Goal: Task Accomplishment & Management: Manage account settings

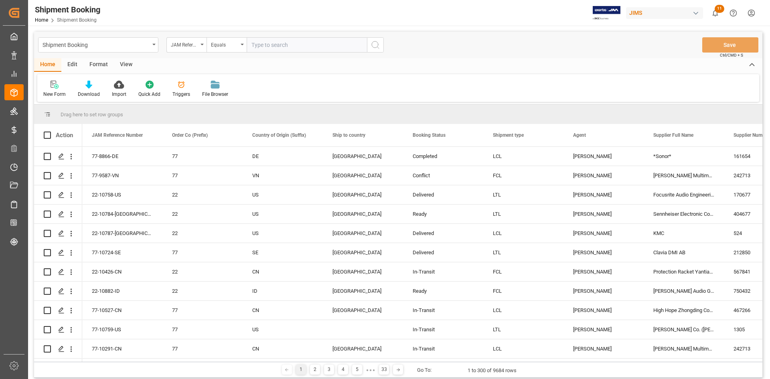
click at [261, 44] on input "text" at bounding box center [307, 44] width 120 height 15
type input "22-10878-CN"
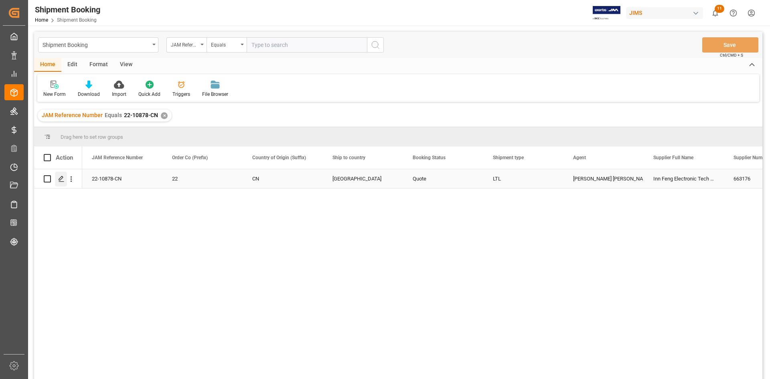
click at [63, 178] on polygon "Press SPACE to select this row." at bounding box center [61, 178] width 4 height 4
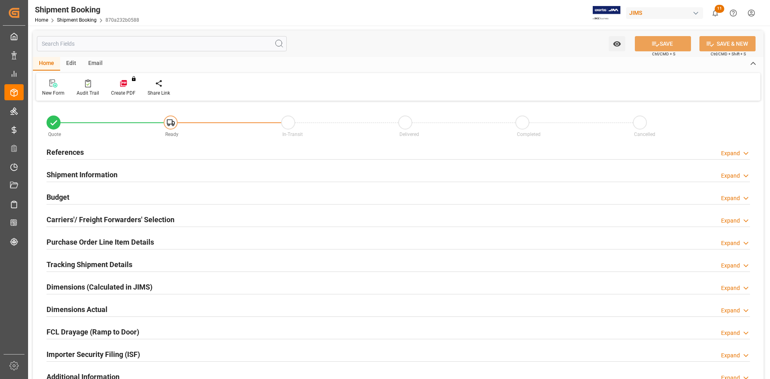
type input "0"
type input "[DATE]"
click at [152, 149] on div "References Expand" at bounding box center [398, 151] width 703 height 15
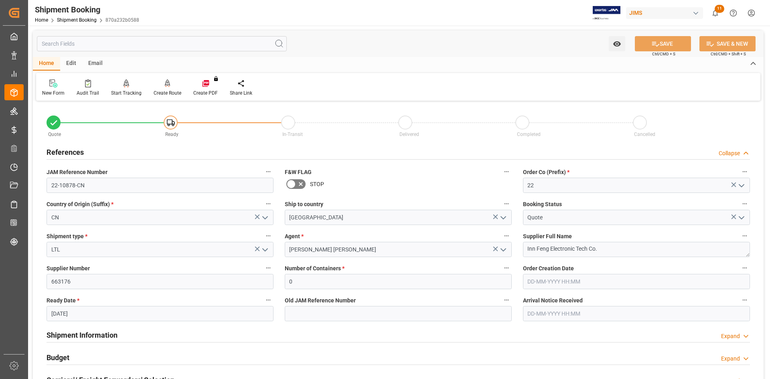
scroll to position [120, 0]
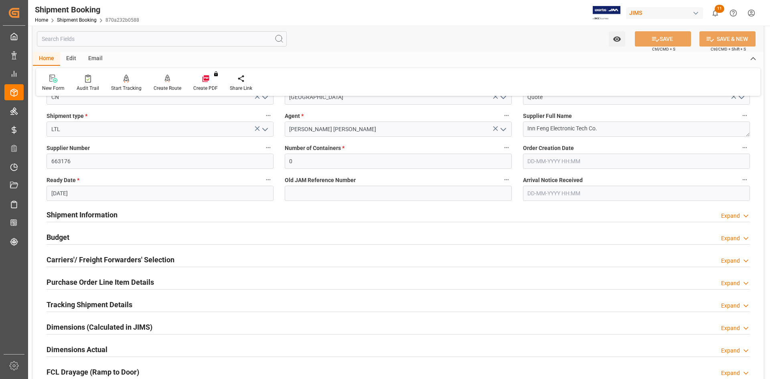
click at [189, 212] on div "Shipment Information Expand" at bounding box center [398, 213] width 703 height 15
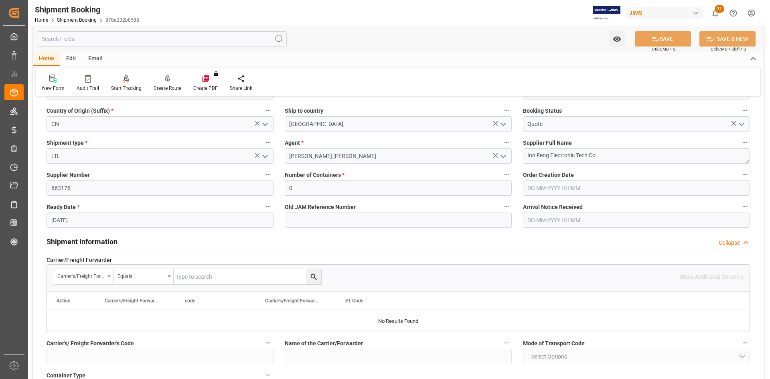
scroll to position [80, 0]
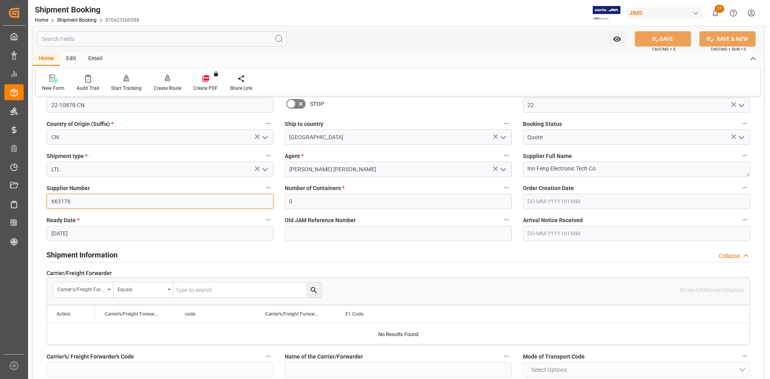
drag, startPoint x: 79, startPoint y: 202, endPoint x: 41, endPoint y: 204, distance: 38.1
click at [41, 203] on div "Supplier Number 663176" at bounding box center [160, 196] width 238 height 32
drag, startPoint x: 537, startPoint y: 168, endPoint x: 561, endPoint y: 170, distance: 23.7
click at [561, 170] on textarea "Inn Feng Electronic Tech Co." at bounding box center [636, 169] width 227 height 15
click at [543, 171] on textarea "Inn Feng Electronic Tech Co." at bounding box center [636, 169] width 227 height 15
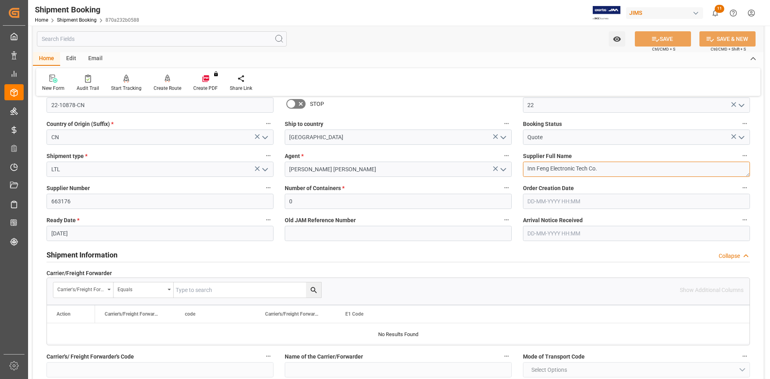
click at [528, 169] on textarea "Inn Feng Electronic Tech Co." at bounding box center [636, 169] width 227 height 15
type textarea "[PERSON_NAME] Electronic Tech Co."
click at [653, 35] on icon at bounding box center [655, 39] width 8 height 8
drag, startPoint x: 605, startPoint y: 168, endPoint x: 512, endPoint y: 164, distance: 93.1
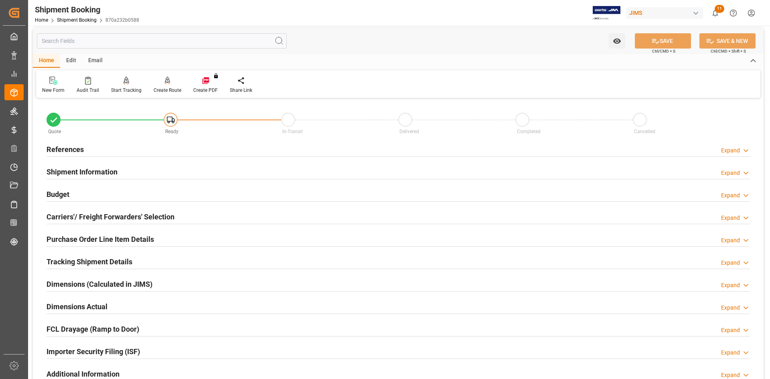
scroll to position [0, 0]
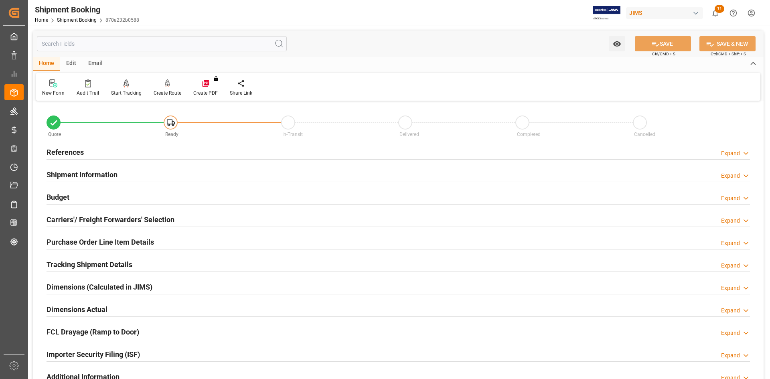
click at [233, 148] on div "References Expand" at bounding box center [398, 151] width 703 height 15
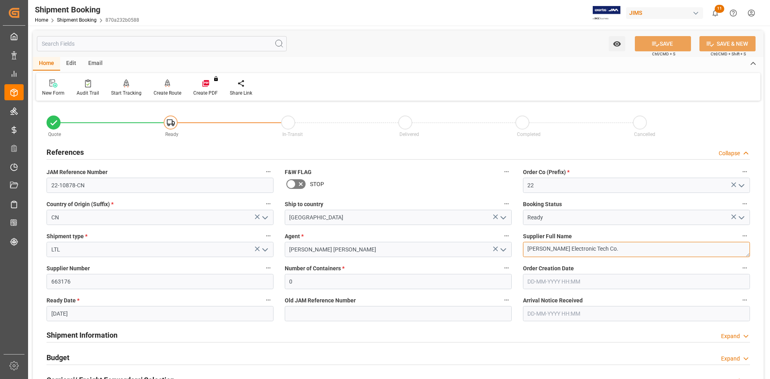
drag, startPoint x: 514, startPoint y: 248, endPoint x: 495, endPoint y: 248, distance: 18.8
click at [495, 248] on div "Quote Ready In-Transit Delivered Completed Cancelled References Collapse JAM Re…" at bounding box center [398, 352] width 731 height 498
drag, startPoint x: 89, startPoint y: 184, endPoint x: 48, endPoint y: 187, distance: 40.6
click at [48, 184] on input "22-10878-CN" at bounding box center [160, 185] width 227 height 15
drag, startPoint x: 558, startPoint y: 248, endPoint x: 520, endPoint y: 248, distance: 37.7
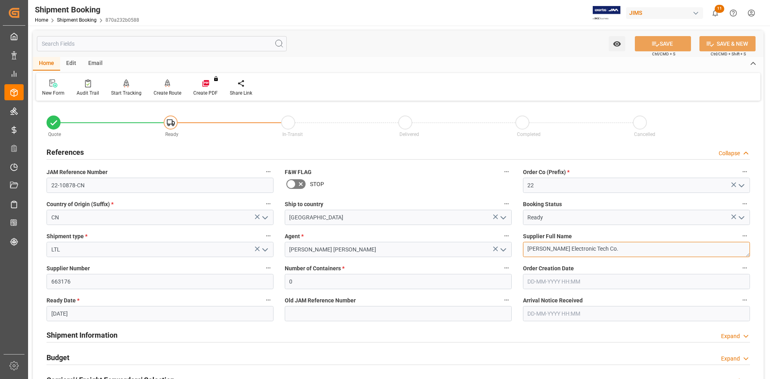
click at [520, 248] on div "Supplier Full Name Jinn Feng Electronic Tech Co." at bounding box center [636, 244] width 238 height 32
drag, startPoint x: 93, startPoint y: 184, endPoint x: 63, endPoint y: 204, distance: 35.3
click at [30, 186] on div "Watch Option SAVE Ctrl/CMD + S SAVE & NEW Ctrl/CMD + Shift + S Home Edit Email …" at bounding box center [398, 349] width 740 height 646
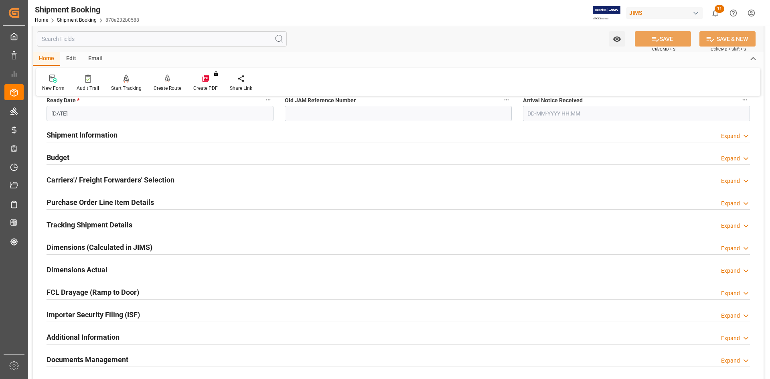
scroll to position [200, 0]
click at [175, 134] on div "Shipment Information Expand" at bounding box center [398, 133] width 703 height 15
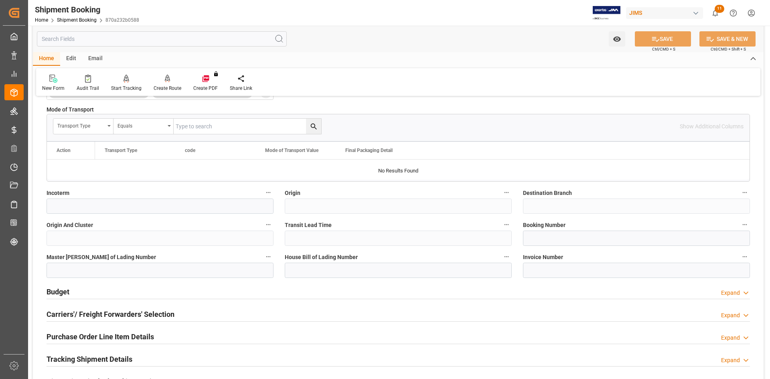
scroll to position [441, 0]
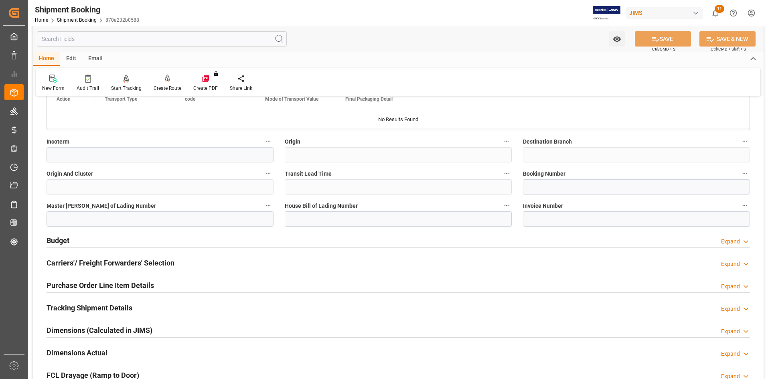
drag, startPoint x: 160, startPoint y: 262, endPoint x: 171, endPoint y: 261, distance: 10.9
click at [160, 262] on h2 "Carriers'/ Freight Forwarders' Selection" at bounding box center [111, 262] width 128 height 11
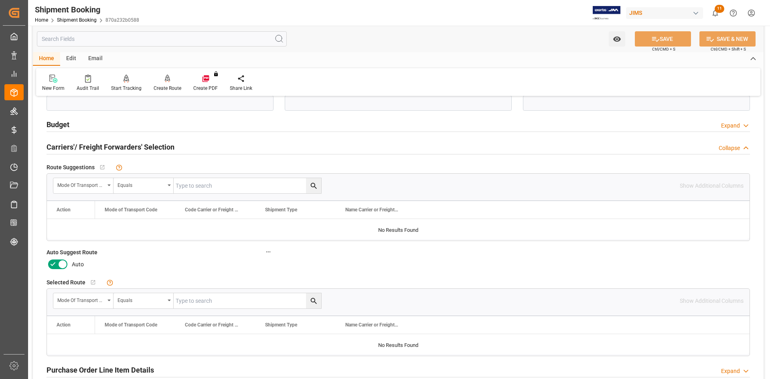
scroll to position [561, 0]
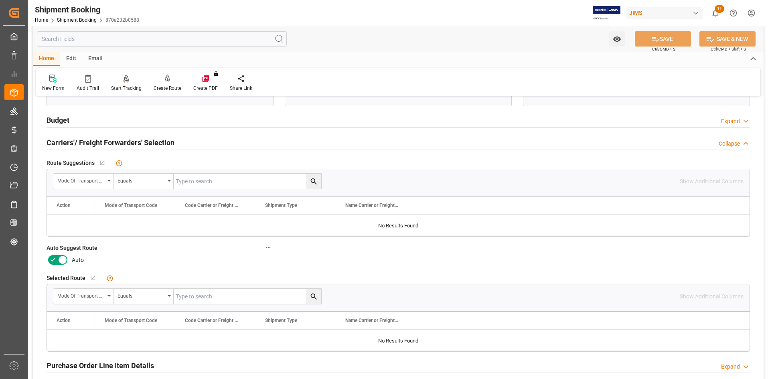
click at [53, 262] on icon at bounding box center [53, 260] width 10 height 10
click at [0, 0] on input "checkbox" at bounding box center [0, 0] width 0 height 0
click at [662, 43] on button "SAVE" at bounding box center [663, 38] width 56 height 15
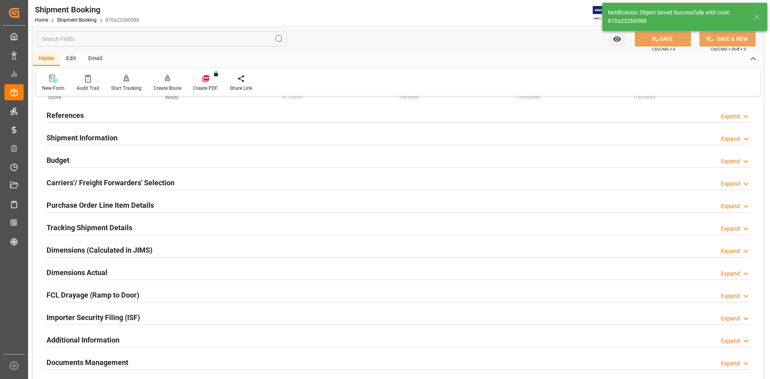
scroll to position [0, 0]
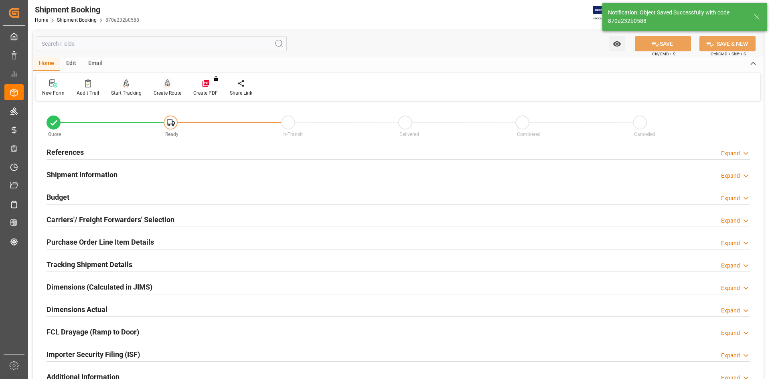
click at [167, 89] on div "Create Route" at bounding box center [168, 92] width 28 height 7
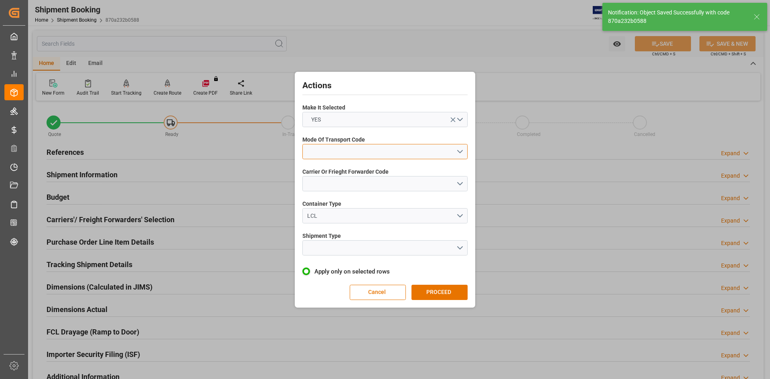
click at [455, 150] on button "open menu" at bounding box center [384, 151] width 165 height 15
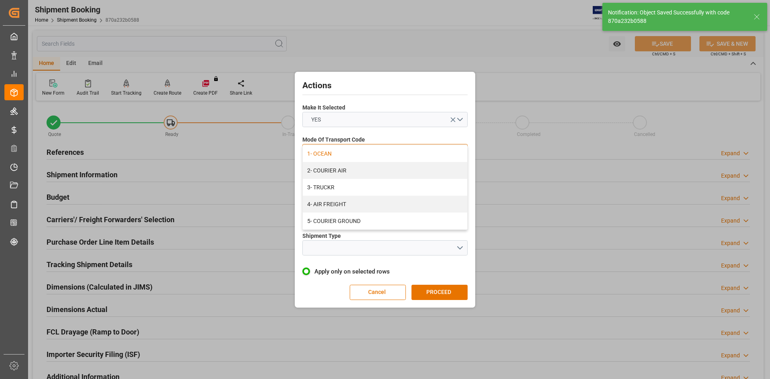
click at [409, 156] on div "1- OCEAN" at bounding box center [385, 153] width 164 height 17
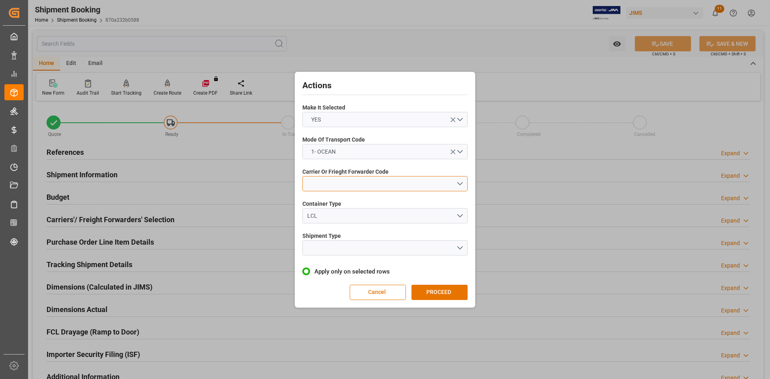
click at [457, 185] on button "open menu" at bounding box center [384, 183] width 165 height 15
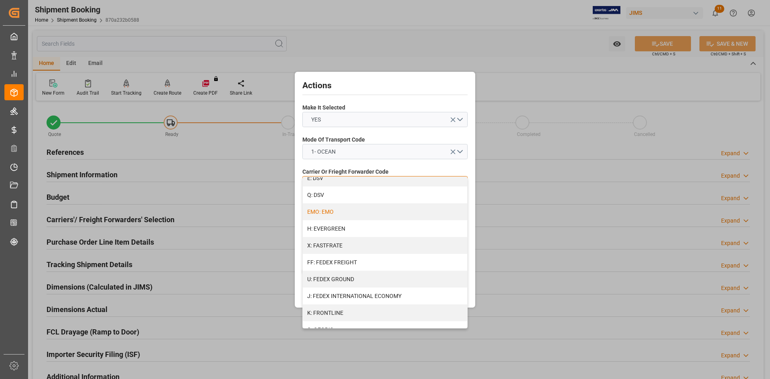
scroll to position [200, 0]
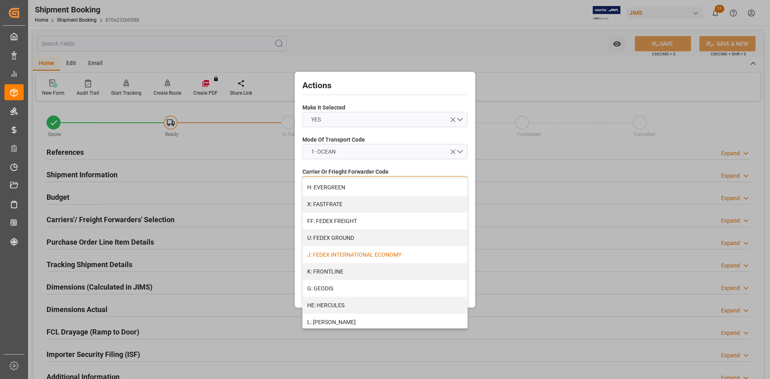
click at [398, 253] on div "J: FEDEX INTERNATIONAL ECONOMY" at bounding box center [385, 254] width 164 height 17
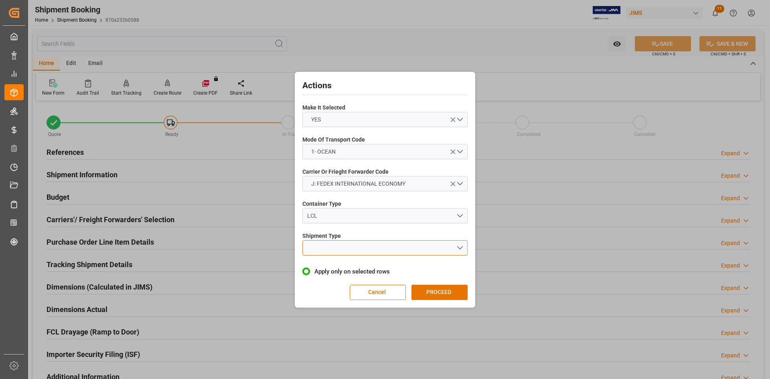
click at [459, 247] on button "open menu" at bounding box center [384, 247] width 165 height 15
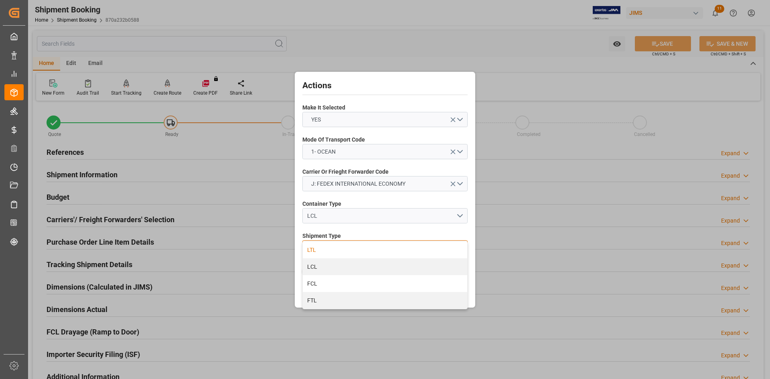
click at [380, 253] on div "LTL" at bounding box center [385, 249] width 164 height 17
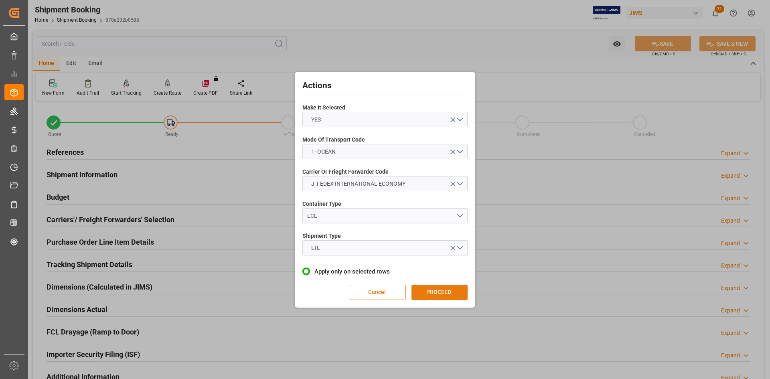
click at [440, 292] on button "PROCEED" at bounding box center [439, 292] width 56 height 15
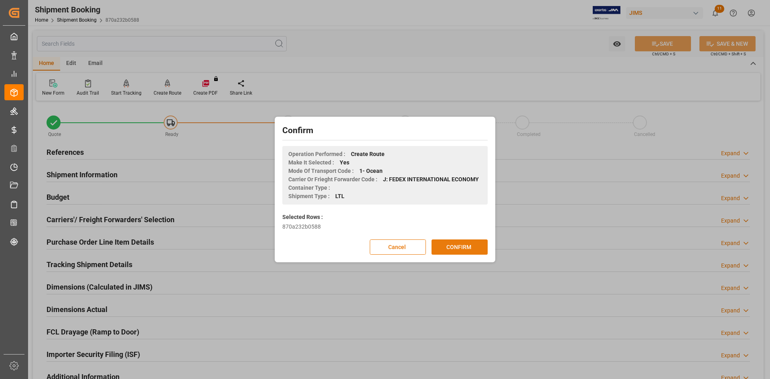
click at [463, 248] on button "CONFIRM" at bounding box center [459, 246] width 56 height 15
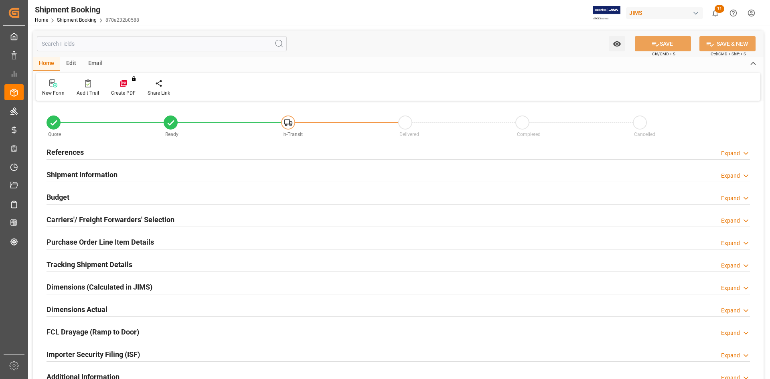
type input "0"
type input "[DATE]"
click at [164, 148] on div "References Expand" at bounding box center [398, 151] width 703 height 15
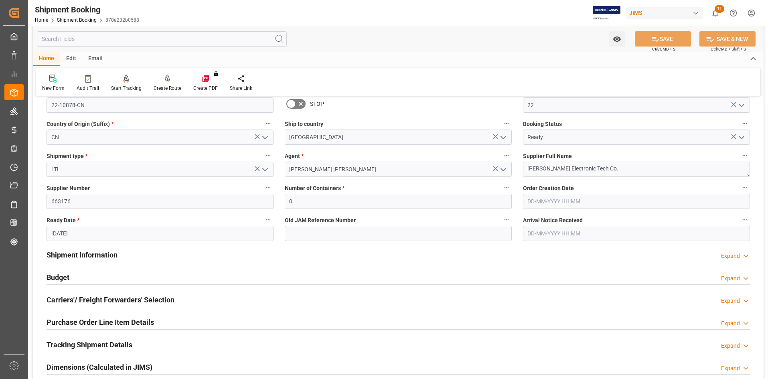
click at [189, 255] on div "Shipment Information Expand" at bounding box center [398, 254] width 703 height 15
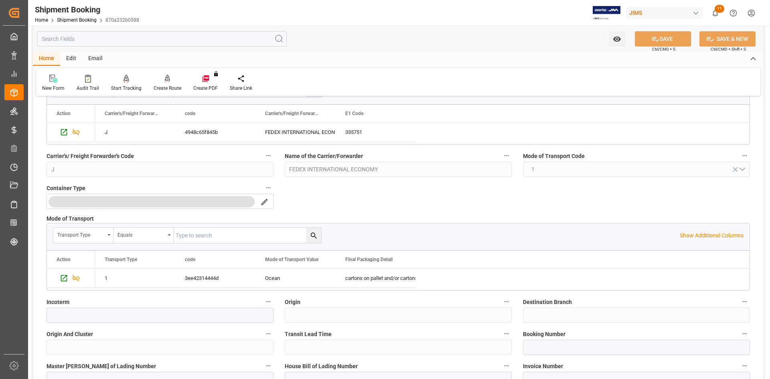
scroll to position [361, 0]
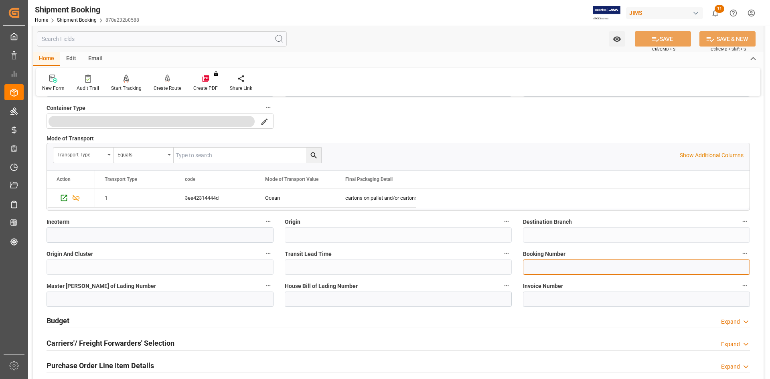
click at [539, 266] on input at bounding box center [636, 266] width 227 height 15
paste input "8841 2577 1242"
type input "8841 2577 1242"
click at [175, 233] on input at bounding box center [160, 234] width 227 height 15
paste input "Dong Guan City,"
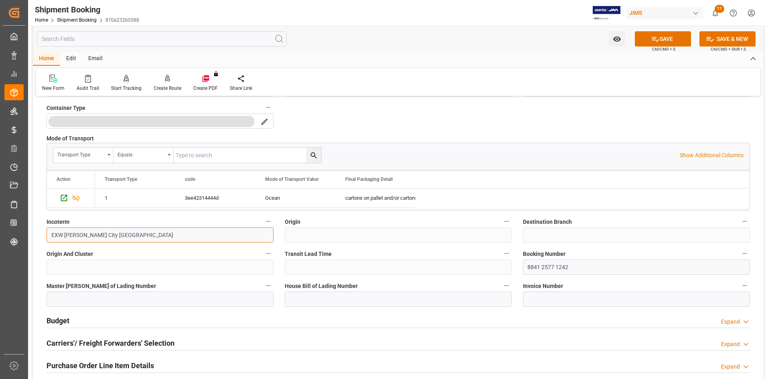
click at [77, 233] on input "EXW Dong Guan City CN" at bounding box center [160, 234] width 227 height 15
type input "EXW Dong Guan City CN"
click at [668, 35] on button "SAVE" at bounding box center [663, 38] width 56 height 15
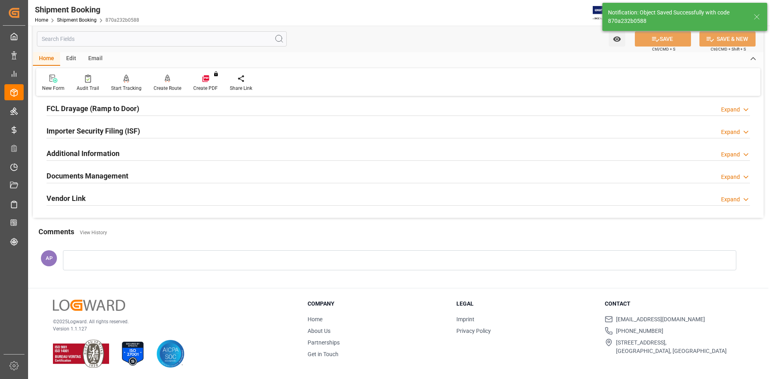
scroll to position [0, 0]
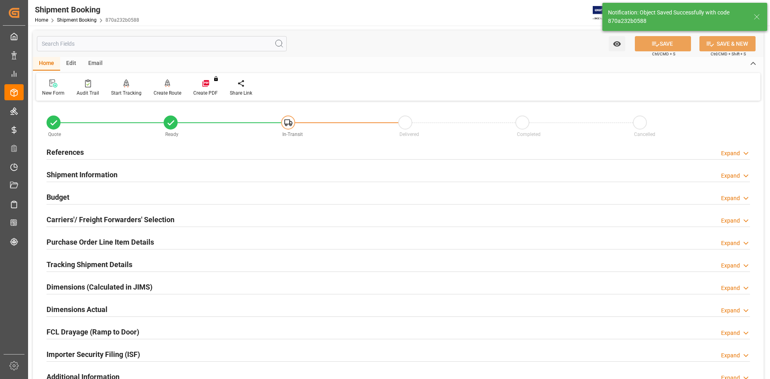
click at [166, 200] on div "Budget Expand" at bounding box center [398, 196] width 703 height 15
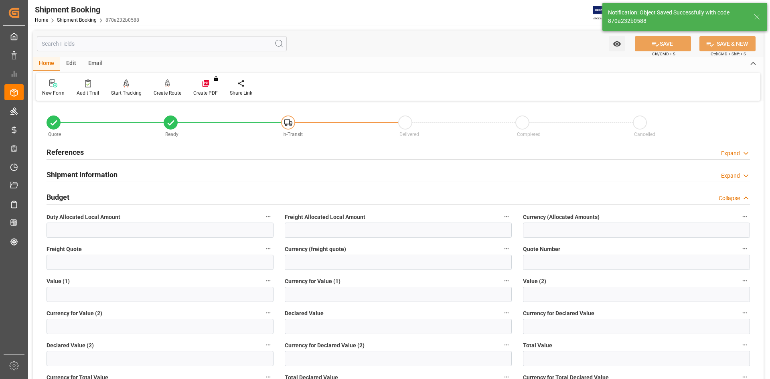
scroll to position [80, 0]
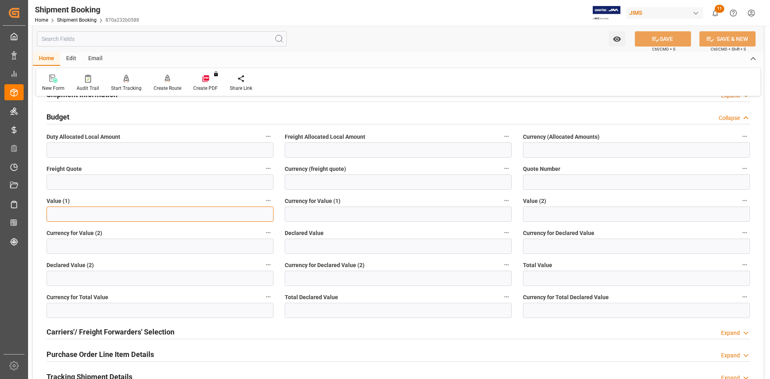
click at [78, 211] on input "text" at bounding box center [160, 213] width 227 height 15
type input "1219.55"
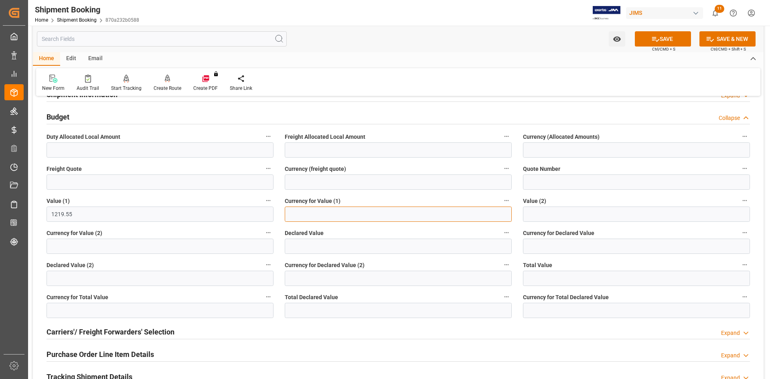
click at [306, 206] on input at bounding box center [398, 213] width 227 height 15
type input "USD"
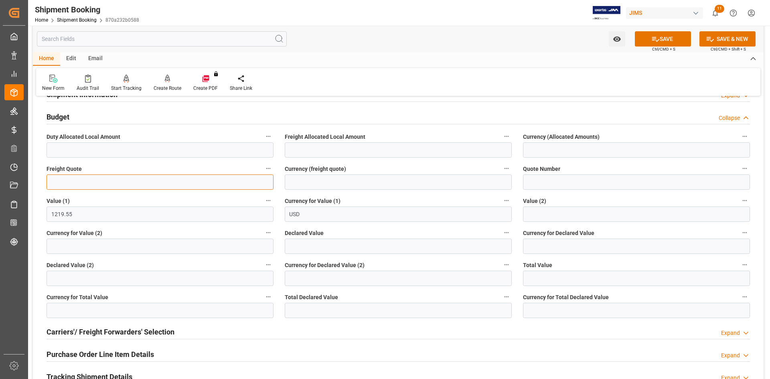
click at [154, 182] on input "text" at bounding box center [160, 181] width 227 height 15
type input "300"
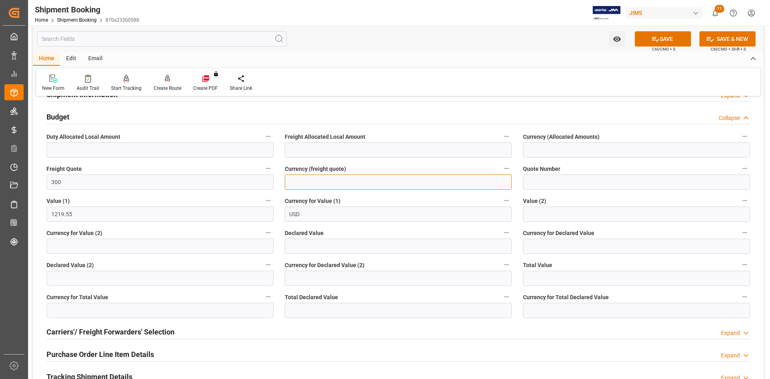
click at [302, 181] on input at bounding box center [398, 181] width 227 height 15
type input "USD"
click at [662, 38] on button "SAVE" at bounding box center [663, 38] width 56 height 15
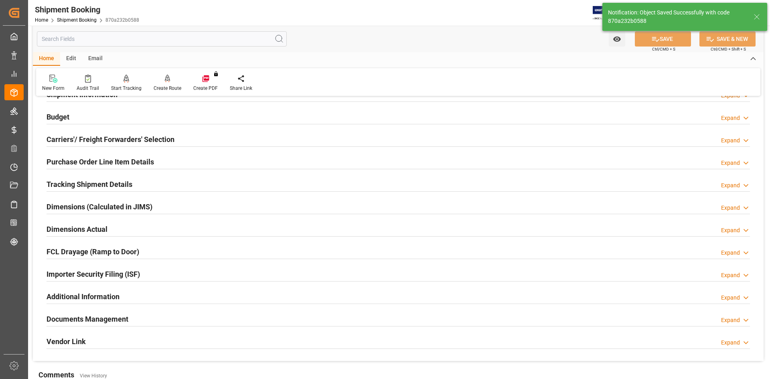
click at [154, 222] on div "Dimensions Actual Expand" at bounding box center [398, 228] width 703 height 15
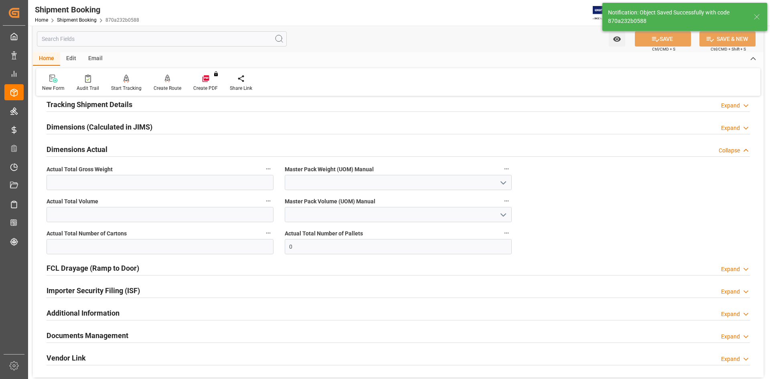
scroll to position [160, 0]
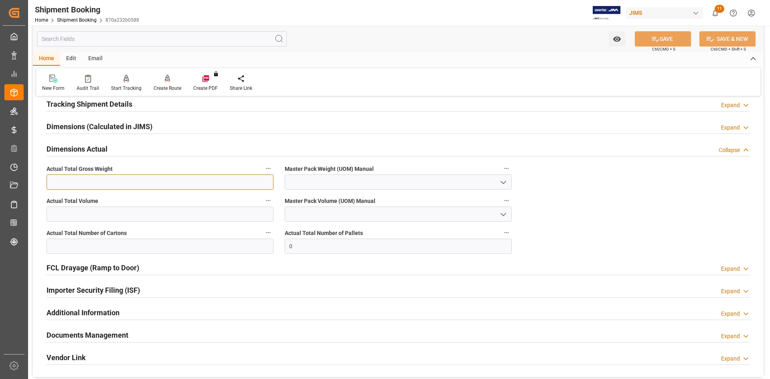
click at [90, 182] on input "text" at bounding box center [160, 181] width 227 height 15
type input "12.80"
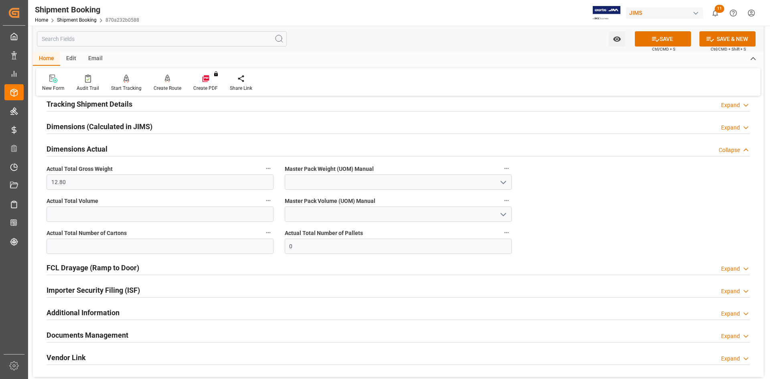
click at [502, 181] on icon "open menu" at bounding box center [503, 183] width 10 height 10
drag, startPoint x: 391, startPoint y: 197, endPoint x: 379, endPoint y: 200, distance: 11.8
click at [391, 197] on div "KG" at bounding box center [398, 200] width 226 height 18
type input "KG"
click at [103, 242] on input "text" at bounding box center [160, 246] width 227 height 15
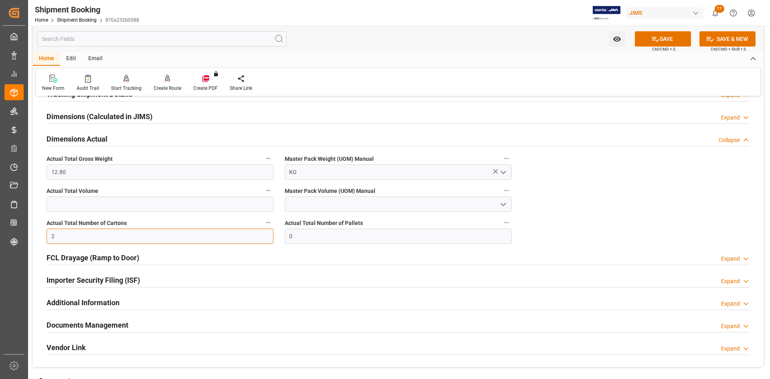
scroll to position [200, 0]
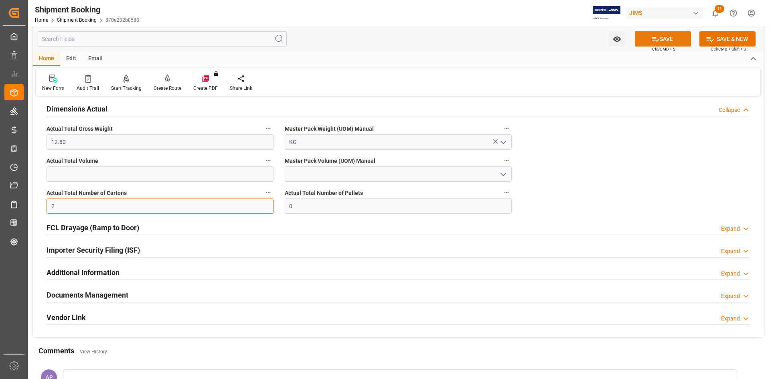
type input "2"
click at [659, 36] on button "SAVE" at bounding box center [663, 38] width 56 height 15
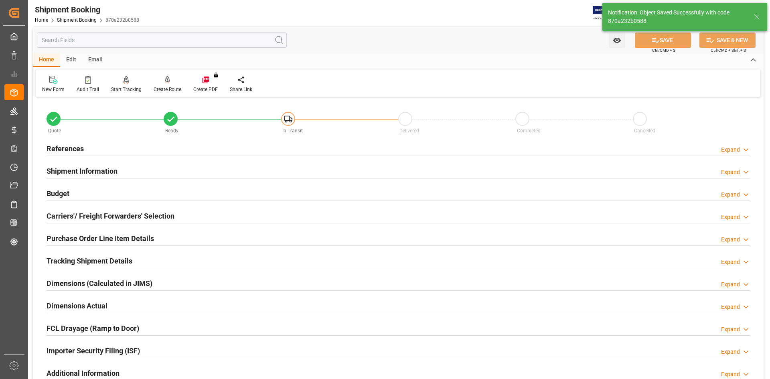
scroll to position [0, 0]
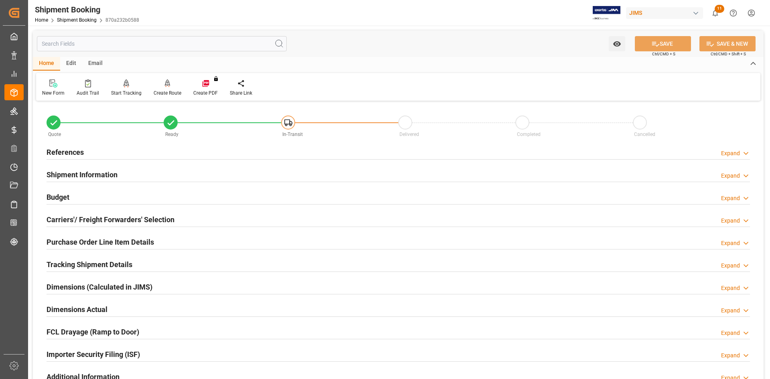
click at [170, 261] on div "Tracking Shipment Details Expand" at bounding box center [398, 263] width 703 height 15
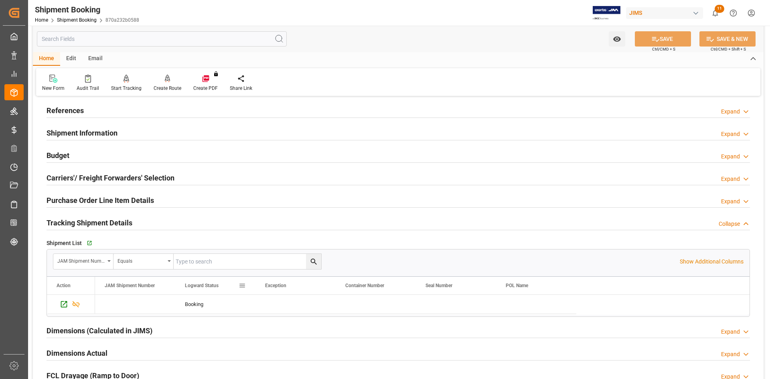
scroll to position [80, 0]
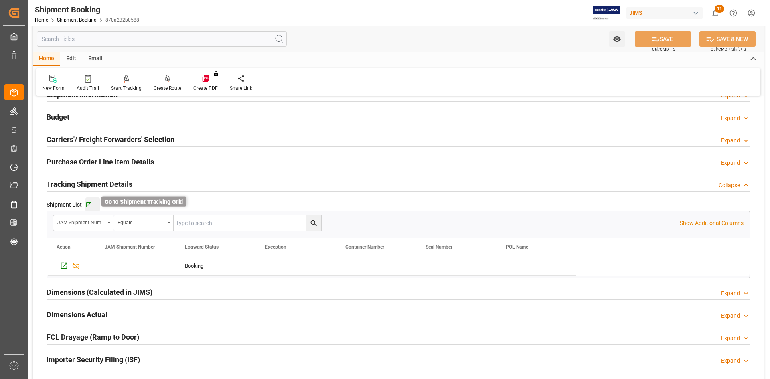
click at [89, 204] on icon "button" at bounding box center [88, 204] width 7 height 7
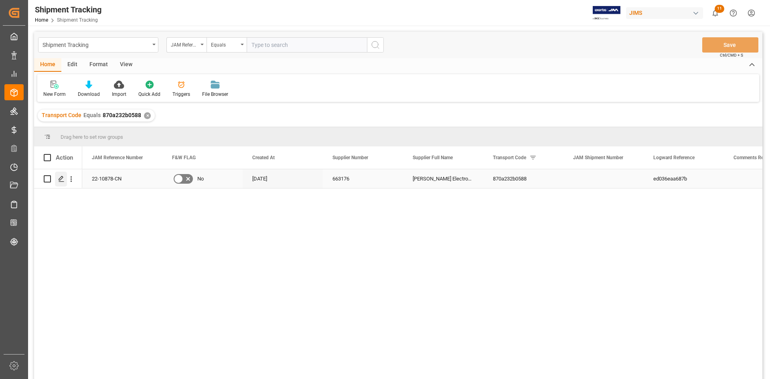
click at [61, 180] on polygon "Press SPACE to select this row." at bounding box center [61, 178] width 4 height 4
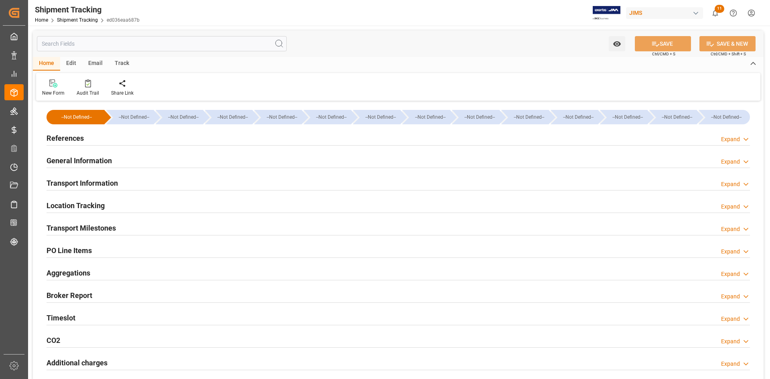
type input "04-09-2025"
click at [127, 137] on div "References Expand" at bounding box center [398, 137] width 703 height 15
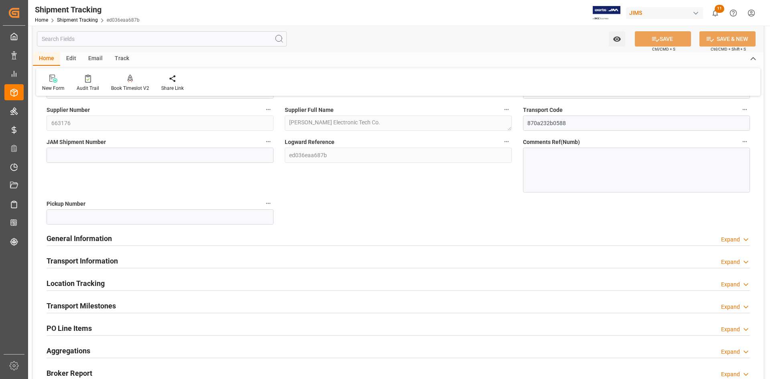
scroll to position [40, 0]
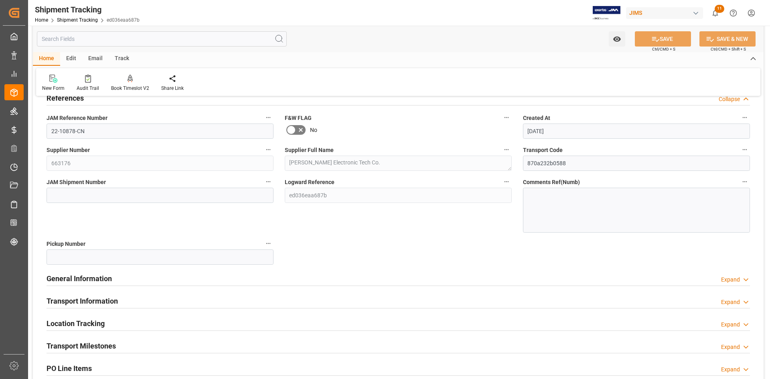
click at [189, 282] on div "General Information Expand" at bounding box center [398, 277] width 703 height 15
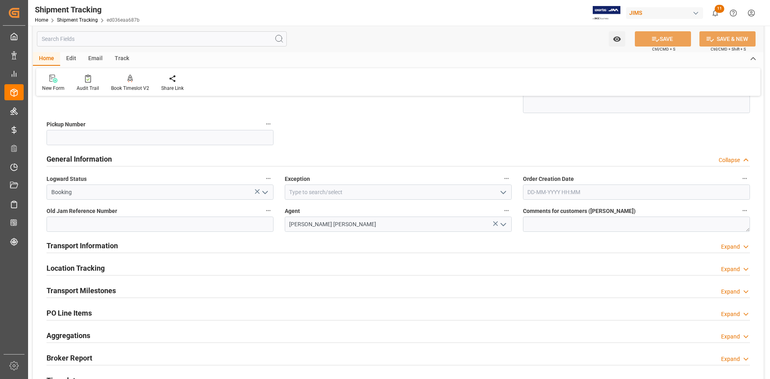
scroll to position [160, 0]
click at [500, 192] on icon "open menu" at bounding box center [503, 192] width 10 height 10
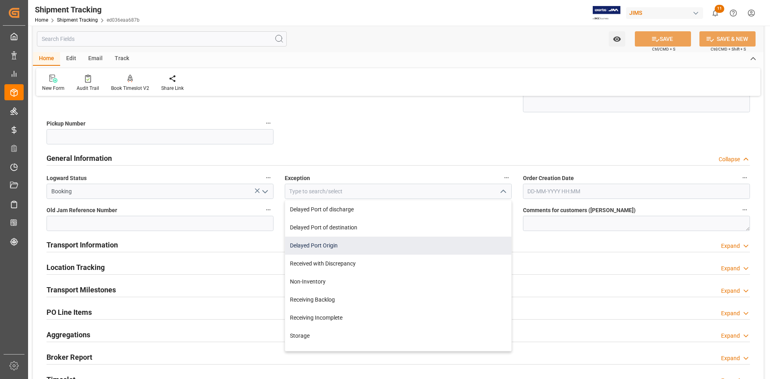
scroll to position [120, 0]
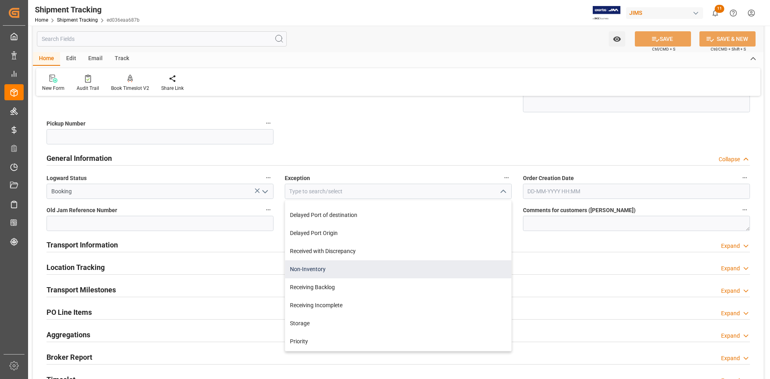
click at [386, 273] on div "Non-Inventory" at bounding box center [398, 269] width 226 height 18
type input "Non-Inventory"
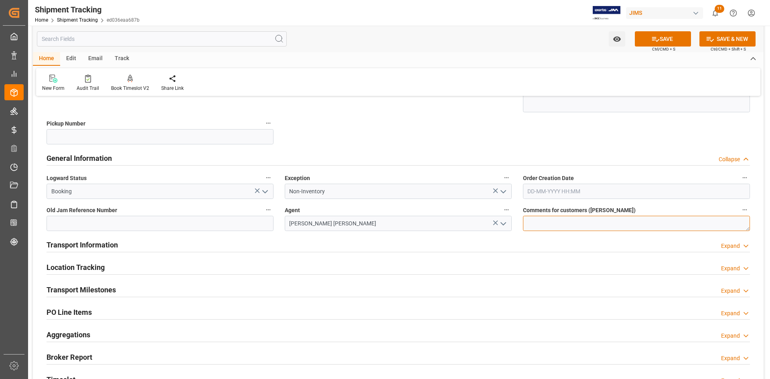
click at [538, 221] on textarea at bounding box center [636, 223] width 227 height 15
type textarea "Parts for Ashly Audio- Gary Byers"
click at [662, 39] on button "SAVE" at bounding box center [663, 38] width 56 height 15
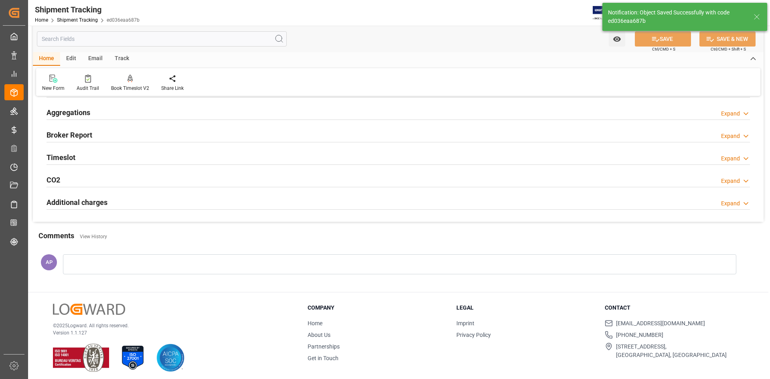
scroll to position [2, 0]
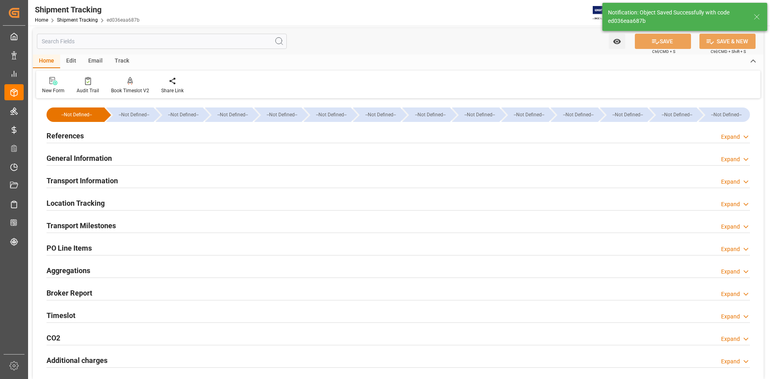
click at [160, 158] on div "General Information Expand" at bounding box center [398, 157] width 703 height 15
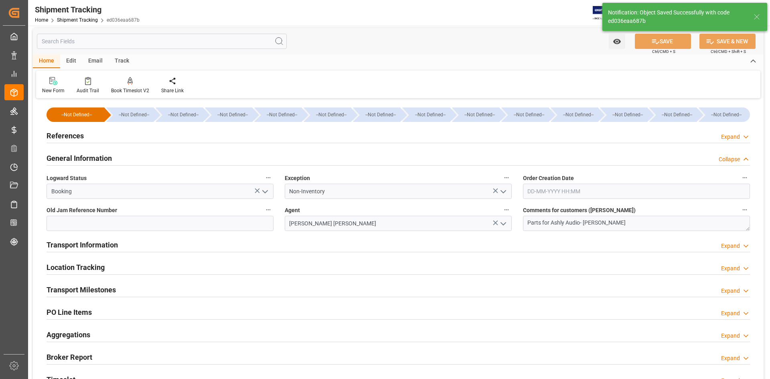
drag, startPoint x: 180, startPoint y: 245, endPoint x: 191, endPoint y: 244, distance: 10.5
click at [180, 245] on div "Transport Information Expand" at bounding box center [398, 244] width 703 height 15
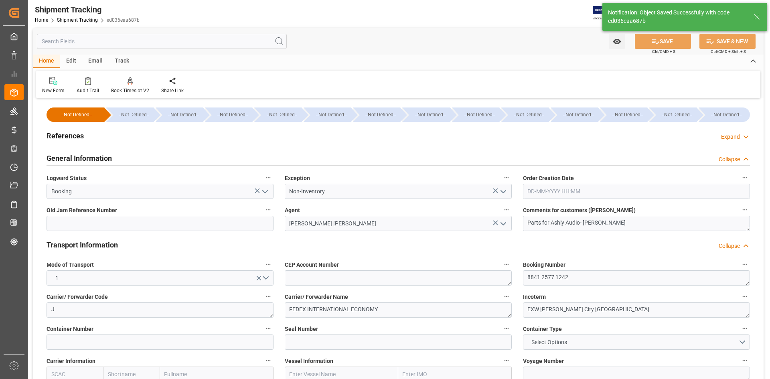
scroll to position [123, 0]
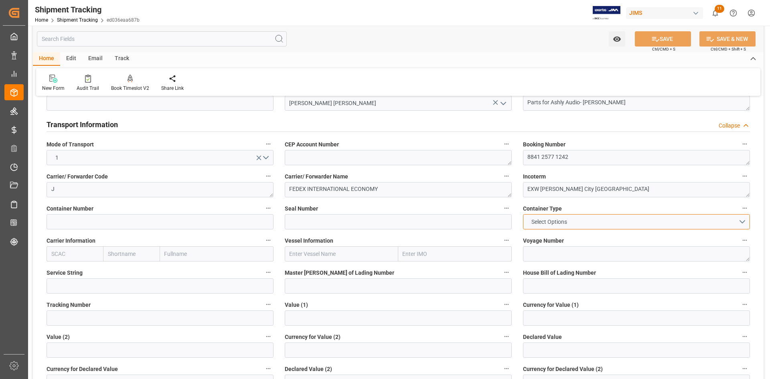
click at [744, 223] on button "Select Options" at bounding box center [636, 221] width 227 height 15
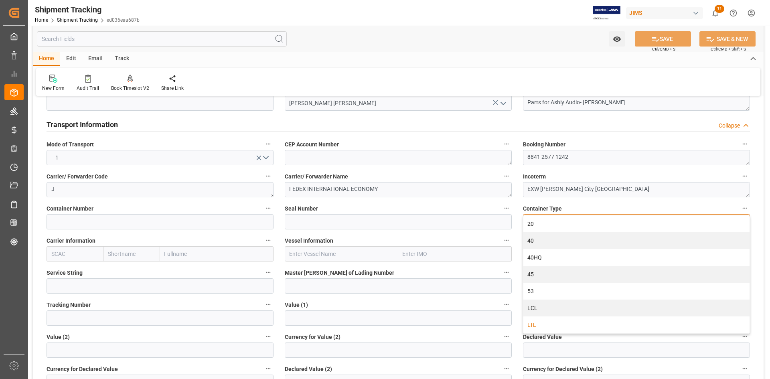
click at [578, 323] on div "LTL" at bounding box center [636, 324] width 226 height 17
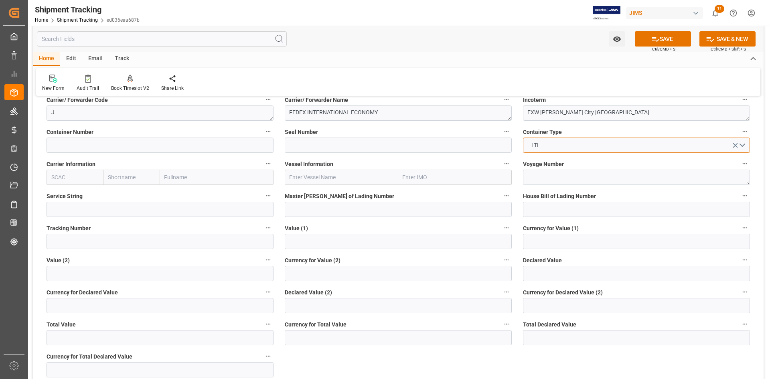
scroll to position [203, 0]
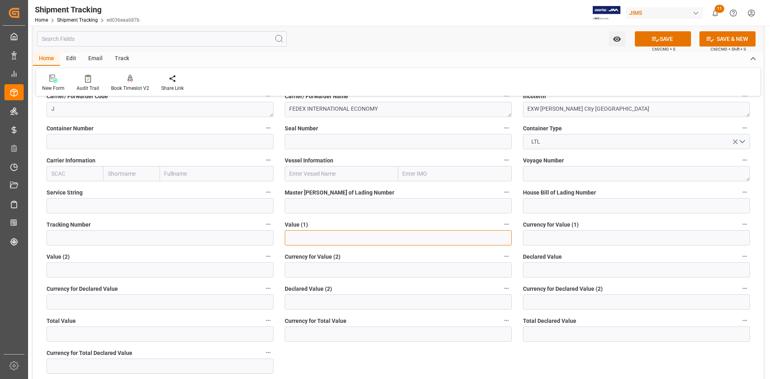
click at [320, 238] on input "text" at bounding box center [398, 237] width 227 height 15
click at [326, 242] on input "text" at bounding box center [398, 237] width 227 height 15
type input "1219.55"
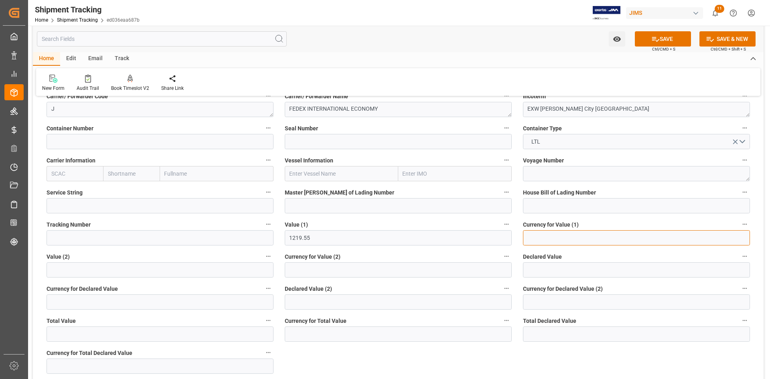
click at [590, 235] on input at bounding box center [636, 237] width 227 height 15
type input "USD"
click at [663, 42] on button "SAVE" at bounding box center [663, 38] width 56 height 15
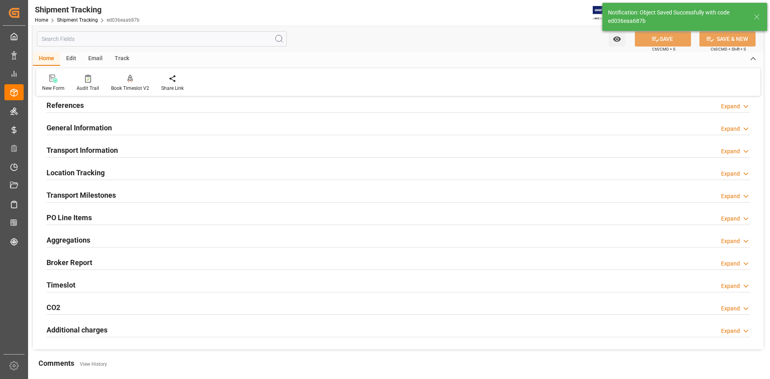
scroll to position [0, 0]
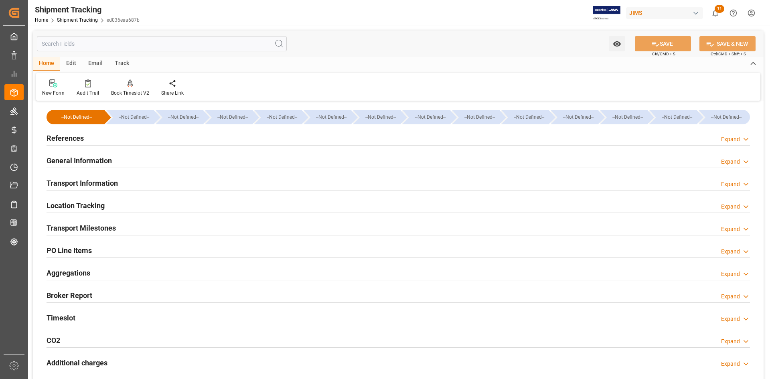
drag, startPoint x: 181, startPoint y: 229, endPoint x: 188, endPoint y: 232, distance: 8.1
click at [181, 229] on div "Transport Milestones Expand" at bounding box center [398, 227] width 703 height 15
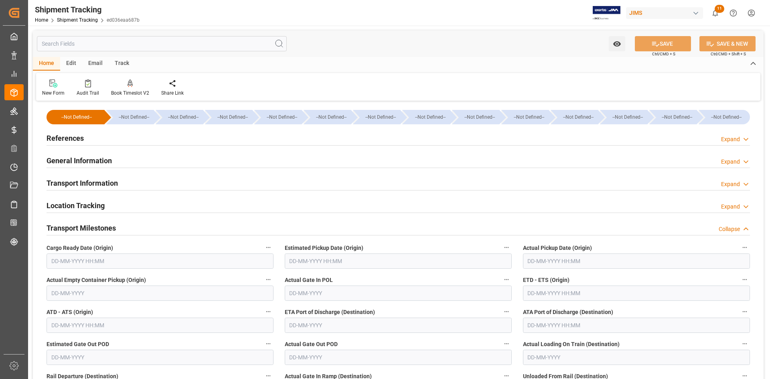
scroll to position [80, 0]
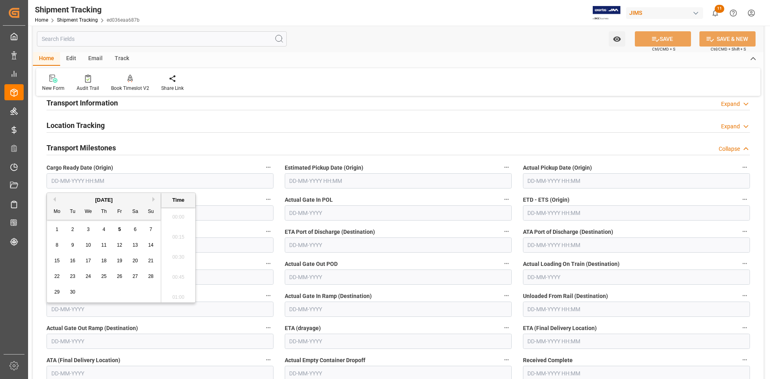
click at [73, 184] on input "text" at bounding box center [160, 180] width 227 height 15
click at [103, 230] on span "4" at bounding box center [104, 230] width 3 height 6
type input "04-09-2025 00:00"
click at [305, 178] on input "text" at bounding box center [398, 180] width 227 height 15
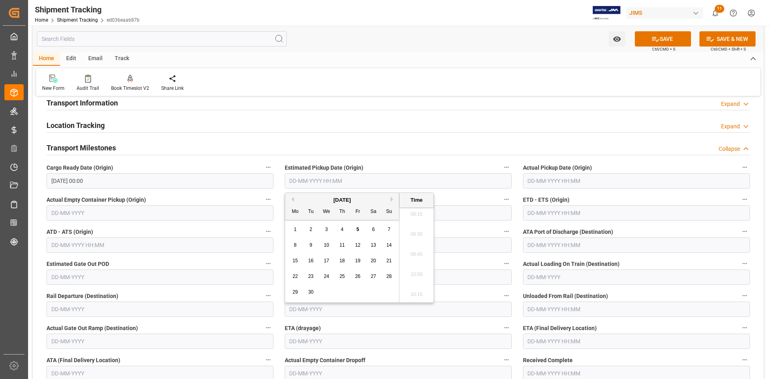
drag, startPoint x: 341, startPoint y: 227, endPoint x: 346, endPoint y: 229, distance: 4.8
click at [341, 227] on span "4" at bounding box center [342, 230] width 3 height 6
type input "04-09-2025 00:00"
click at [554, 178] on input "text" at bounding box center [636, 180] width 227 height 15
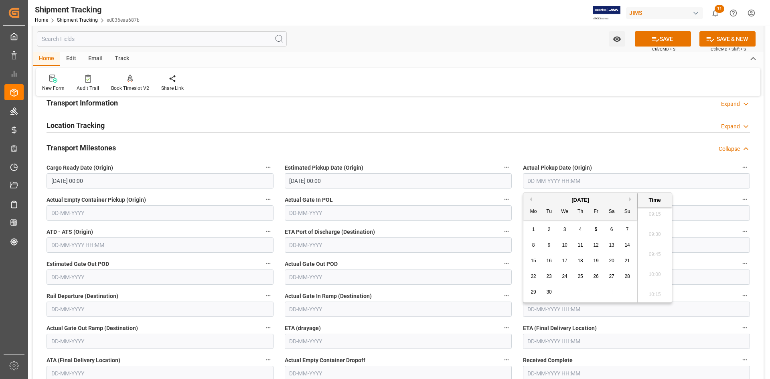
click at [583, 231] on div "4" at bounding box center [580, 230] width 10 height 10
type input "04-09-2025 00:00"
click at [371, 193] on div "Actual Gate In POL" at bounding box center [398, 207] width 238 height 32
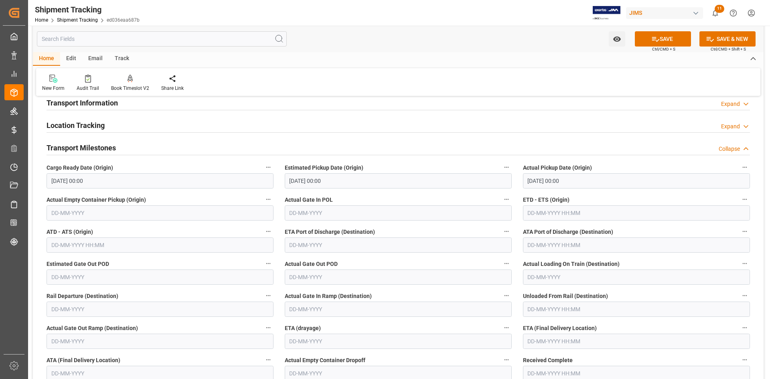
click at [549, 211] on input "text" at bounding box center [636, 212] width 227 height 15
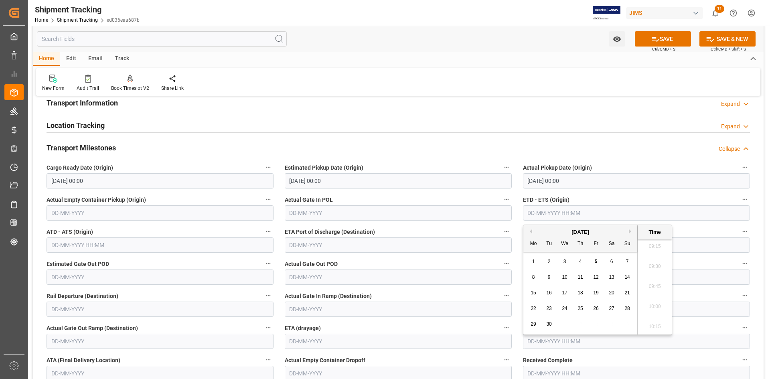
click at [581, 261] on span "4" at bounding box center [580, 262] width 3 height 6
type input "04-09-2025 00:00"
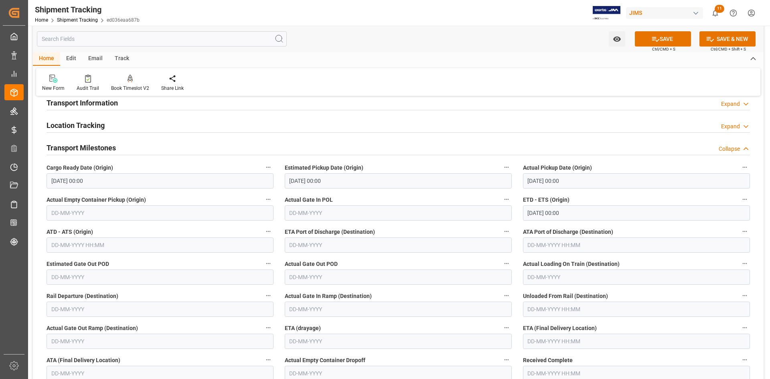
click at [397, 232] on label "ETA Port of Discharge (Destination)" at bounding box center [398, 231] width 227 height 11
click at [501, 232] on button "ETA Port of Discharge (Destination)" at bounding box center [506, 231] width 10 height 10
click at [427, 285] on div at bounding box center [385, 189] width 770 height 379
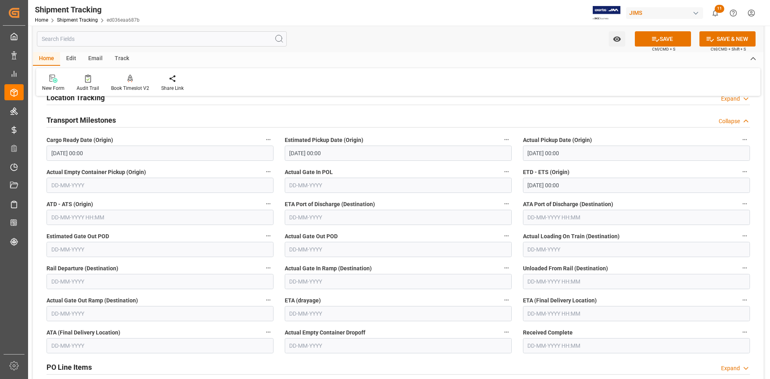
scroll to position [160, 0]
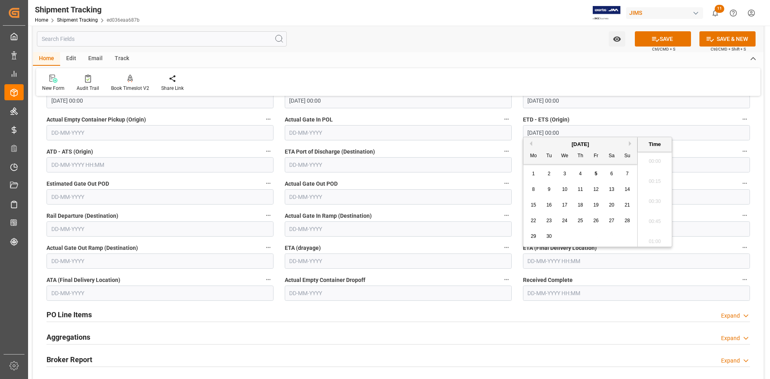
click at [554, 261] on input "text" at bounding box center [636, 260] width 227 height 15
click at [597, 188] on span "12" at bounding box center [595, 189] width 5 height 6
type input "12-09-2025 00:00"
click at [661, 40] on button "SAVE" at bounding box center [663, 38] width 56 height 15
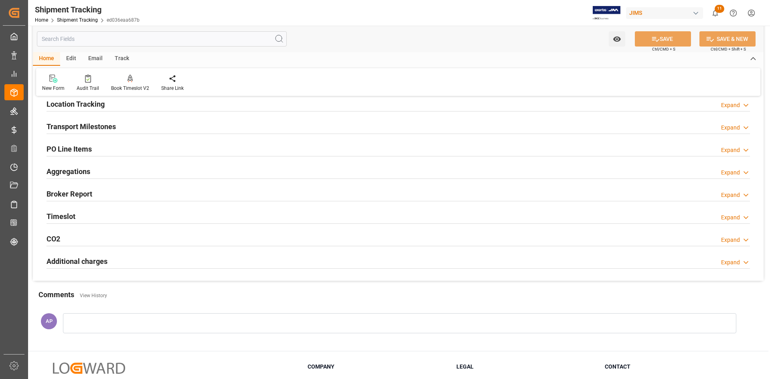
scroll to position [40, 0]
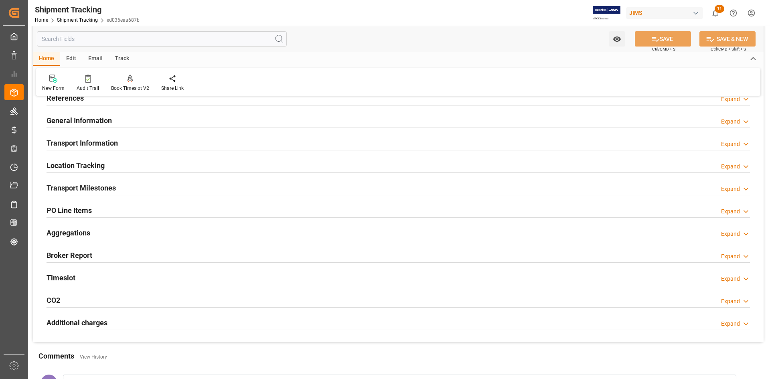
click at [206, 189] on div "Transport Milestones Expand" at bounding box center [398, 187] width 703 height 15
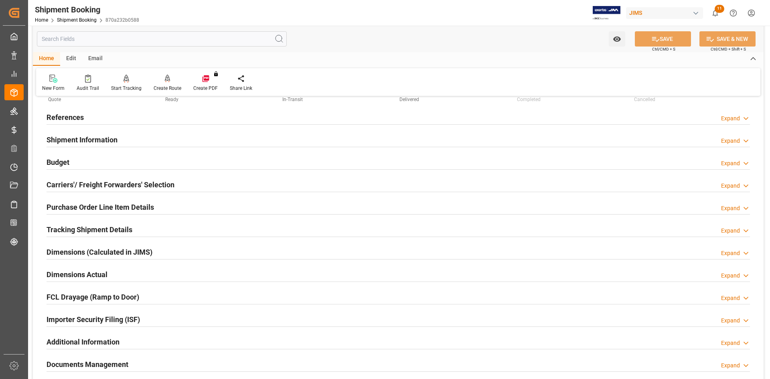
scroll to position [80, 0]
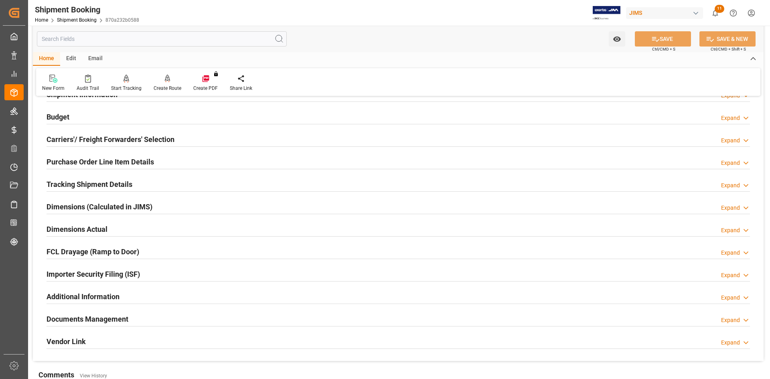
click at [167, 313] on div "Documents Management Expand" at bounding box center [398, 318] width 703 height 15
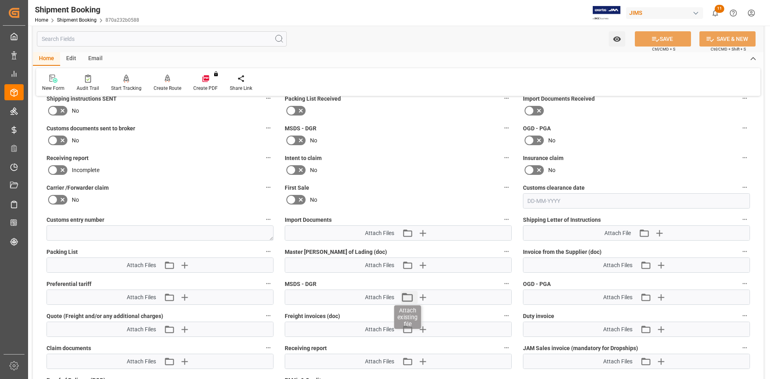
scroll to position [321, 0]
click at [422, 232] on icon "button" at bounding box center [423, 233] width 8 height 8
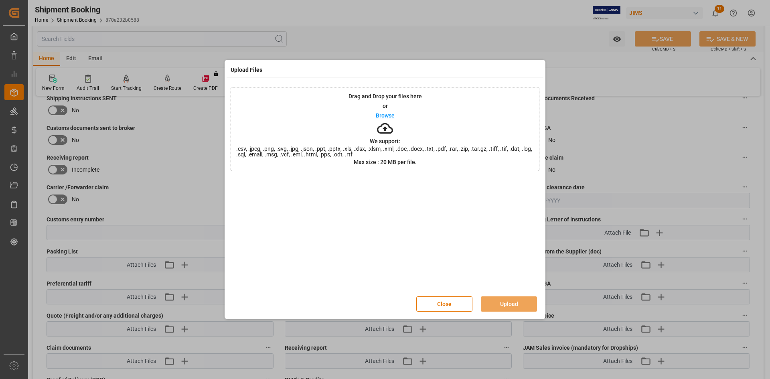
click at [385, 117] on p "Browse" at bounding box center [385, 116] width 19 height 6
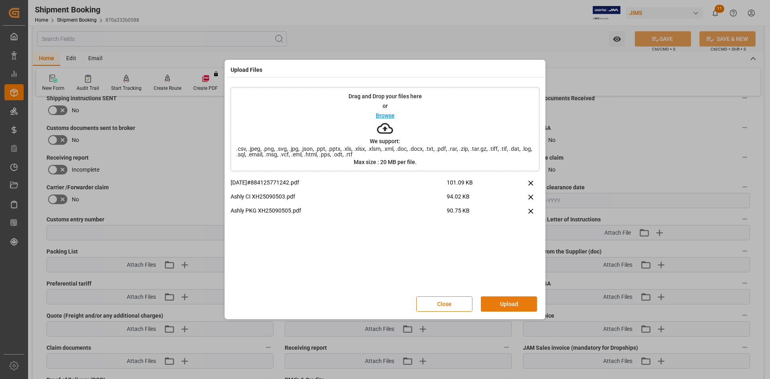
click at [512, 305] on button "Upload" at bounding box center [509, 303] width 56 height 15
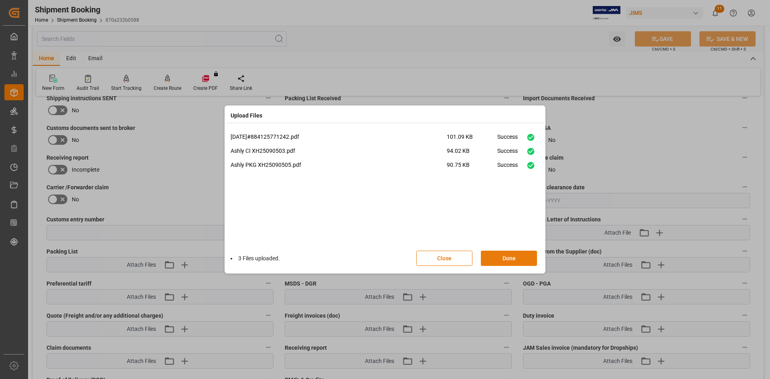
click at [505, 258] on button "Done" at bounding box center [509, 258] width 56 height 15
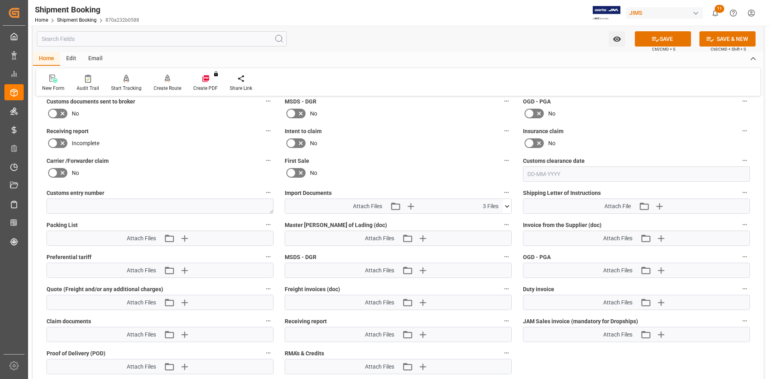
scroll to position [361, 0]
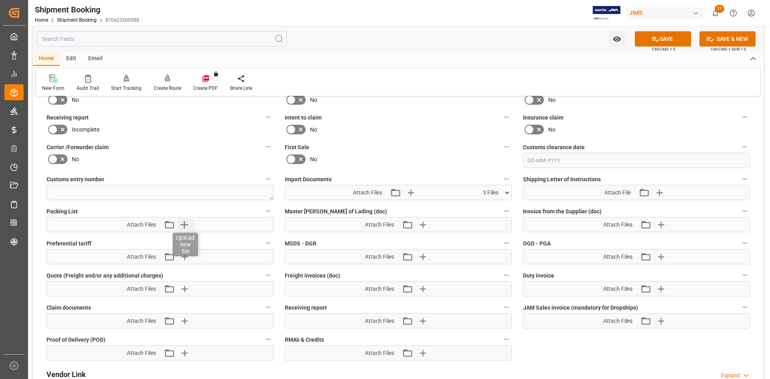
click at [180, 224] on icon "button" at bounding box center [184, 224] width 13 height 13
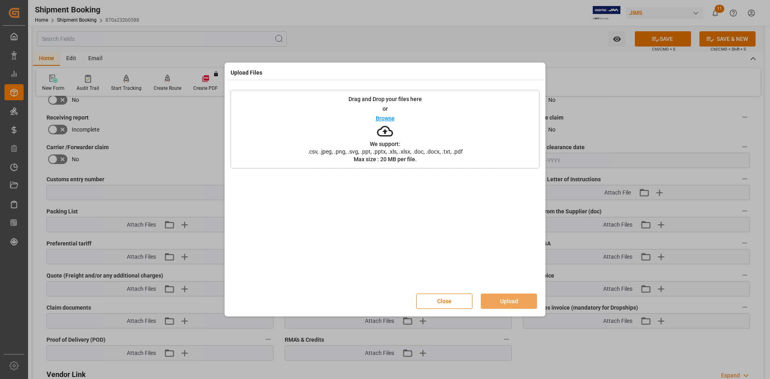
click at [387, 115] on p "Browse" at bounding box center [385, 118] width 19 height 6
click at [503, 297] on button "Upload" at bounding box center [509, 300] width 56 height 15
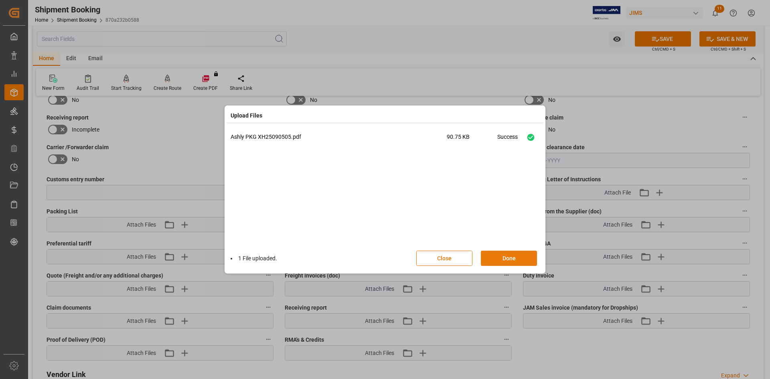
click at [506, 257] on button "Done" at bounding box center [509, 258] width 56 height 15
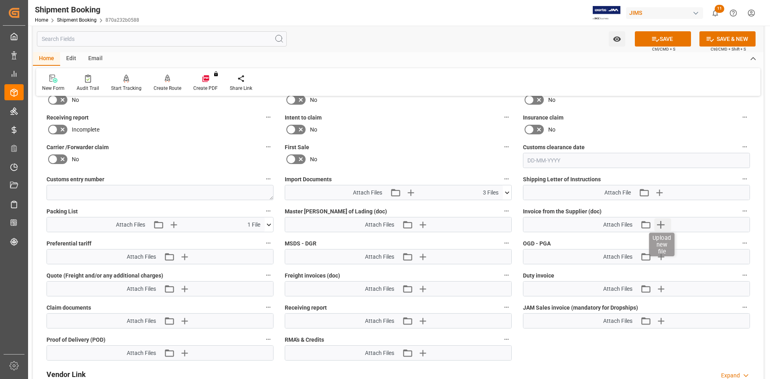
click at [660, 222] on icon "button" at bounding box center [661, 225] width 8 height 8
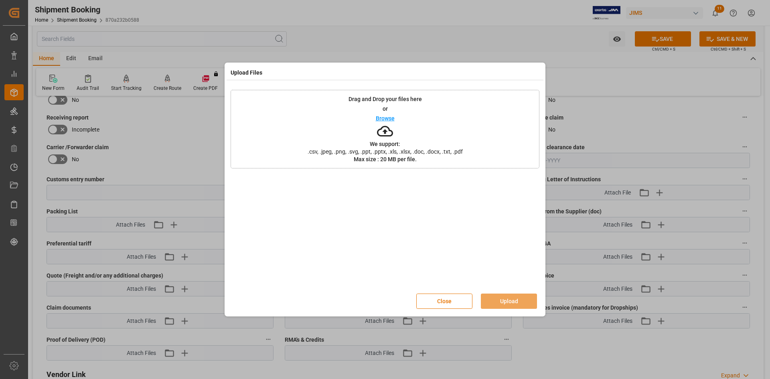
click at [393, 117] on p "Browse" at bounding box center [385, 118] width 19 height 6
click at [508, 299] on button "Upload" at bounding box center [509, 300] width 56 height 15
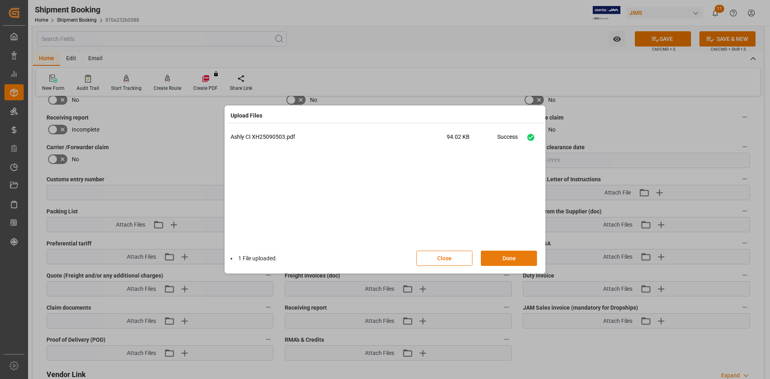
click at [506, 260] on button "Done" at bounding box center [509, 258] width 56 height 15
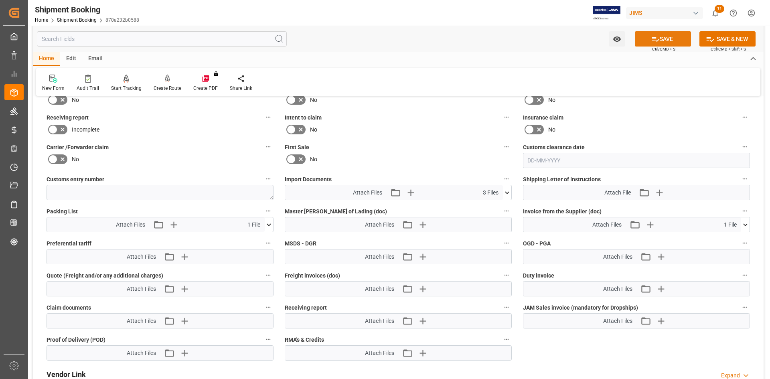
click at [658, 41] on button "SAVE" at bounding box center [663, 38] width 56 height 15
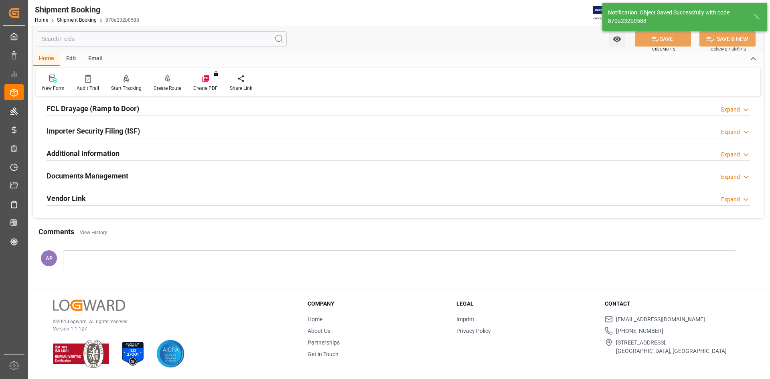
scroll to position [223, 0]
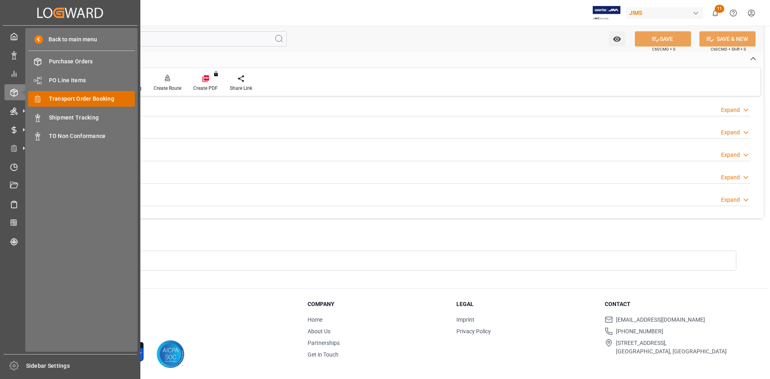
click at [81, 98] on span "Transport Order Booking" at bounding box center [92, 99] width 86 height 8
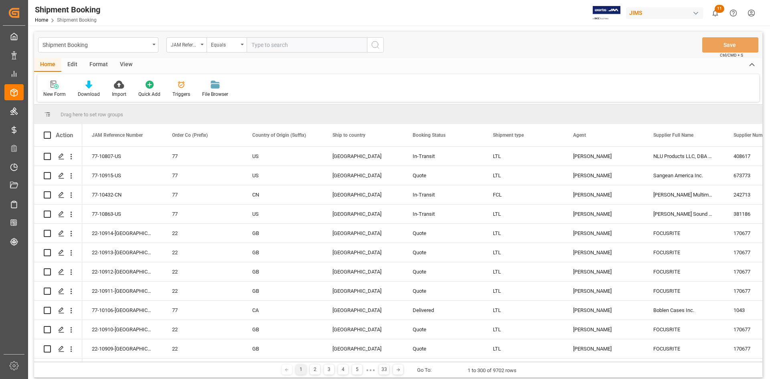
click at [53, 85] on icon at bounding box center [55, 85] width 8 height 8
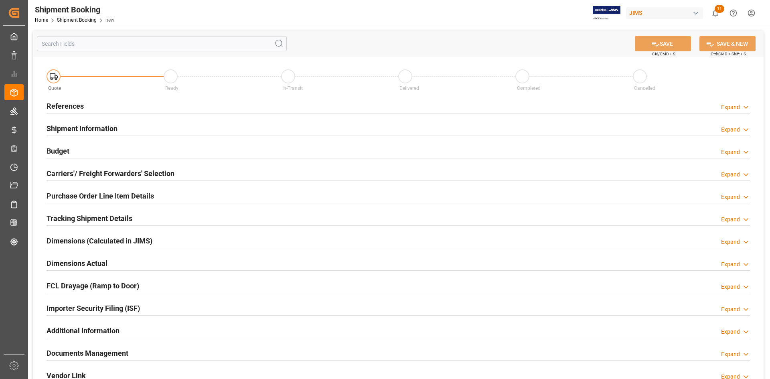
drag, startPoint x: 237, startPoint y: 108, endPoint x: 246, endPoint y: 110, distance: 9.8
click at [236, 108] on div "References Expand" at bounding box center [398, 105] width 703 height 15
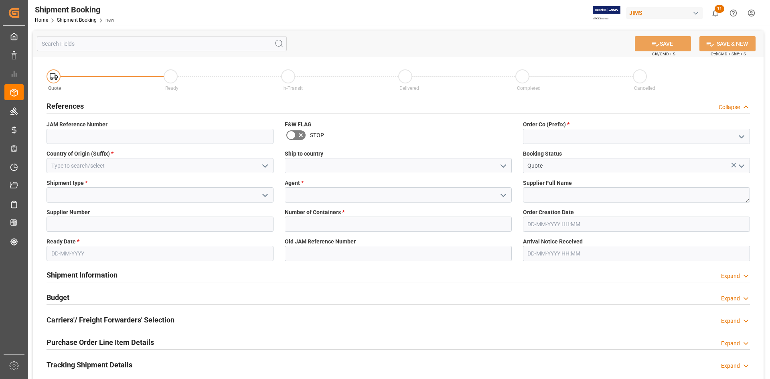
click at [740, 133] on icon "open menu" at bounding box center [742, 137] width 10 height 10
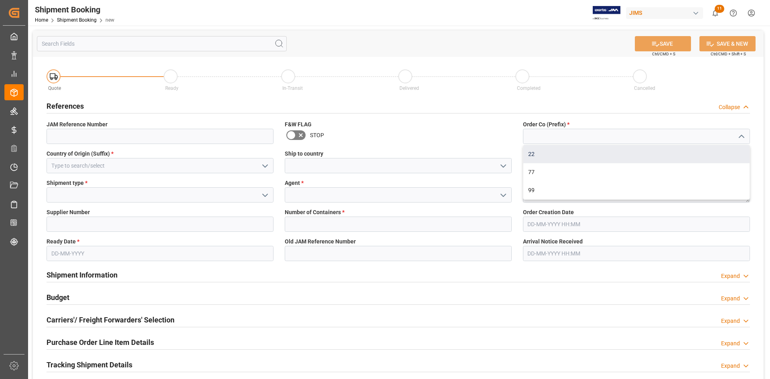
click at [619, 153] on div "22" at bounding box center [636, 154] width 226 height 18
type input "22"
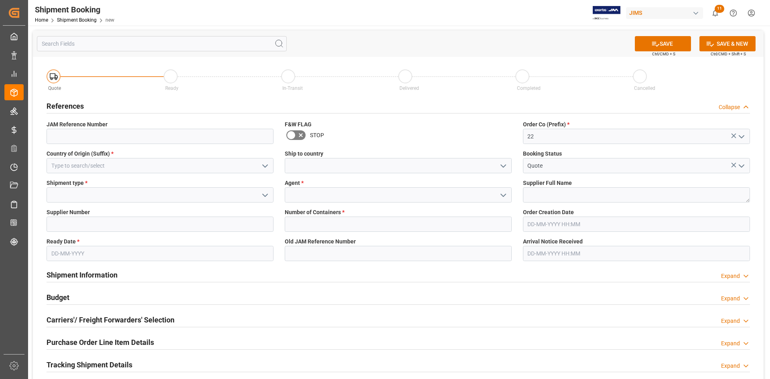
click at [261, 165] on icon "open menu" at bounding box center [265, 166] width 10 height 10
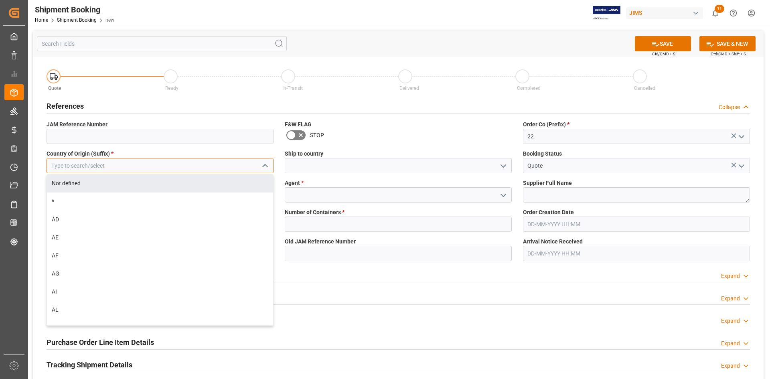
click at [146, 165] on input at bounding box center [160, 165] width 227 height 15
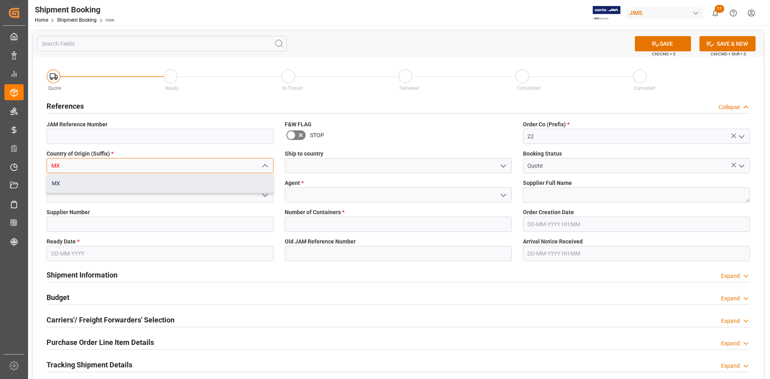
click at [165, 182] on div "MX" at bounding box center [160, 183] width 226 height 18
type input "MX"
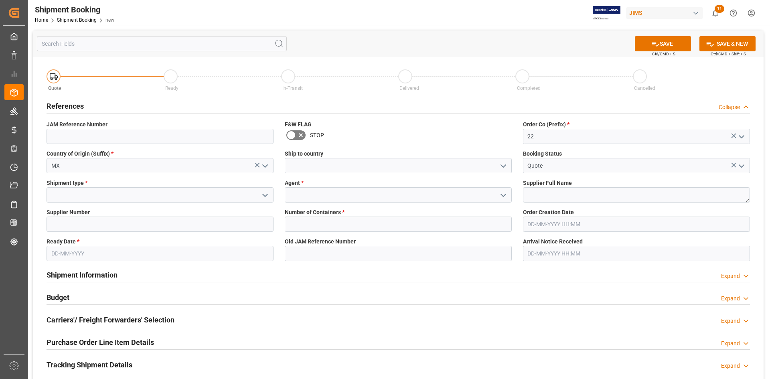
click at [502, 167] on icon "open menu" at bounding box center [503, 166] width 10 height 10
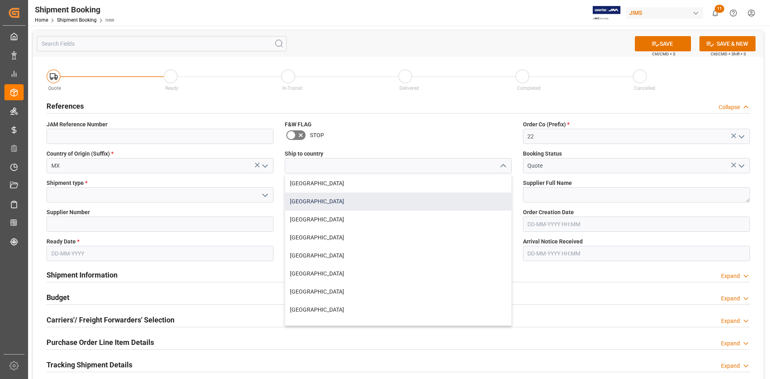
click at [352, 198] on div "[GEOGRAPHIC_DATA]" at bounding box center [398, 201] width 226 height 18
type input "United States"
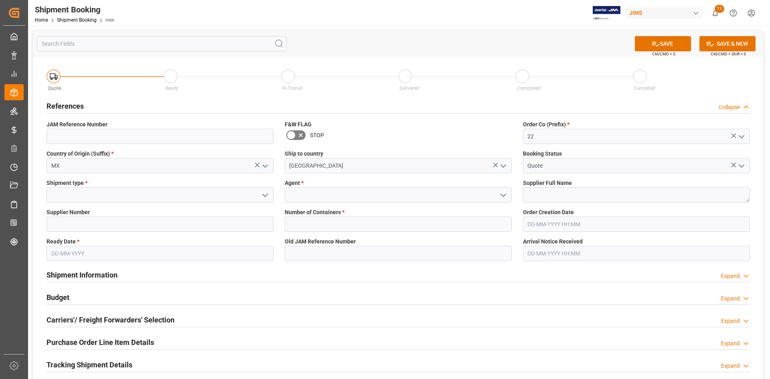
click at [265, 195] on polyline "open menu" at bounding box center [265, 195] width 5 height 2
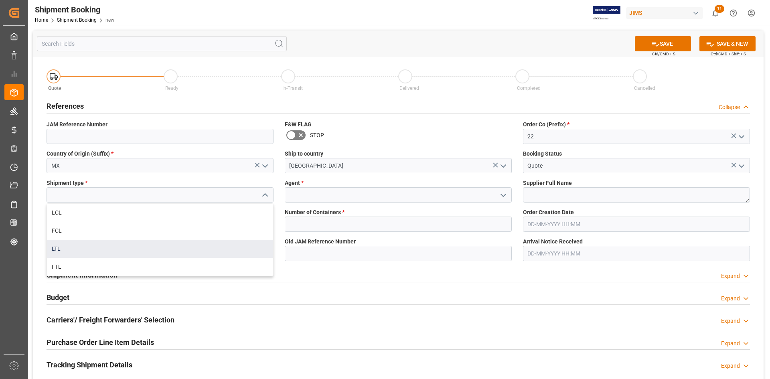
click at [149, 248] on div "LTL" at bounding box center [160, 249] width 226 height 18
type input "LTL"
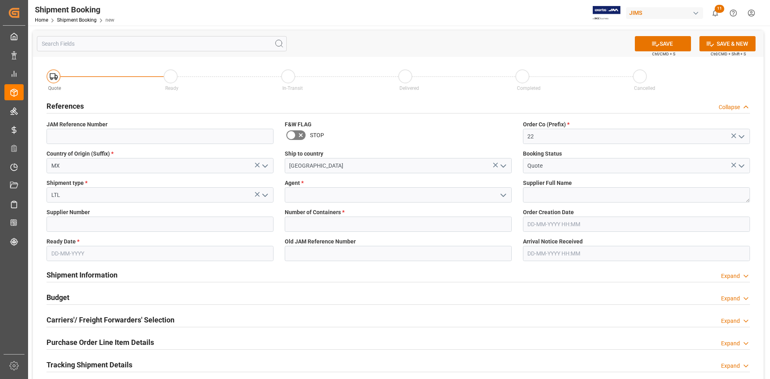
click at [505, 191] on icon "open menu" at bounding box center [503, 195] width 10 height 10
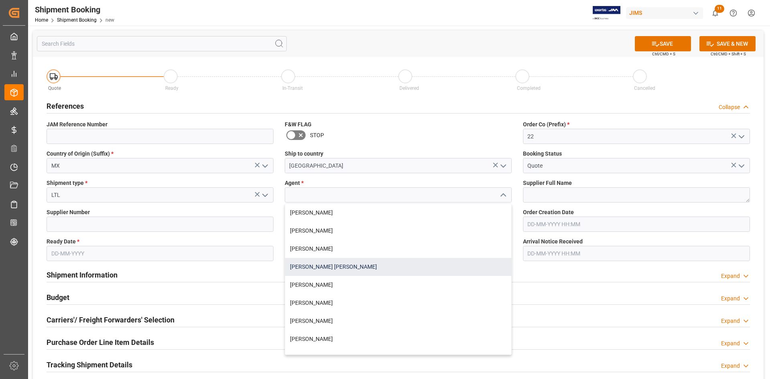
click at [370, 259] on div "[PERSON_NAME] [PERSON_NAME]" at bounding box center [398, 267] width 226 height 18
type input "[PERSON_NAME] [PERSON_NAME]"
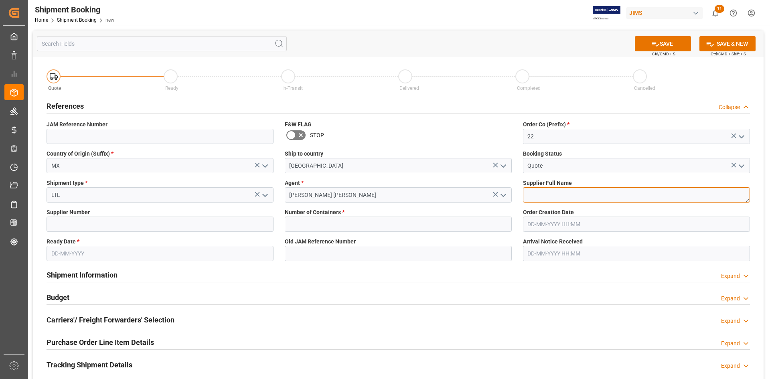
click at [538, 192] on textarea at bounding box center [636, 194] width 227 height 15
paste textarea "Vtech Communications (Overseas) Ltd Mex"
type textarea "Vtech Communications (Overseas) Ltd Mex"
click at [93, 220] on input at bounding box center [160, 224] width 227 height 15
paste input "730589"
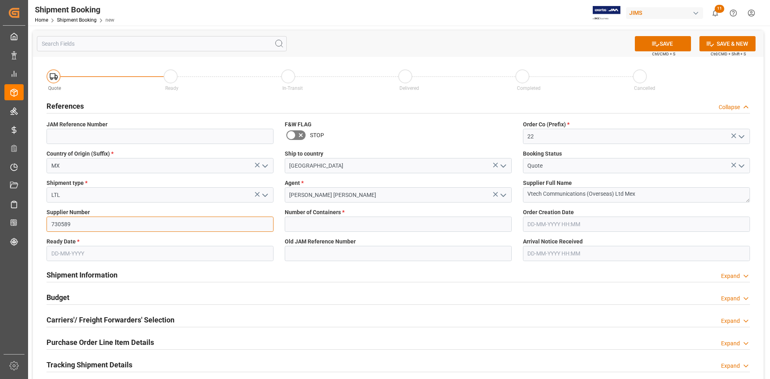
type input "730589"
click at [322, 219] on input "text" at bounding box center [398, 224] width 227 height 15
type input "0"
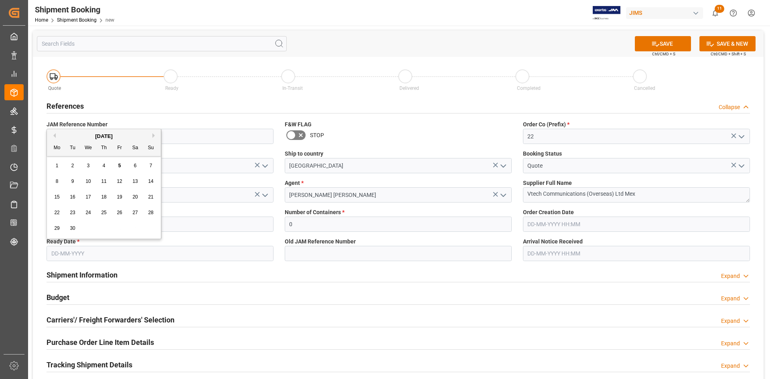
click at [152, 249] on input "text" at bounding box center [160, 253] width 227 height 15
click at [54, 134] on button "Previous Month" at bounding box center [53, 135] width 5 height 5
click at [133, 227] on span "30" at bounding box center [134, 228] width 5 height 6
type input "30-08-2025"
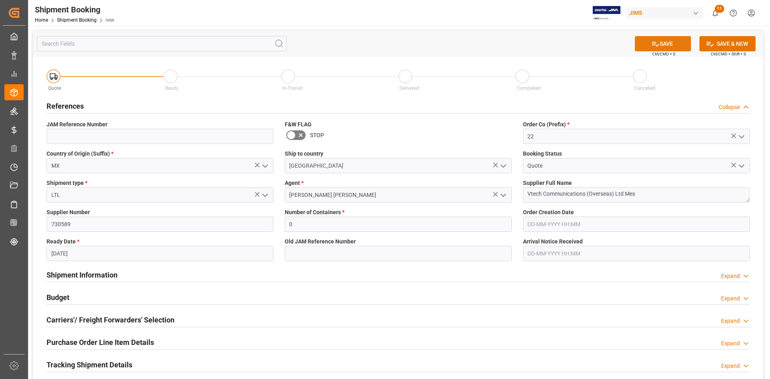
click at [662, 44] on button "SAVE" at bounding box center [663, 43] width 56 height 15
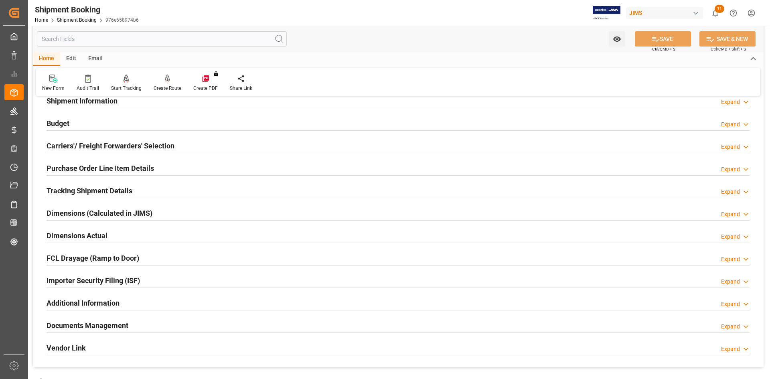
scroll to position [80, 0]
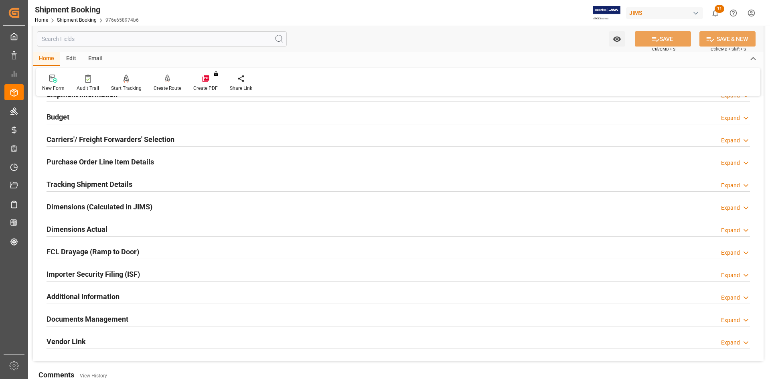
click at [145, 182] on div "Tracking Shipment Details Expand" at bounding box center [398, 183] width 703 height 15
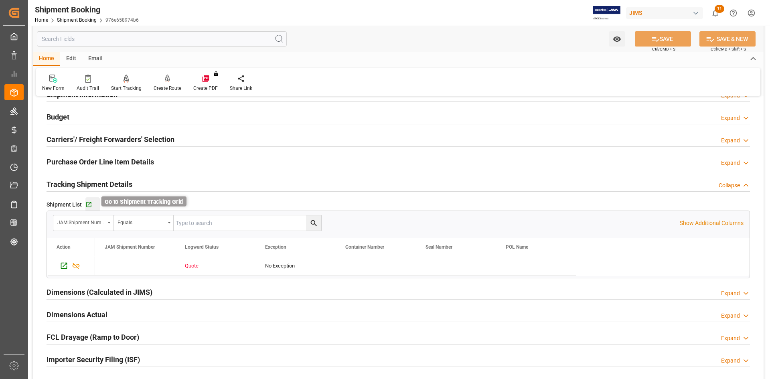
click at [87, 202] on icon "button" at bounding box center [88, 204] width 7 height 7
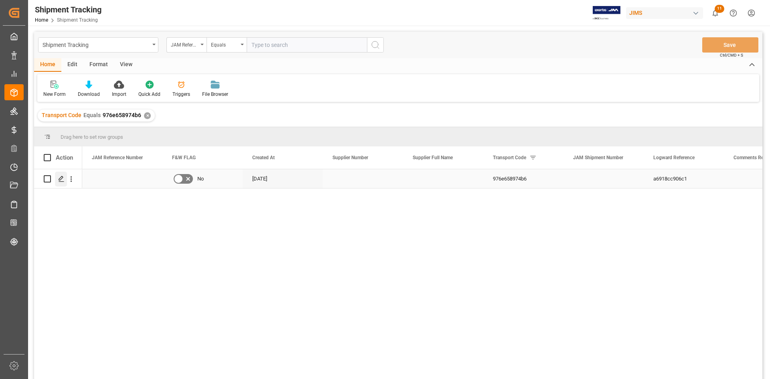
click at [61, 176] on icon "Press SPACE to select this row." at bounding box center [61, 179] width 6 height 6
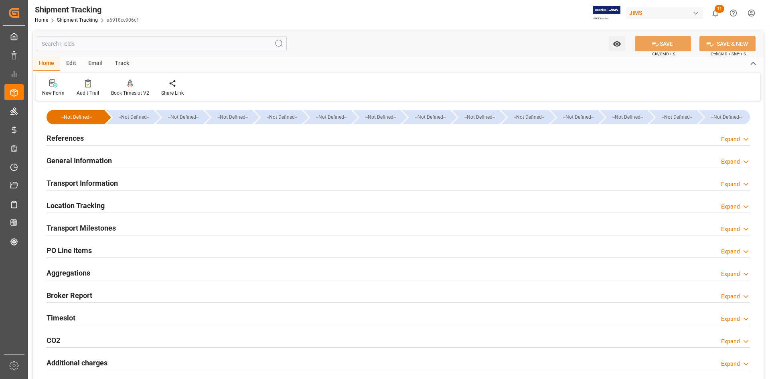
type input "[DATE]"
click at [142, 138] on div "References Expand" at bounding box center [398, 137] width 703 height 15
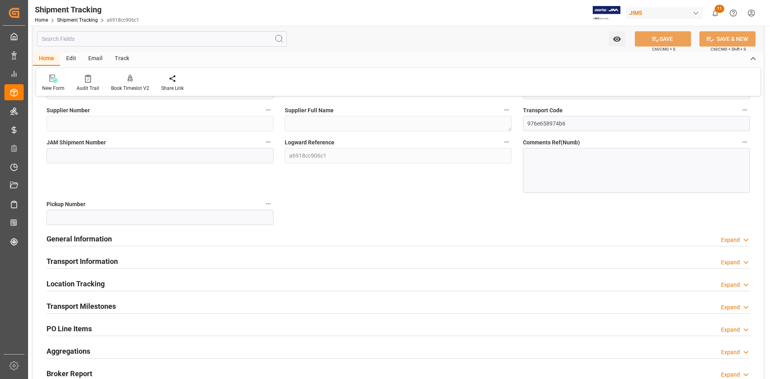
scroll to position [80, 0]
click at [275, 236] on div "General Information Expand" at bounding box center [398, 237] width 703 height 15
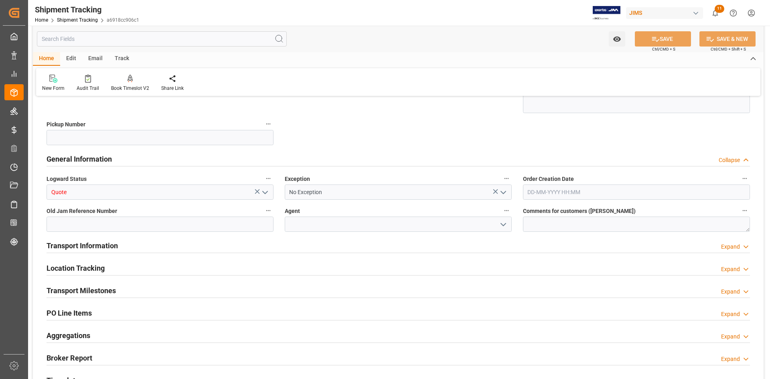
scroll to position [160, 0]
click at [236, 246] on div "Transport Information Expand" at bounding box center [398, 244] width 703 height 15
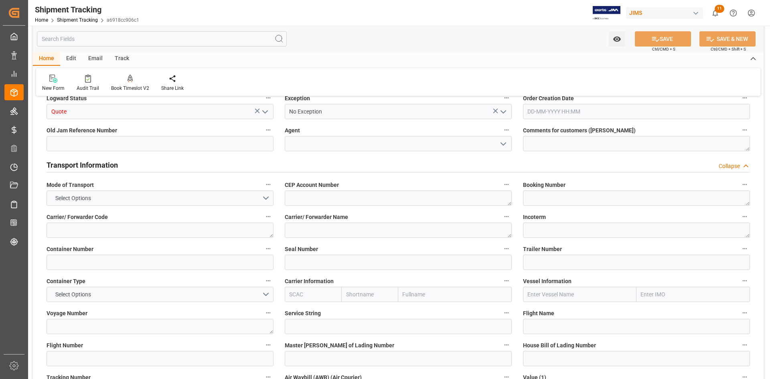
scroll to position [241, 0]
click at [536, 232] on textarea at bounding box center [636, 229] width 227 height 15
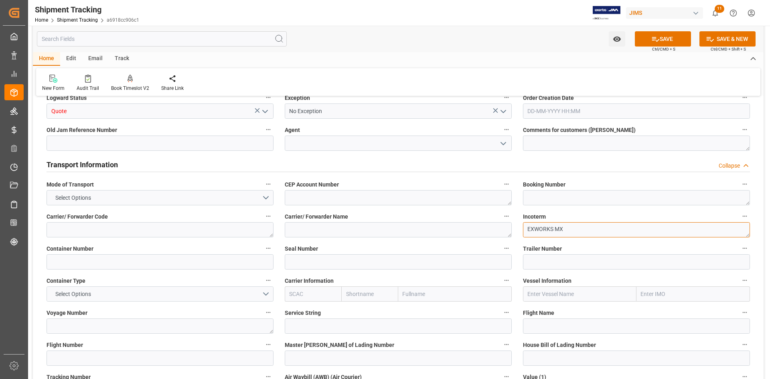
type textarea "EXWORKS MX"
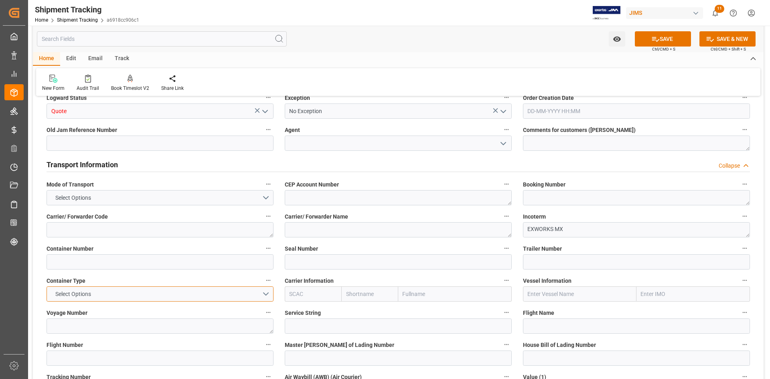
click at [263, 293] on button "Select Options" at bounding box center [160, 293] width 227 height 15
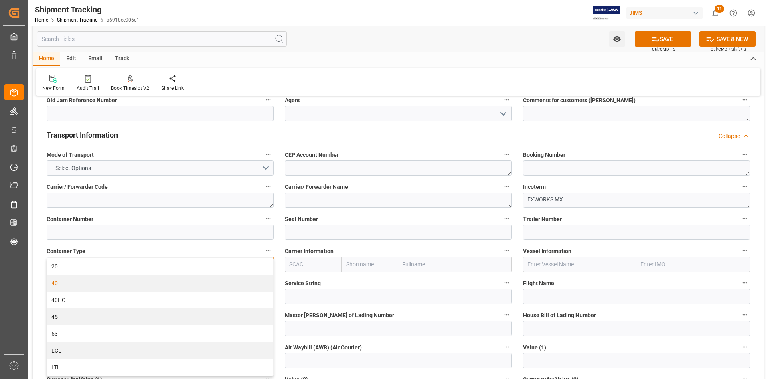
scroll to position [321, 0]
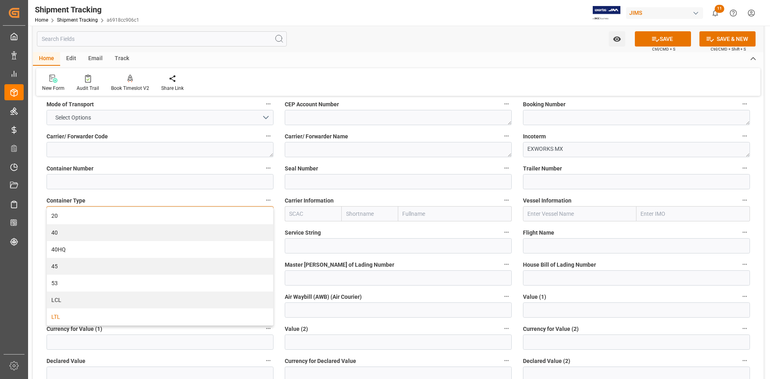
click at [154, 314] on div "LTL" at bounding box center [160, 316] width 226 height 17
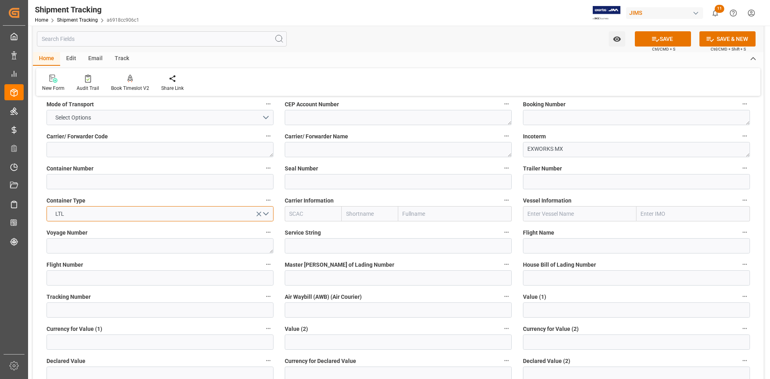
scroll to position [361, 0]
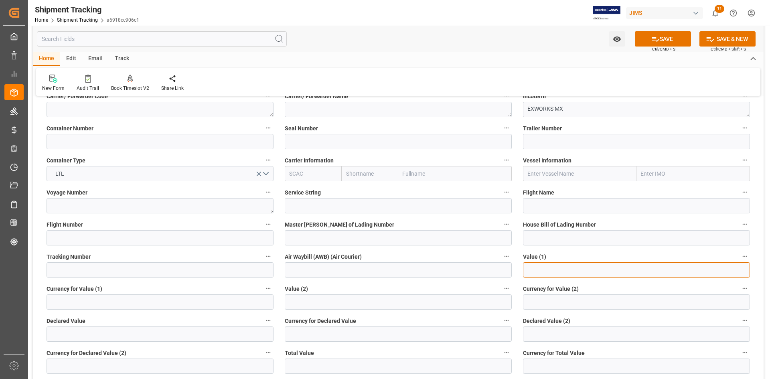
click at [532, 267] on input "text" at bounding box center [636, 269] width 227 height 15
paste input "text"
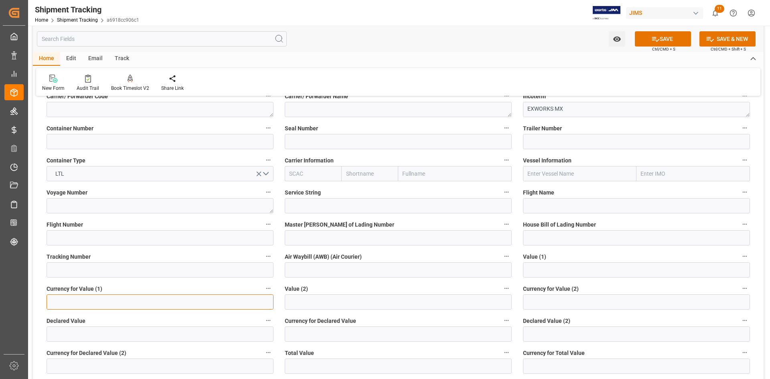
drag, startPoint x: 75, startPoint y: 297, endPoint x: 110, endPoint y: 304, distance: 35.9
click at [75, 297] on input at bounding box center [160, 301] width 227 height 15
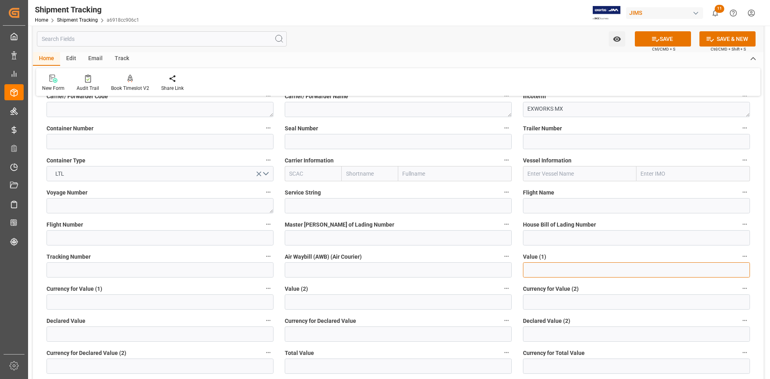
click at [548, 276] on input "text" at bounding box center [636, 269] width 227 height 15
paste input "text"
type input "19505.40"
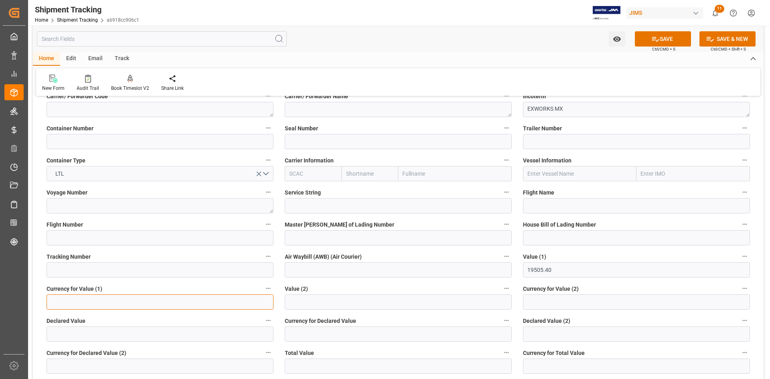
click at [157, 303] on input at bounding box center [160, 301] width 227 height 15
type input "USD"
click at [664, 38] on button "SAVE" at bounding box center [663, 38] width 56 height 15
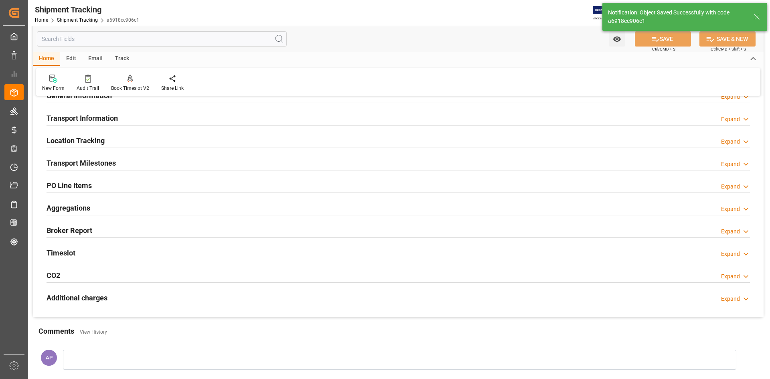
scroll to position [59, 0]
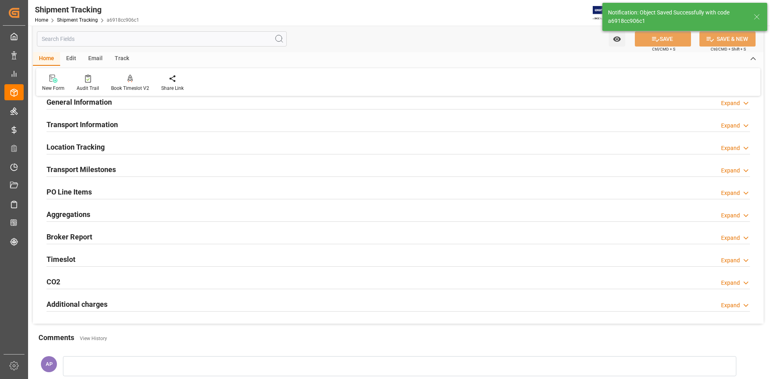
click at [159, 168] on div "Transport Milestones Expand" at bounding box center [398, 168] width 703 height 15
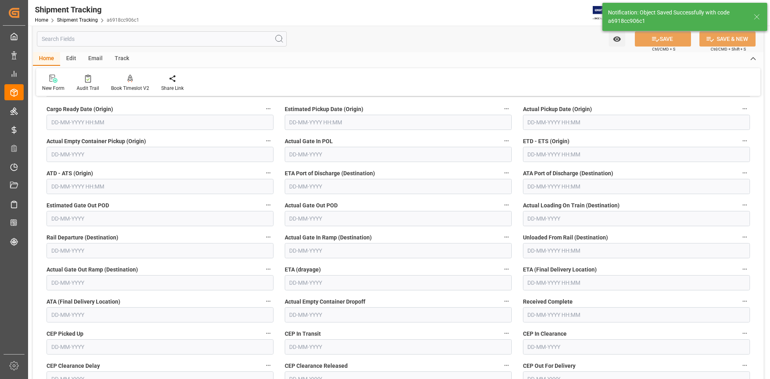
scroll to position [99, 0]
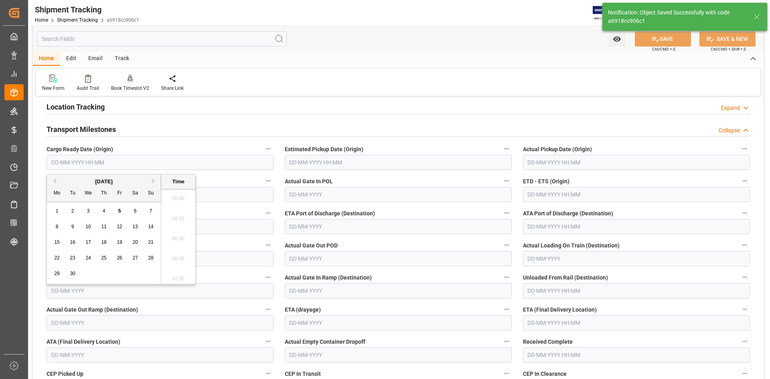
click at [89, 164] on input "text" at bounding box center [160, 162] width 227 height 15
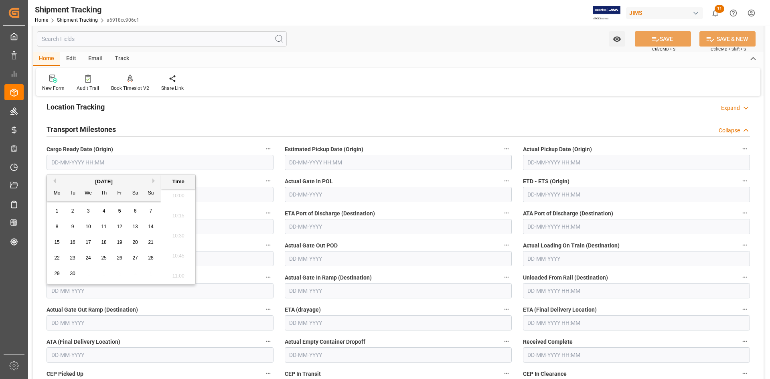
click at [53, 180] on button "Previous Month" at bounding box center [53, 180] width 5 height 5
click at [136, 274] on span "30" at bounding box center [134, 274] width 5 height 6
type input "30-08-2025 00:00"
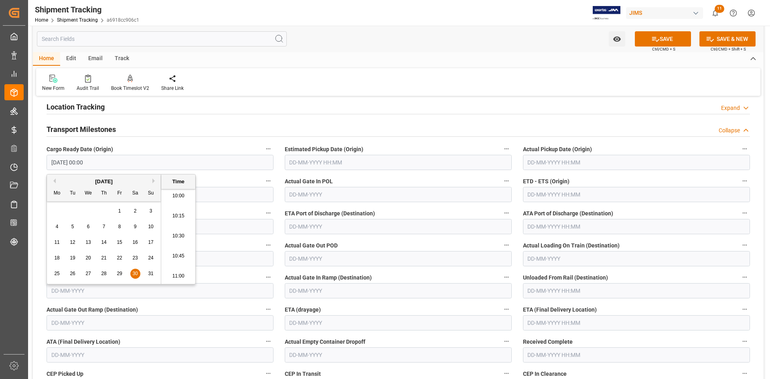
click at [304, 156] on input "text" at bounding box center [398, 162] width 227 height 15
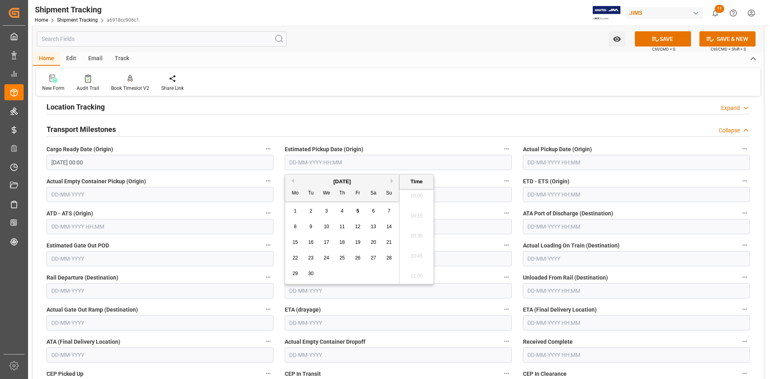
click at [327, 226] on span "10" at bounding box center [326, 227] width 5 height 6
type input "10-09-2025 00:00"
click at [543, 192] on input "text" at bounding box center [636, 194] width 227 height 15
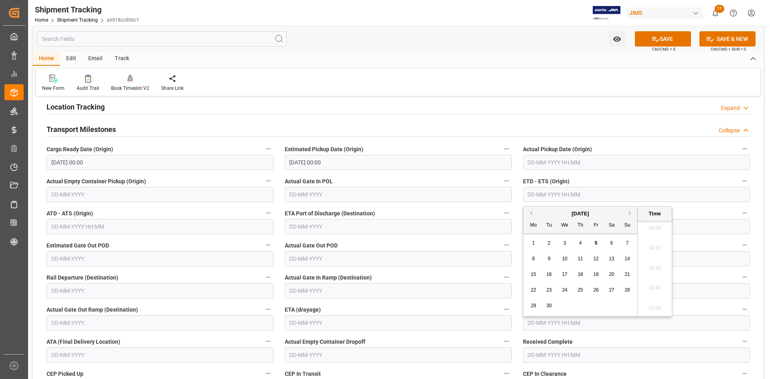
click at [562, 258] on span "10" at bounding box center [564, 259] width 5 height 6
type input "10-09-2025 00:00"
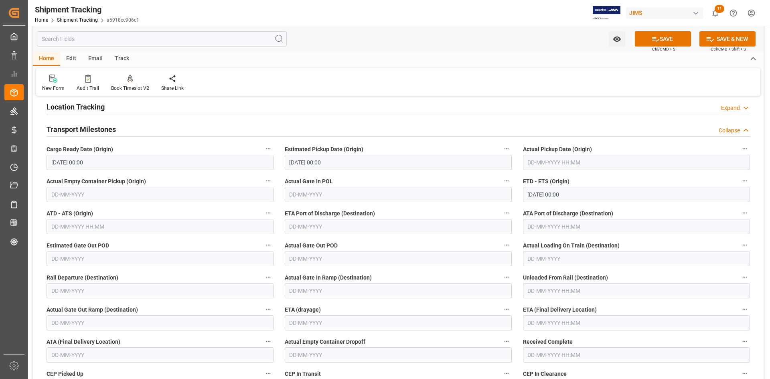
click at [407, 210] on label "ETA Port of Discharge (Destination)" at bounding box center [398, 213] width 227 height 11
click at [501, 210] on button "ETA Port of Discharge (Destination)" at bounding box center [506, 213] width 10 height 10
click at [546, 325] on div at bounding box center [385, 189] width 770 height 379
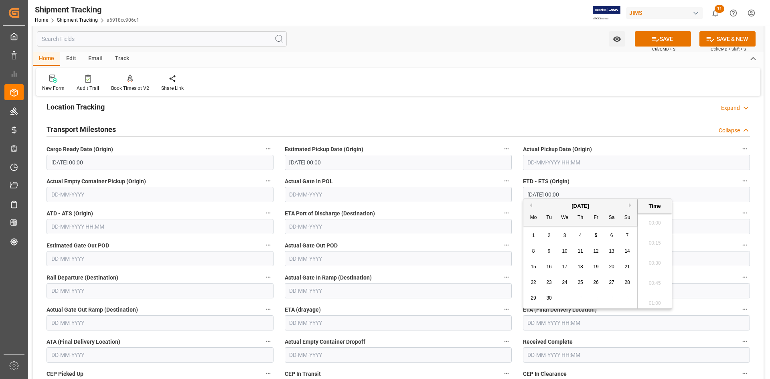
click at [546, 324] on input "text" at bounding box center [636, 322] width 227 height 15
click at [610, 266] on span "20" at bounding box center [611, 267] width 5 height 6
type input "20-09-2025 00:00"
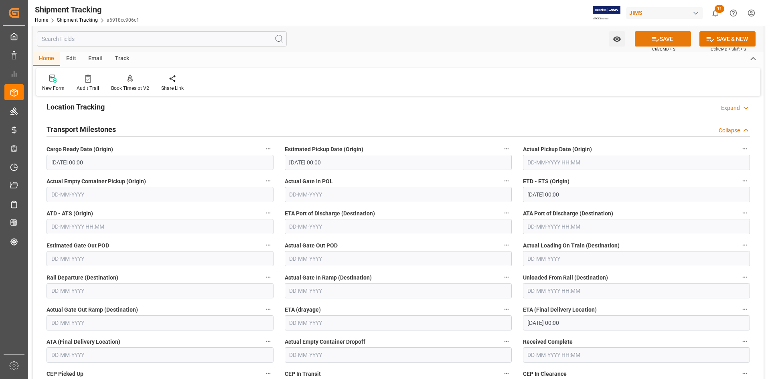
click at [654, 38] on icon at bounding box center [655, 39] width 8 height 8
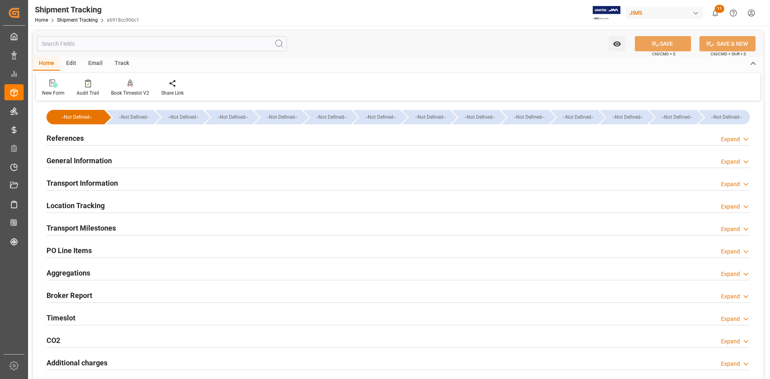
click at [150, 223] on div "Transport Milestones Expand" at bounding box center [398, 227] width 703 height 15
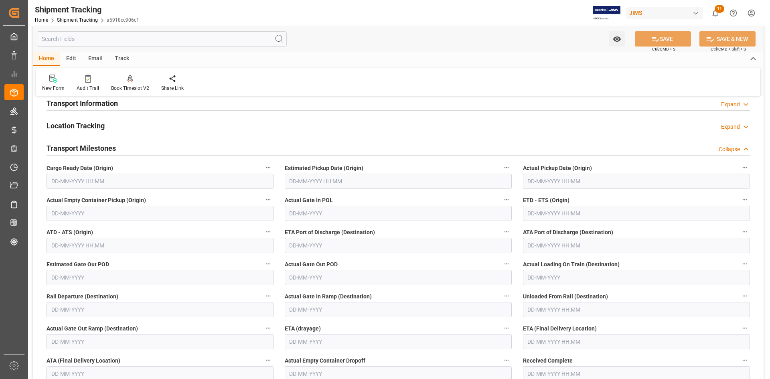
scroll to position [80, 0]
click at [113, 180] on input "text" at bounding box center [160, 180] width 227 height 15
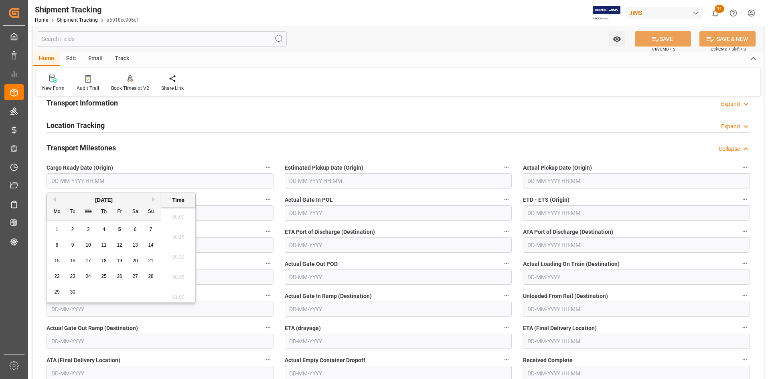
scroll to position [805, 0]
click at [53, 198] on button "Previous Month" at bounding box center [53, 199] width 5 height 5
click at [134, 292] on span "30" at bounding box center [134, 292] width 5 height 6
type input "[DATE] 00:00"
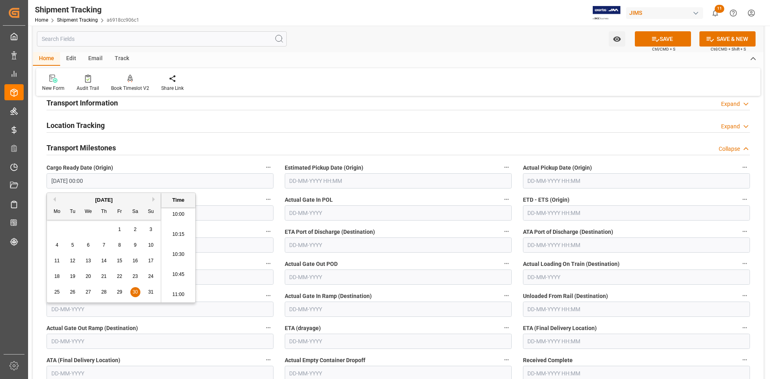
click at [306, 177] on input "text" at bounding box center [398, 180] width 227 height 15
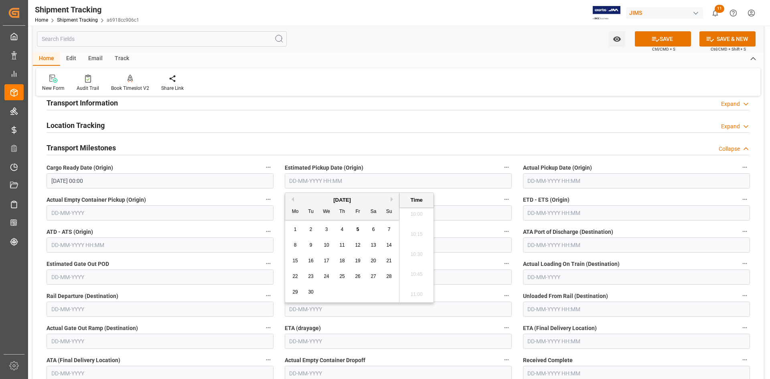
click at [327, 243] on span "10" at bounding box center [326, 245] width 5 height 6
type input "[DATE] 00:00"
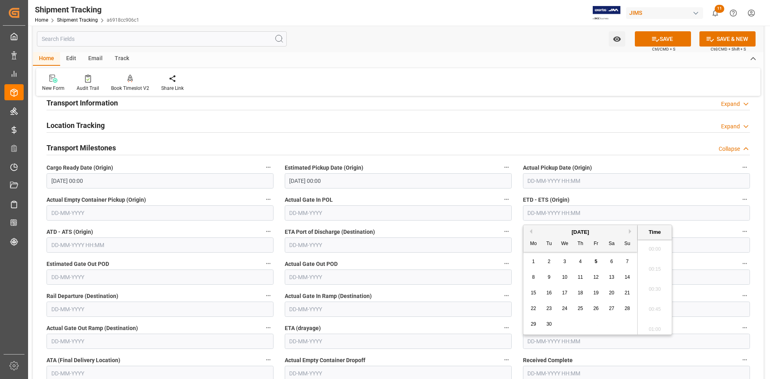
click at [543, 214] on input "text" at bounding box center [636, 212] width 227 height 15
click at [612, 292] on span "20" at bounding box center [611, 293] width 5 height 6
type input "[DATE] 00:00"
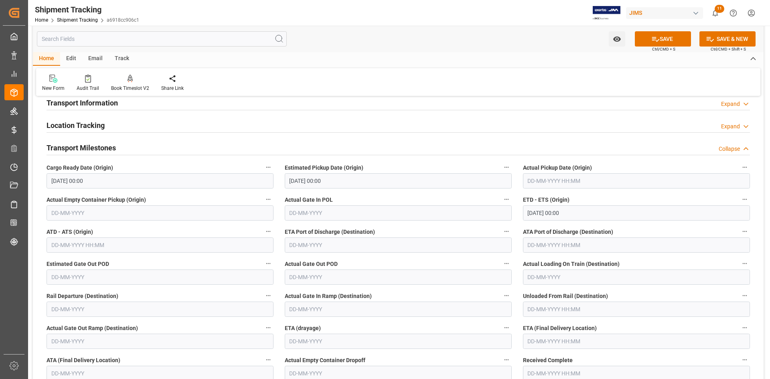
click at [446, 230] on label "ETA Port of Discharge (Destination)" at bounding box center [398, 231] width 227 height 11
click at [501, 230] on button "ETA Port of Discharge (Destination)" at bounding box center [506, 231] width 10 height 10
click at [555, 338] on div at bounding box center [385, 189] width 770 height 379
click at [560, 340] on input "text" at bounding box center [636, 341] width 227 height 15
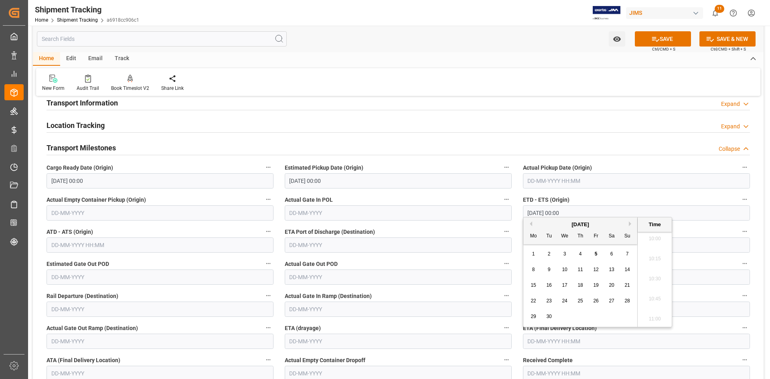
click at [610, 283] on span "20" at bounding box center [611, 285] width 5 height 6
type input "[DATE] 00:00"
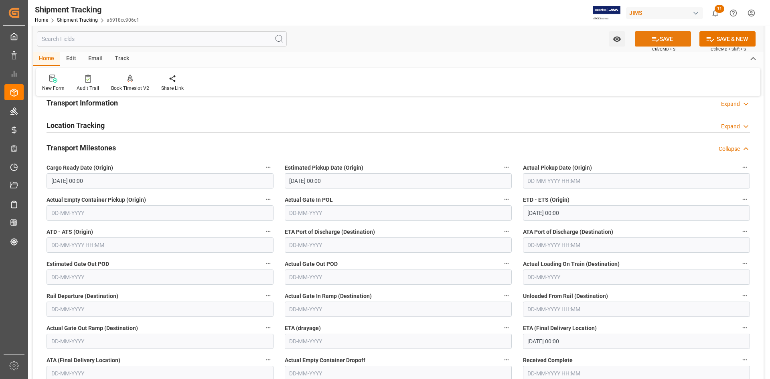
click at [656, 41] on icon at bounding box center [655, 39] width 8 height 8
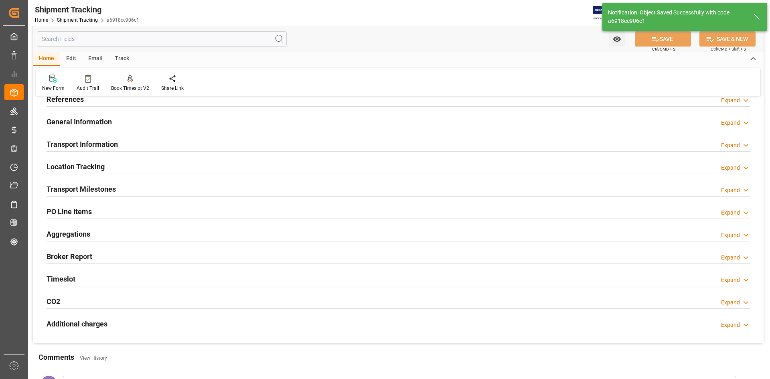
scroll to position [0, 0]
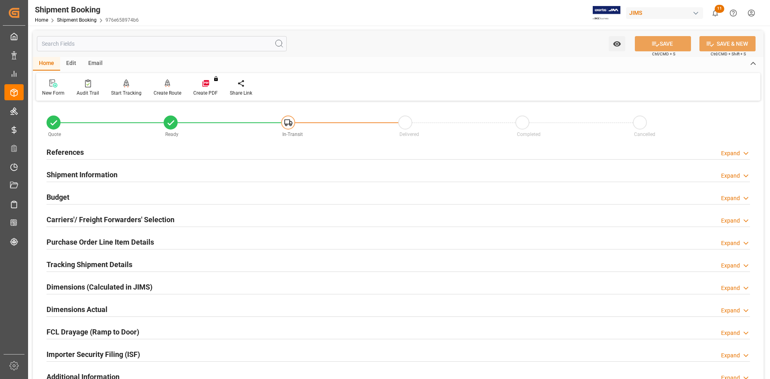
click at [121, 152] on div "References Expand" at bounding box center [398, 151] width 703 height 15
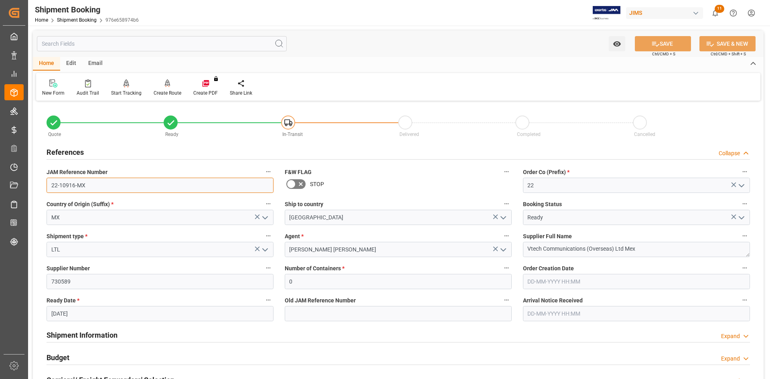
drag, startPoint x: 90, startPoint y: 182, endPoint x: 40, endPoint y: 185, distance: 49.4
click at [40, 185] on div "Quote Ready In-Transit Delivered Completed Cancelled References Collapse JAM Re…" at bounding box center [398, 352] width 731 height 498
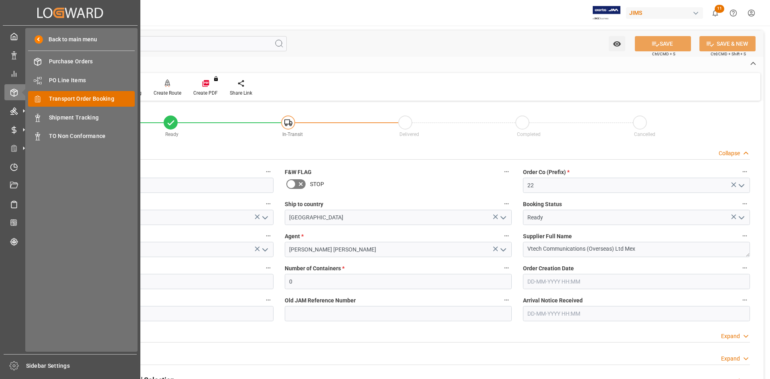
click at [87, 99] on span "Transport Order Booking" at bounding box center [92, 99] width 86 height 8
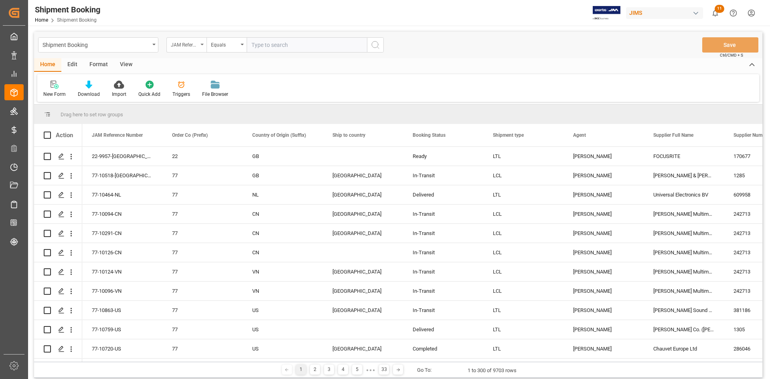
click at [198, 42] on div "JAM Reference Number" at bounding box center [184, 43] width 27 height 9
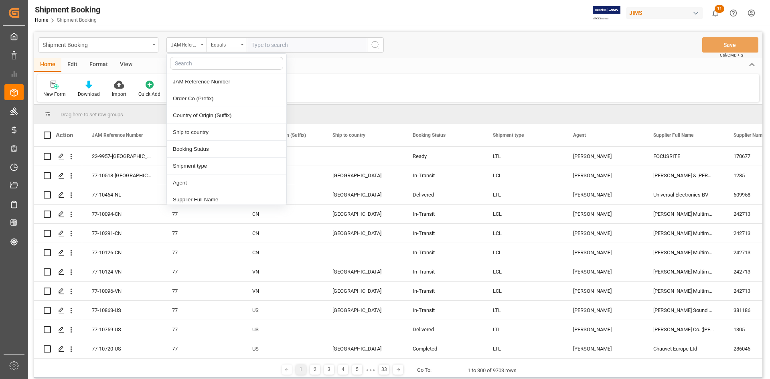
click at [186, 63] on input "text" at bounding box center [226, 63] width 113 height 13
type input "SUP"
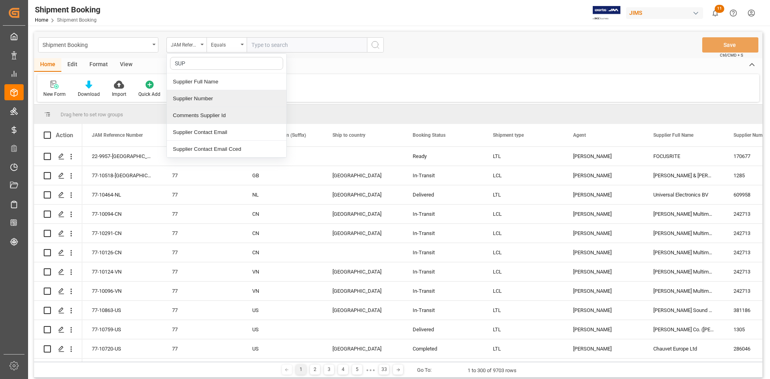
click at [192, 95] on div "Supplier Number" at bounding box center [226, 98] width 119 height 17
click at [258, 42] on input "text" at bounding box center [307, 44] width 120 height 15
paste input "760345"
type input "760345"
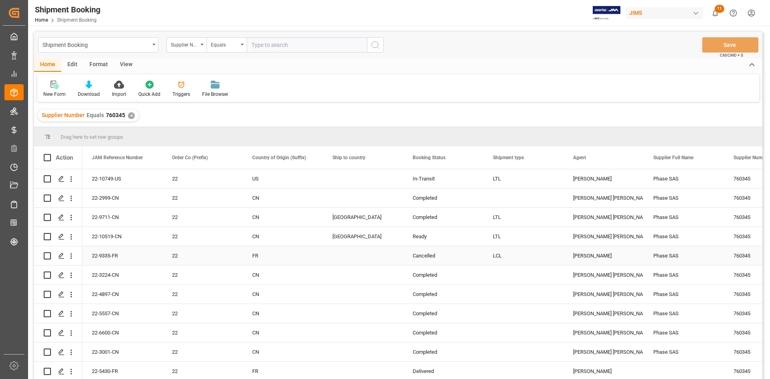
scroll to position [2, 0]
click at [555, 260] on div "LCL" at bounding box center [523, 255] width 80 height 19
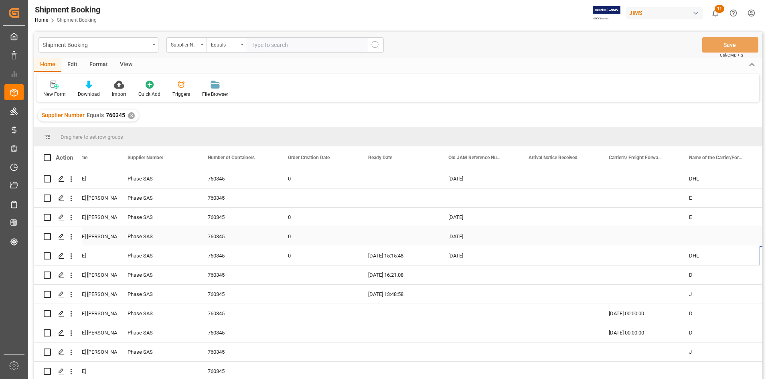
scroll to position [0, 606]
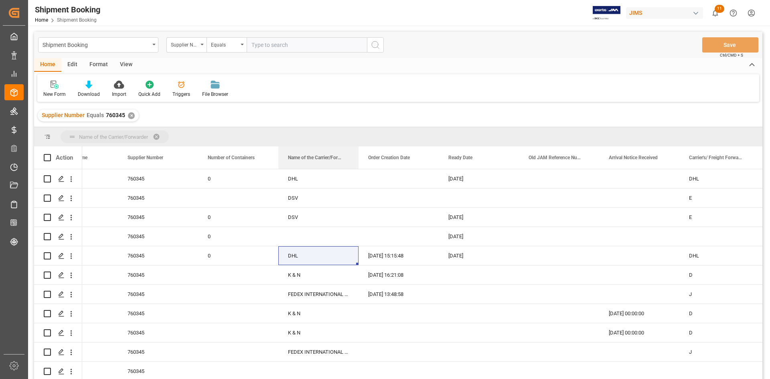
drag, startPoint x: 744, startPoint y: 157, endPoint x: 189, endPoint y: 138, distance: 555.2
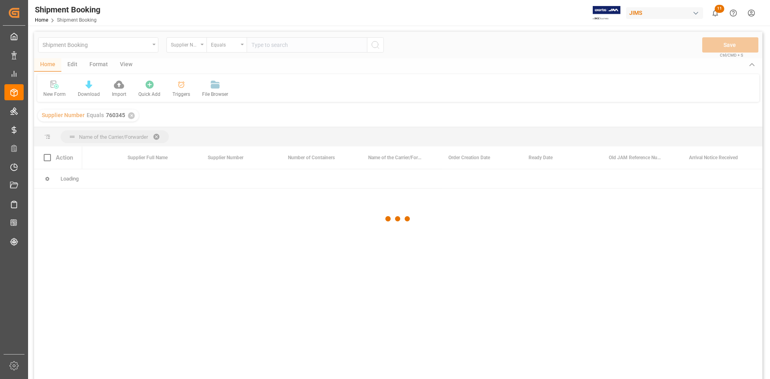
scroll to position [0, 0]
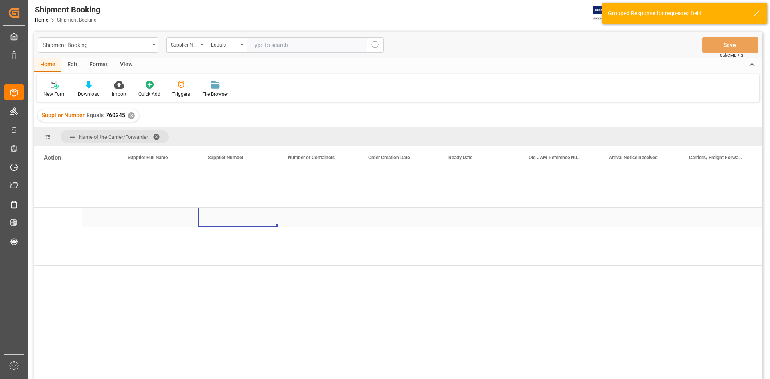
click at [218, 218] on div "Press SPACE to select this row." at bounding box center [238, 217] width 80 height 19
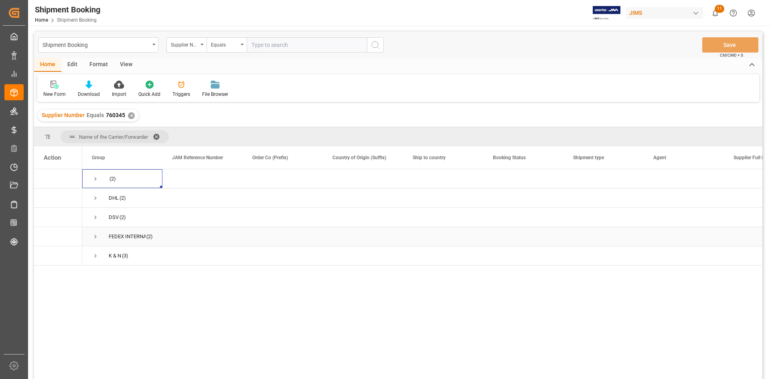
click at [95, 237] on span "Press SPACE to select this row." at bounding box center [95, 236] width 7 height 7
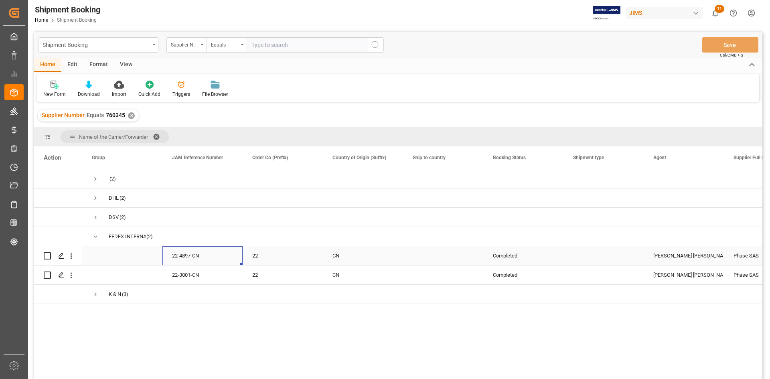
click at [194, 257] on div "22-4897-CN" at bounding box center [202, 255] width 80 height 19
drag, startPoint x: 203, startPoint y: 259, endPoint x: 164, endPoint y: 263, distance: 39.1
click at [164, 263] on div "22-4897-CN" at bounding box center [202, 260] width 80 height 28
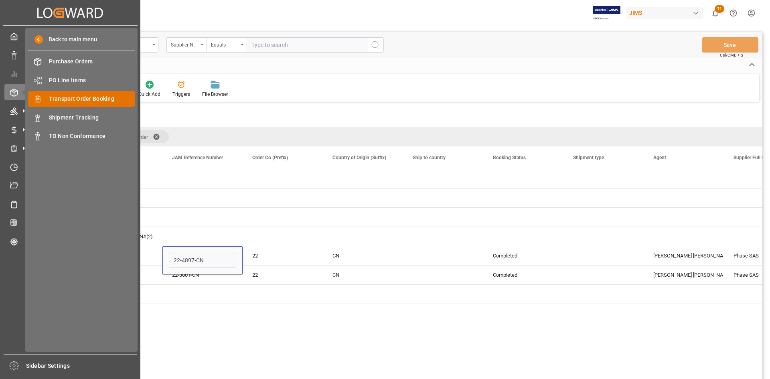
click at [78, 99] on span "Transport Order Booking" at bounding box center [92, 99] width 86 height 8
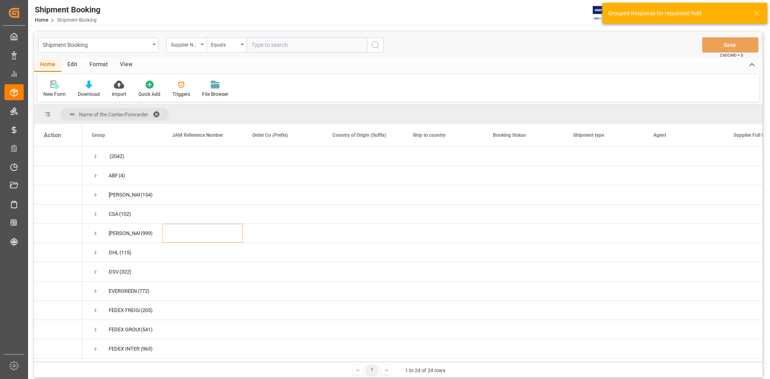
click at [157, 114] on span at bounding box center [159, 114] width 13 height 7
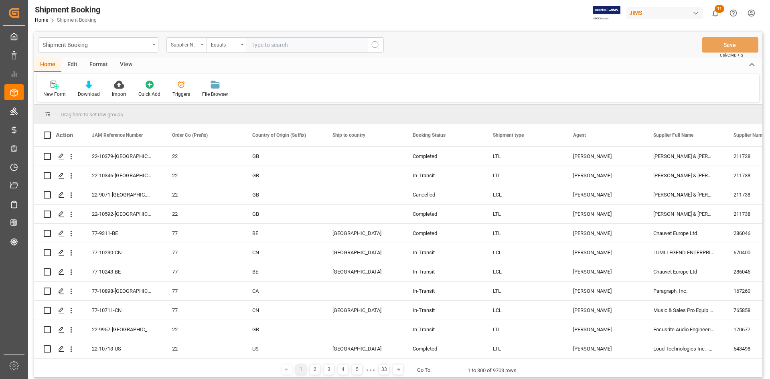
click at [191, 44] on div "Supplier Number" at bounding box center [184, 43] width 27 height 9
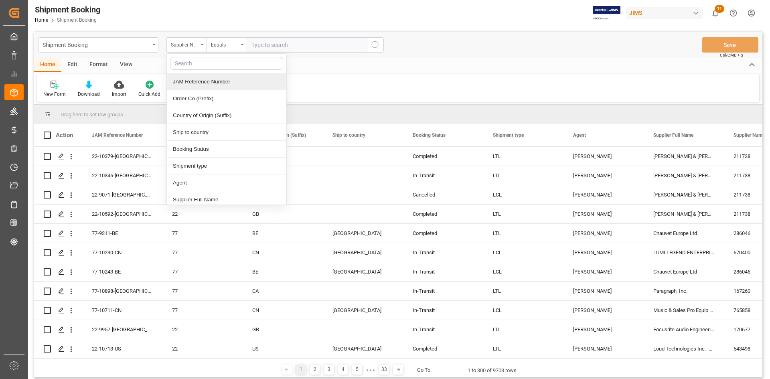
click at [202, 82] on div "JAM Reference Number" at bounding box center [226, 81] width 119 height 17
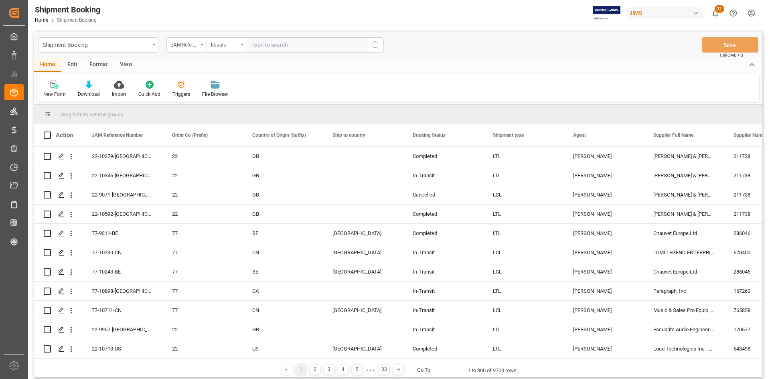
click at [274, 46] on input "text" at bounding box center [307, 44] width 120 height 15
paste input "22-10519-CN"
type input "22-10519-CN"
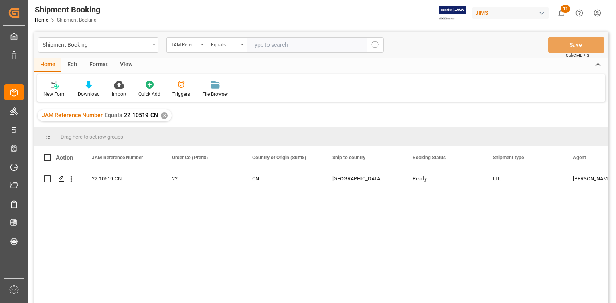
drag, startPoint x: 765, startPoint y: 0, endPoint x: 440, endPoint y: 95, distance: 338.3
click at [437, 95] on div "New Form Download Import Quick Add Triggers File Browser" at bounding box center [321, 88] width 568 height 28
click at [64, 180] on icon "Press SPACE to select this row." at bounding box center [61, 179] width 6 height 6
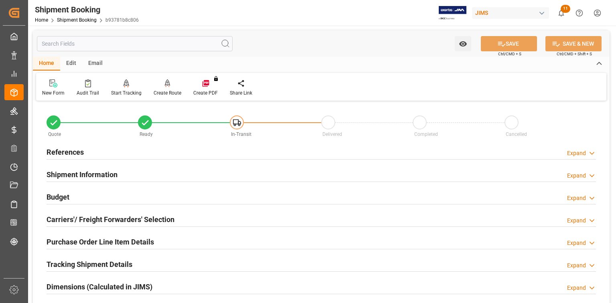
click at [178, 156] on div "References Expand" at bounding box center [321, 151] width 549 height 15
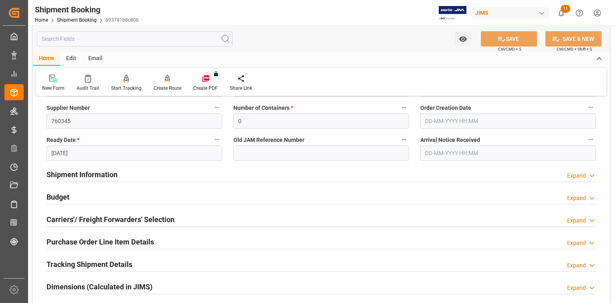
scroll to position [96, 0]
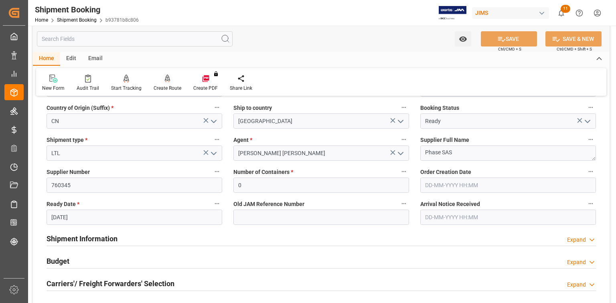
click at [166, 88] on div "Create Route" at bounding box center [168, 88] width 28 height 7
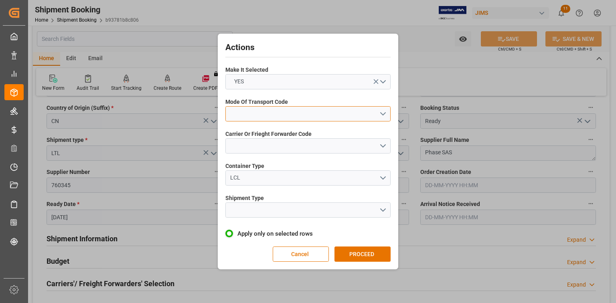
click at [385, 109] on button "open menu" at bounding box center [307, 113] width 165 height 15
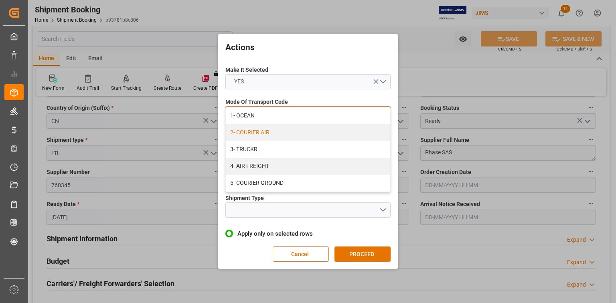
click at [310, 135] on div "2- COURIER AIR" at bounding box center [308, 132] width 164 height 17
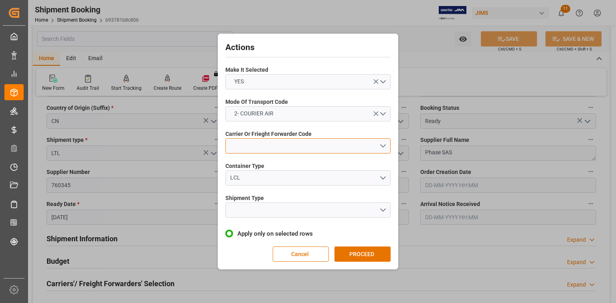
click at [380, 144] on button "open menu" at bounding box center [307, 145] width 165 height 15
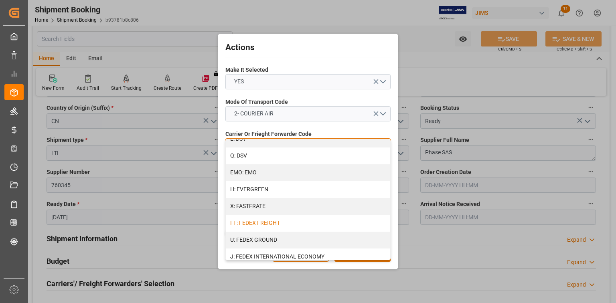
scroll to position [192, 0]
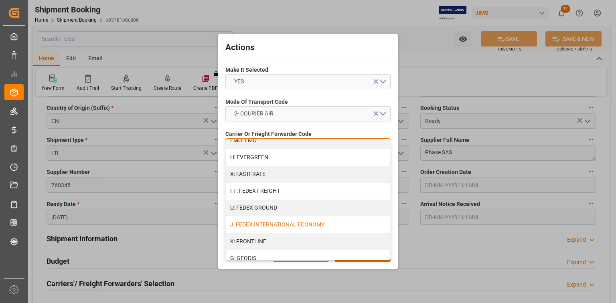
click at [305, 225] on div "J: FEDEX INTERNATIONAL ECONOMY" at bounding box center [308, 225] width 164 height 17
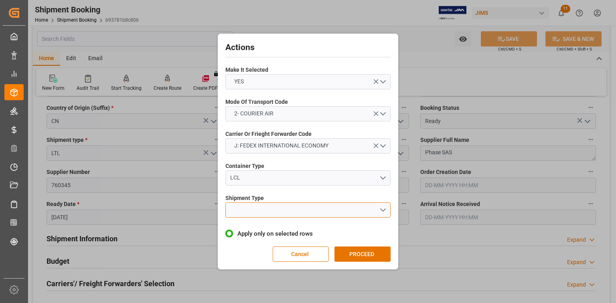
click at [380, 208] on button "open menu" at bounding box center [307, 209] width 165 height 15
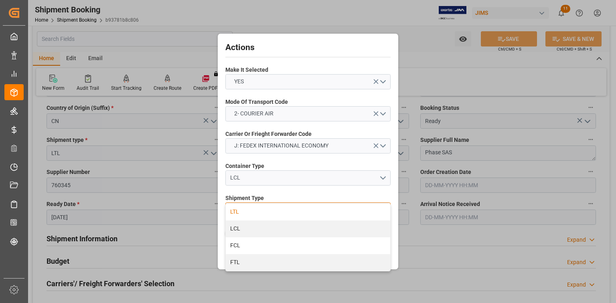
click at [279, 212] on div "LTL" at bounding box center [308, 212] width 164 height 17
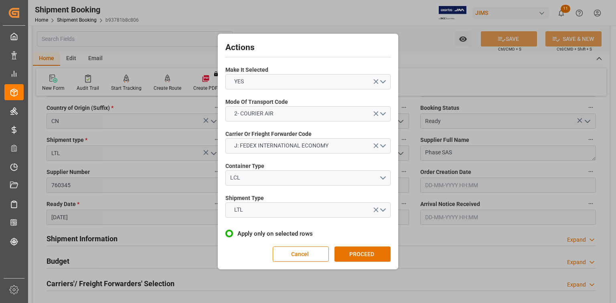
click at [364, 253] on button "PROCEED" at bounding box center [362, 254] width 56 height 15
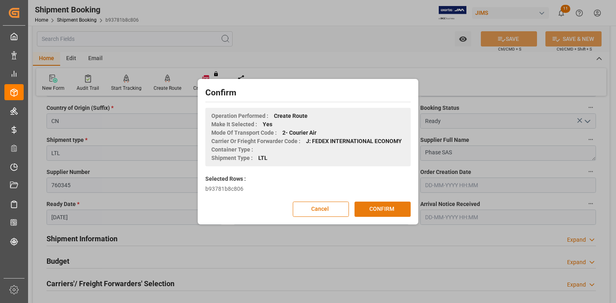
click at [384, 207] on button "CONFIRM" at bounding box center [382, 209] width 56 height 15
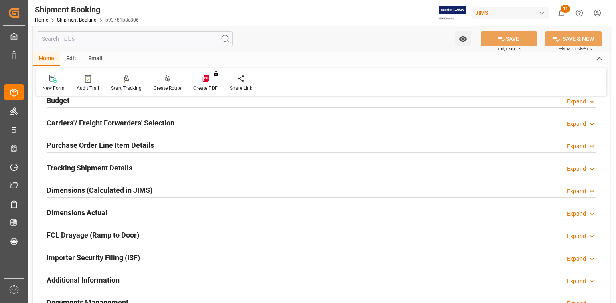
scroll to position [96, 0]
click at [170, 120] on h2 "Carriers'/ Freight Forwarders' Selection" at bounding box center [111, 123] width 128 height 11
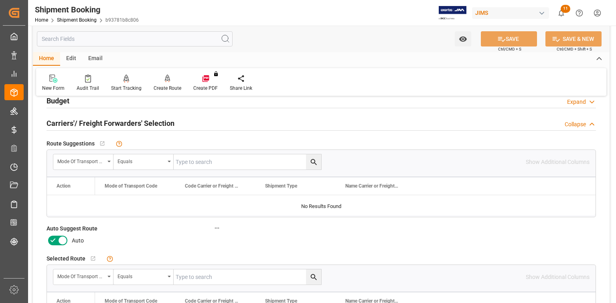
drag, startPoint x: 56, startPoint y: 237, endPoint x: 69, endPoint y: 238, distance: 13.2
click at [56, 237] on icon at bounding box center [53, 241] width 10 height 10
click at [0, 0] on input "checkbox" at bounding box center [0, 0] width 0 height 0
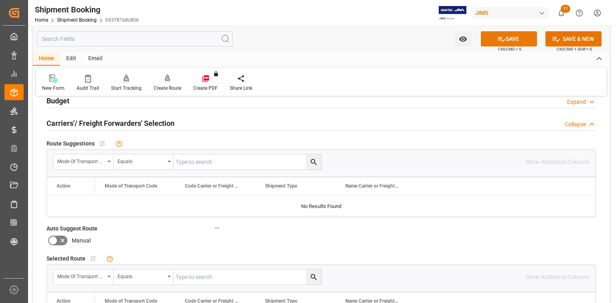
click at [506, 34] on button "SAVE" at bounding box center [509, 38] width 56 height 15
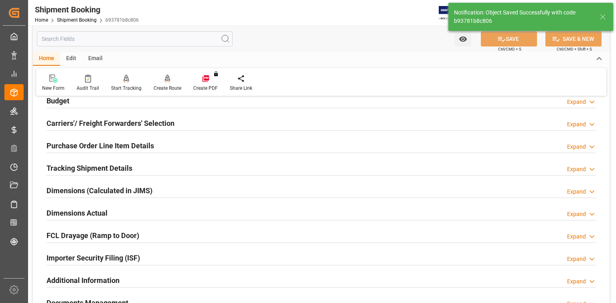
click at [165, 83] on div "Create Route" at bounding box center [168, 83] width 40 height 18
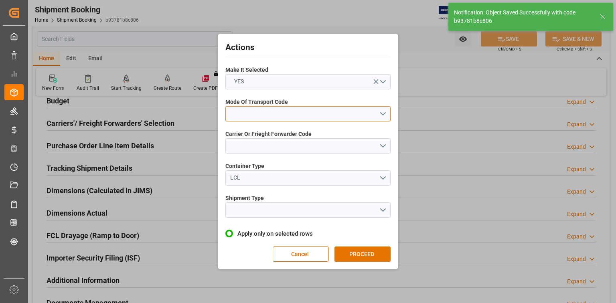
click at [380, 113] on button "open menu" at bounding box center [307, 113] width 165 height 15
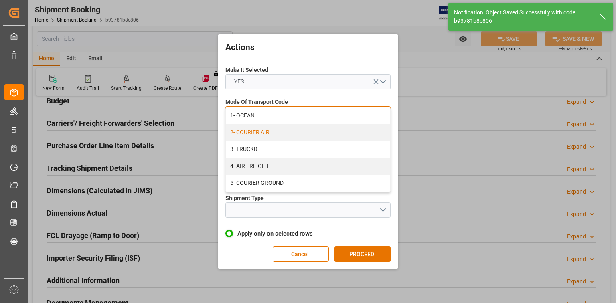
click at [317, 134] on div "2- COURIER AIR" at bounding box center [308, 132] width 164 height 17
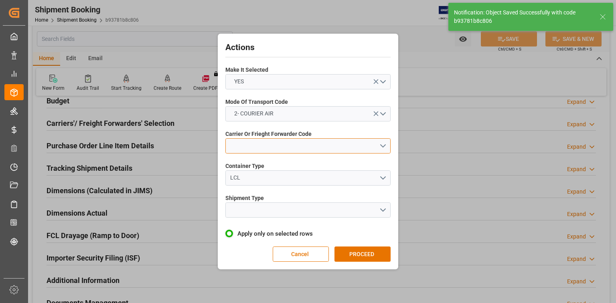
click at [385, 146] on button "open menu" at bounding box center [307, 145] width 165 height 15
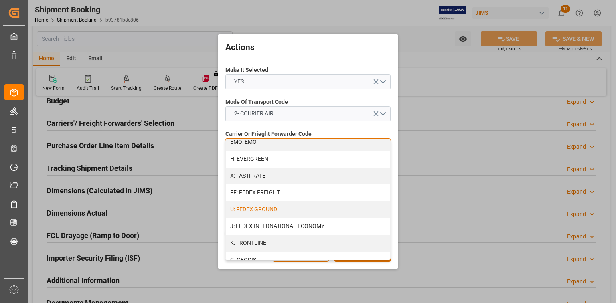
scroll to position [192, 0]
click at [311, 225] on div "J: FEDEX INTERNATIONAL ECONOMY" at bounding box center [308, 225] width 164 height 17
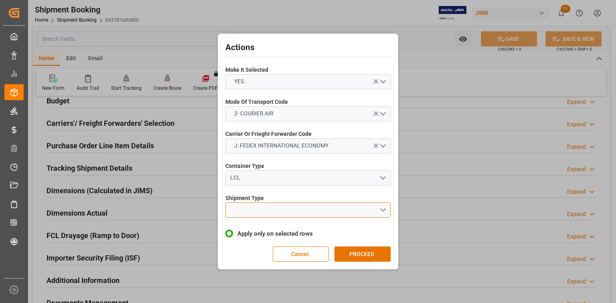
click at [379, 210] on button "open menu" at bounding box center [307, 209] width 165 height 15
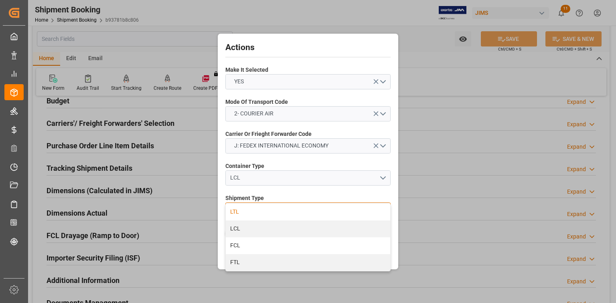
click at [281, 215] on div "LTL" at bounding box center [308, 212] width 164 height 17
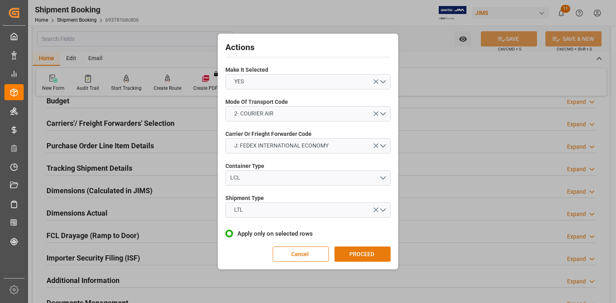
click at [368, 251] on button "PROCEED" at bounding box center [362, 254] width 56 height 15
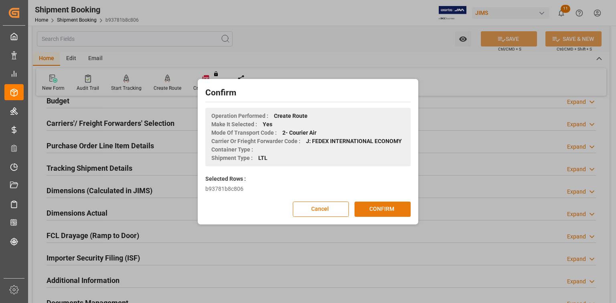
click at [374, 212] on button "CONFIRM" at bounding box center [382, 209] width 56 height 15
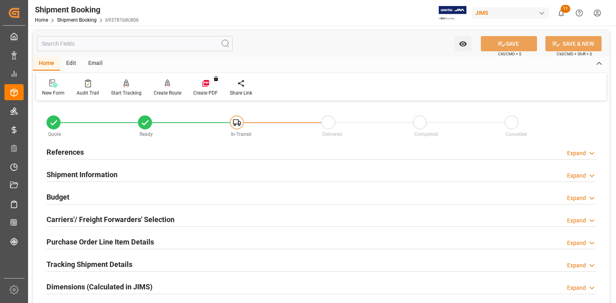
click at [163, 177] on div "Shipment Information Expand" at bounding box center [321, 173] width 549 height 15
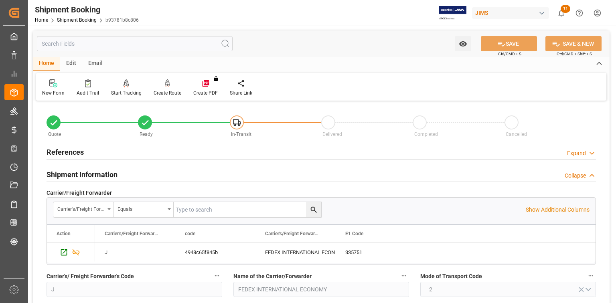
scroll to position [32, 0]
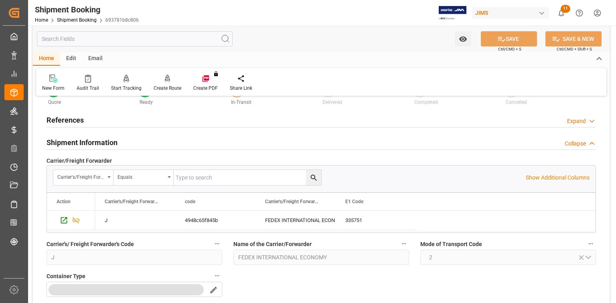
click at [148, 139] on div "Shipment Information Collapse" at bounding box center [321, 141] width 549 height 15
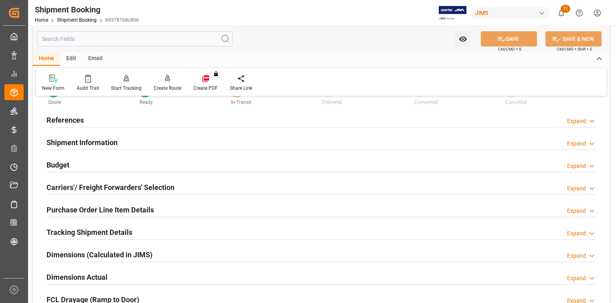
click at [128, 166] on div "Budget Expand" at bounding box center [321, 164] width 549 height 15
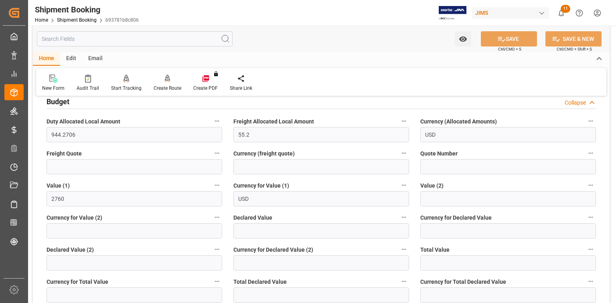
scroll to position [96, 0]
click at [110, 165] on input "text" at bounding box center [135, 165] width 176 height 15
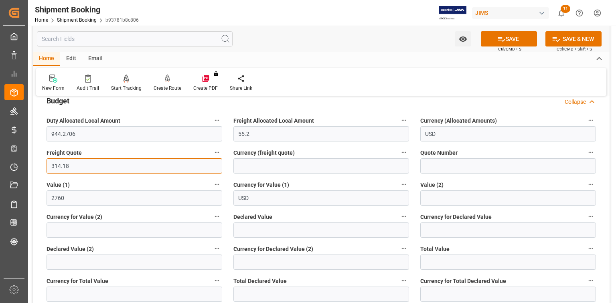
type input "314.18"
click at [258, 164] on input at bounding box center [321, 165] width 176 height 15
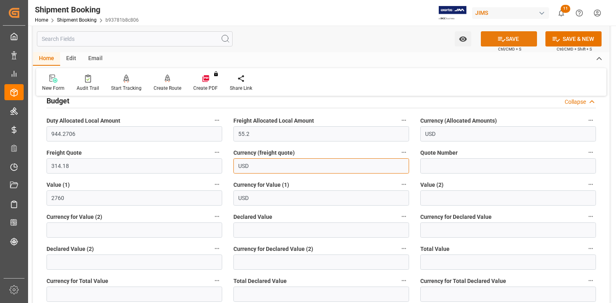
type input "USD"
click at [509, 40] on button "SAVE" at bounding box center [509, 38] width 56 height 15
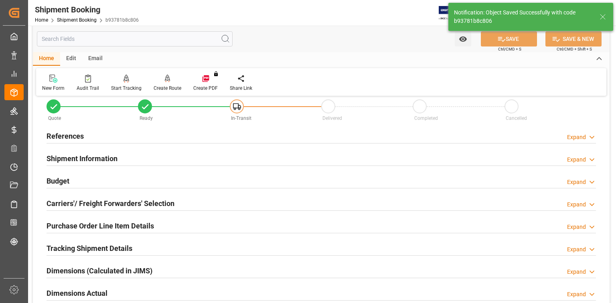
scroll to position [0, 0]
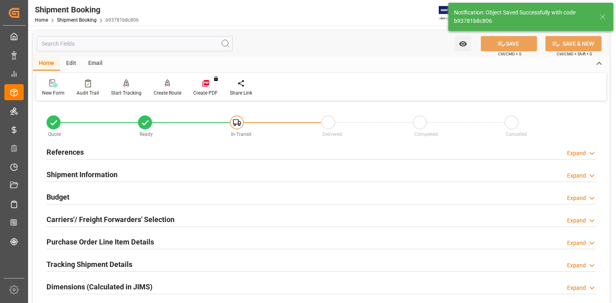
drag, startPoint x: 154, startPoint y: 166, endPoint x: 168, endPoint y: 172, distance: 15.8
click at [154, 166] on div "Shipment Information Expand" at bounding box center [321, 175] width 561 height 22
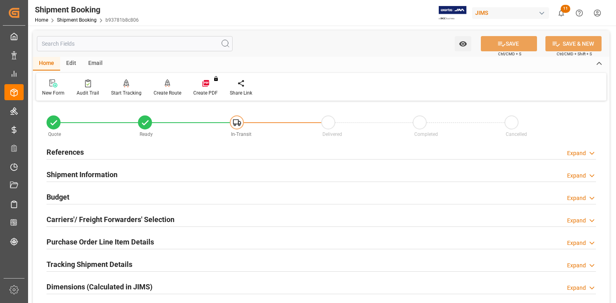
click at [186, 178] on div "Shipment Information Expand" at bounding box center [321, 173] width 549 height 15
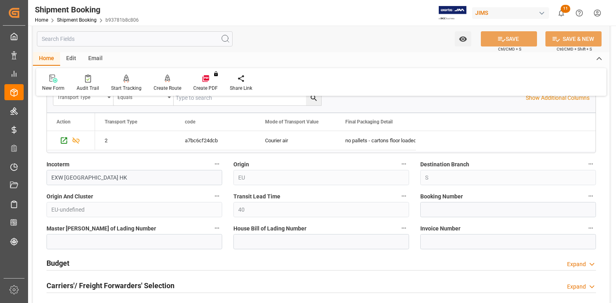
scroll to position [289, 0]
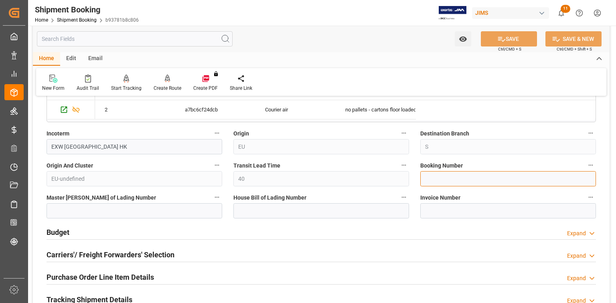
click at [432, 180] on input at bounding box center [508, 178] width 176 height 15
paste input "8841 3965 4335"
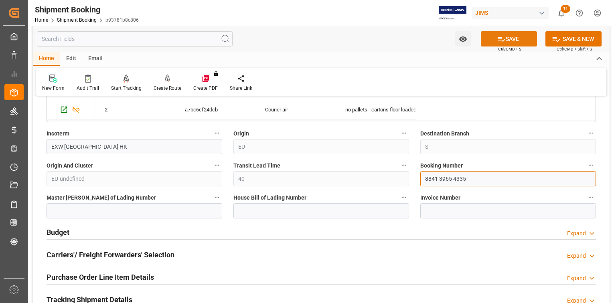
type input "8841 3965 4335"
click at [508, 38] on button "SAVE" at bounding box center [509, 38] width 56 height 15
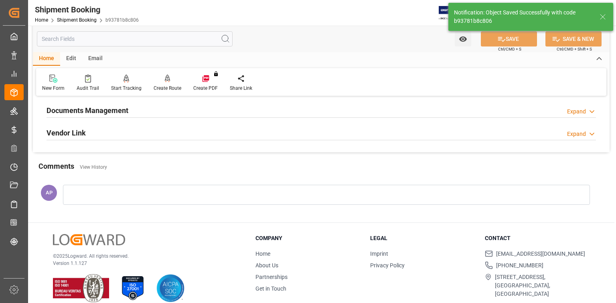
scroll to position [0, 0]
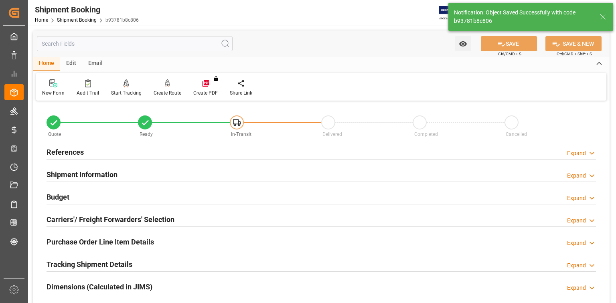
click at [156, 197] on div "Budget Expand" at bounding box center [321, 196] width 549 height 15
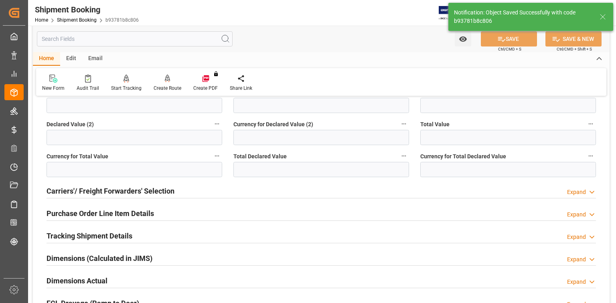
scroll to position [225, 0]
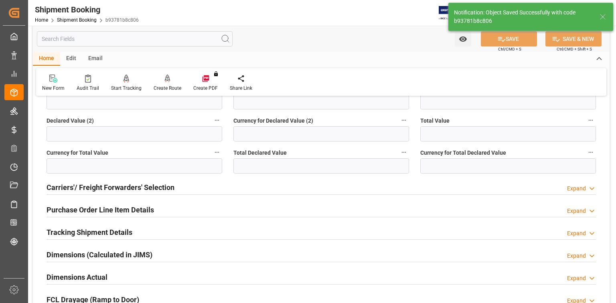
drag, startPoint x: 160, startPoint y: 228, endPoint x: 167, endPoint y: 225, distance: 7.6
click at [159, 228] on div "Tracking Shipment Details Expand" at bounding box center [321, 231] width 549 height 15
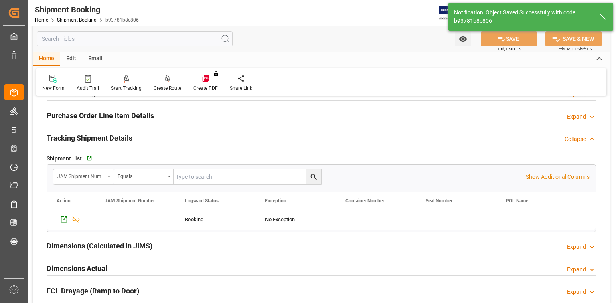
scroll to position [321, 0]
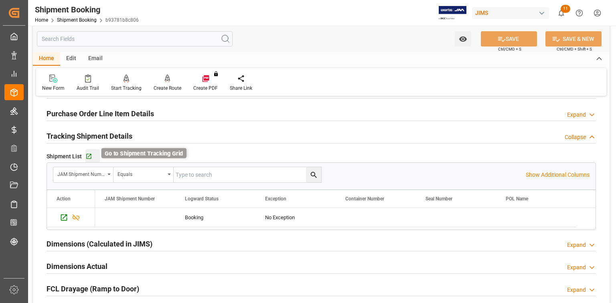
click at [89, 156] on icon "button" at bounding box center [88, 156] width 7 height 7
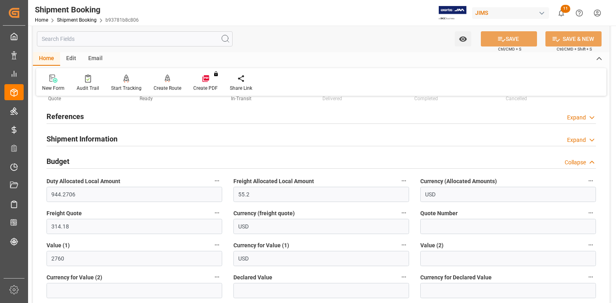
scroll to position [0, 0]
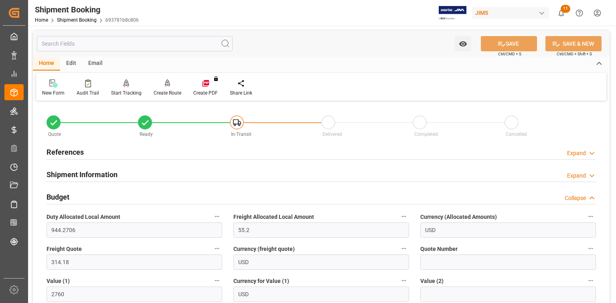
click at [112, 154] on div "References Expand" at bounding box center [321, 151] width 549 height 15
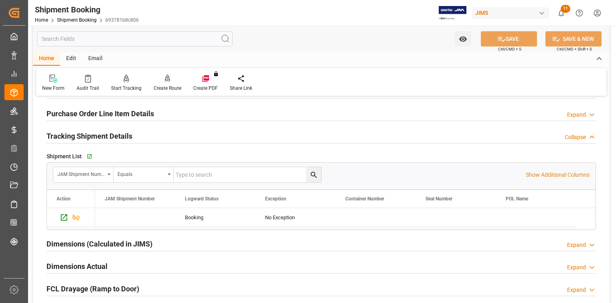
scroll to position [545, 0]
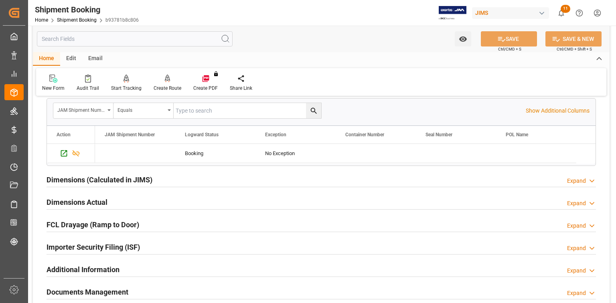
click at [160, 180] on div "Dimensions (Calculated in JIMS) Expand" at bounding box center [321, 179] width 549 height 15
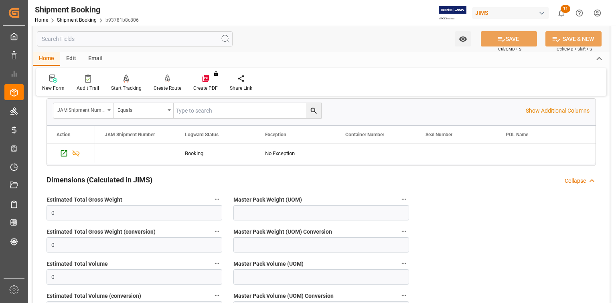
click at [164, 181] on div "Dimensions (Calculated in JIMS) Collapse" at bounding box center [321, 179] width 549 height 15
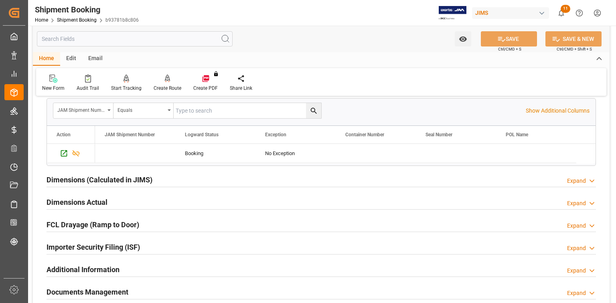
click at [141, 199] on div "Dimensions Actual Expand" at bounding box center [321, 201] width 549 height 15
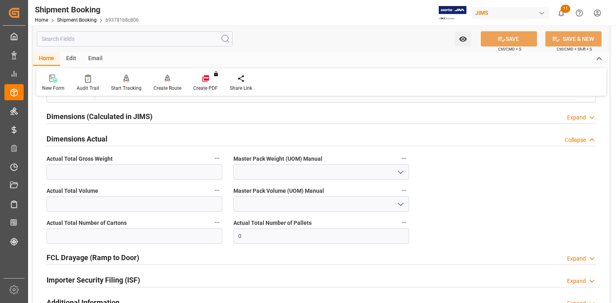
scroll to position [609, 0]
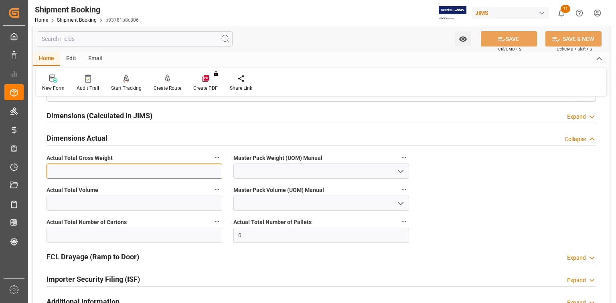
click at [111, 171] on input "text" at bounding box center [135, 171] width 176 height 15
type input "1"
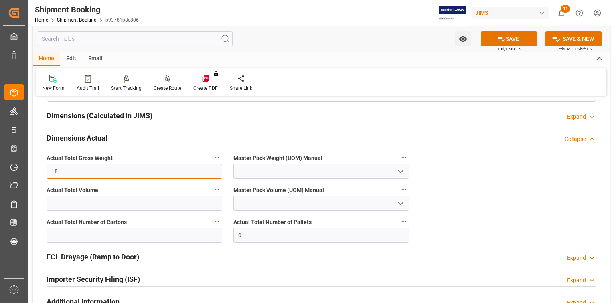
type input "18"
click at [399, 172] on icon "open menu" at bounding box center [401, 172] width 10 height 10
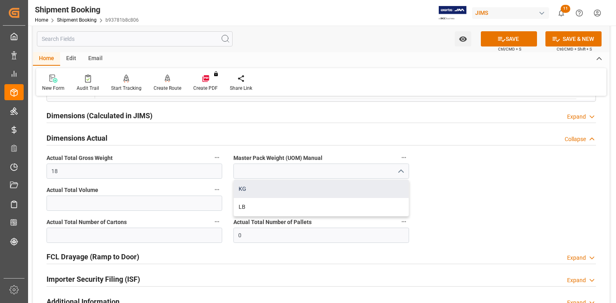
click at [318, 191] on div "KG" at bounding box center [321, 189] width 175 height 18
type input "KG"
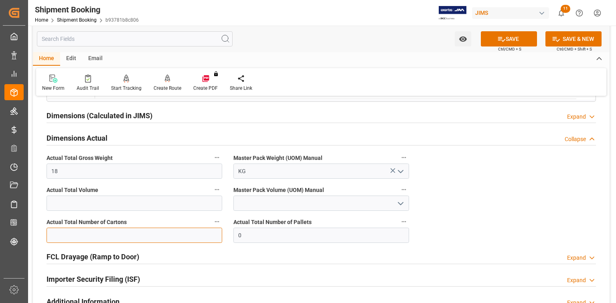
click at [88, 234] on input "text" at bounding box center [135, 235] width 176 height 15
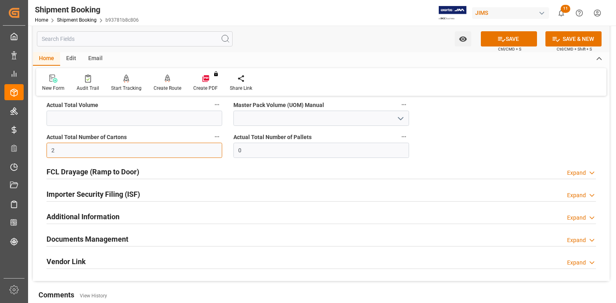
scroll to position [706, 0]
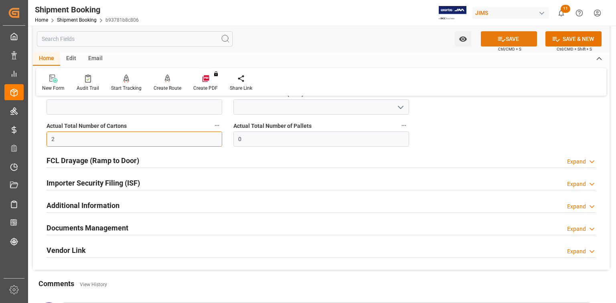
type input "2"
click at [508, 36] on button "SAVE" at bounding box center [509, 38] width 56 height 15
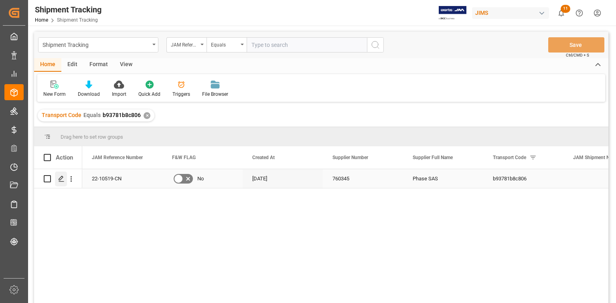
click at [59, 178] on polygon "Press SPACE to select this row." at bounding box center [61, 178] width 4 height 4
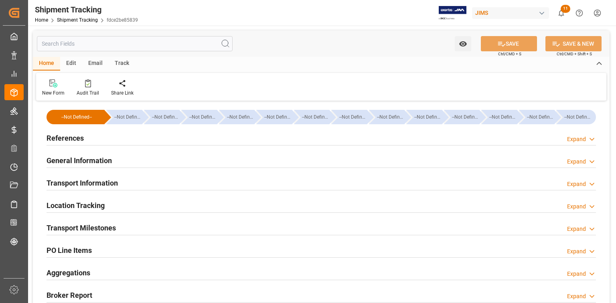
type input "[DATE]"
click at [115, 140] on div "References Expand" at bounding box center [321, 137] width 549 height 15
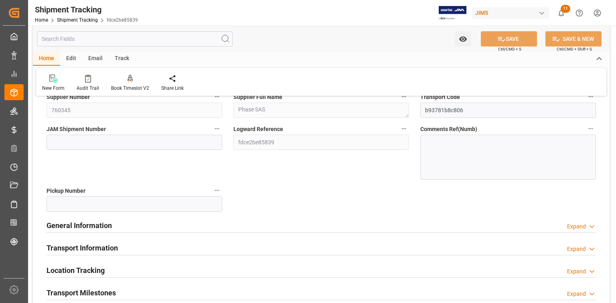
scroll to position [96, 0]
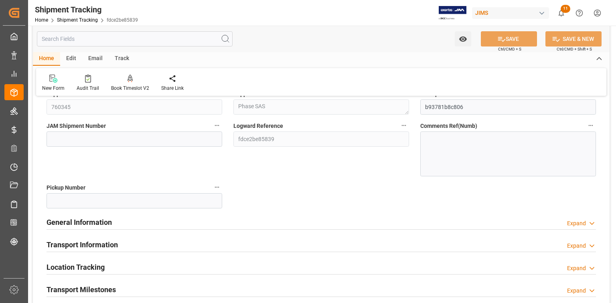
click at [149, 220] on div "General Information Expand" at bounding box center [321, 221] width 549 height 15
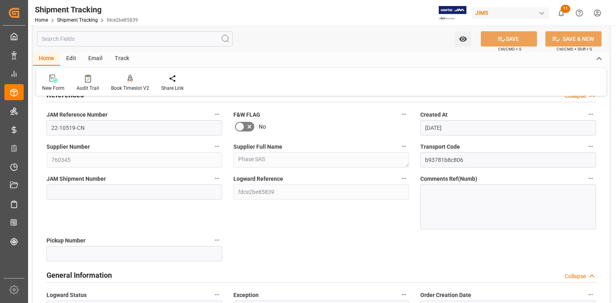
scroll to position [32, 0]
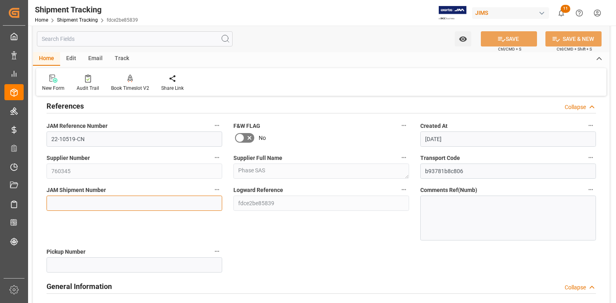
drag, startPoint x: 101, startPoint y: 200, endPoint x: 107, endPoint y: 201, distance: 5.6
click at [101, 200] on input at bounding box center [135, 203] width 176 height 15
paste input "72897"
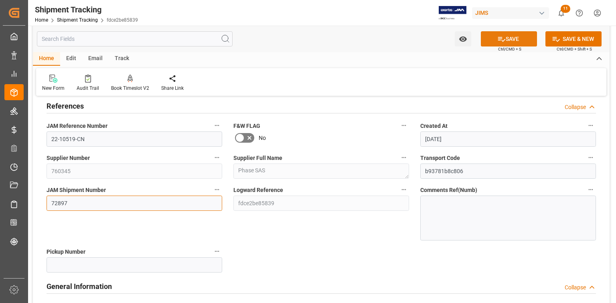
type input "72897"
click at [507, 40] on button "SAVE" at bounding box center [509, 38] width 56 height 15
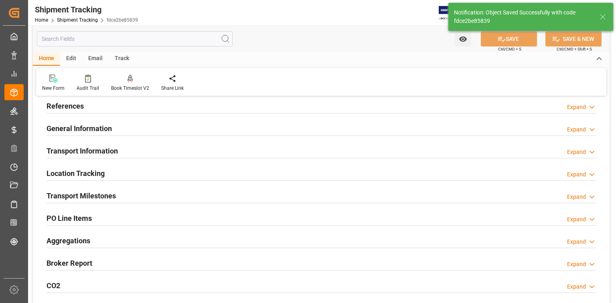
click at [179, 124] on div "General Information Expand" at bounding box center [321, 127] width 549 height 15
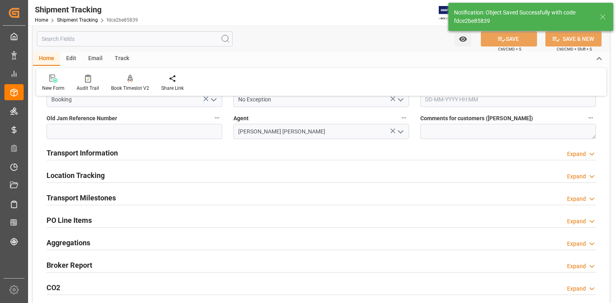
scroll to position [96, 0]
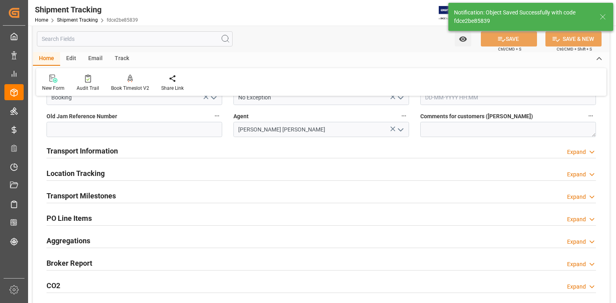
click at [213, 153] on div "Transport Information Expand" at bounding box center [321, 150] width 549 height 15
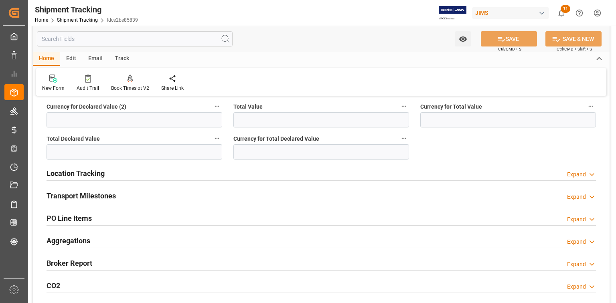
click at [170, 195] on div "Transport Milestones Expand" at bounding box center [321, 195] width 549 height 15
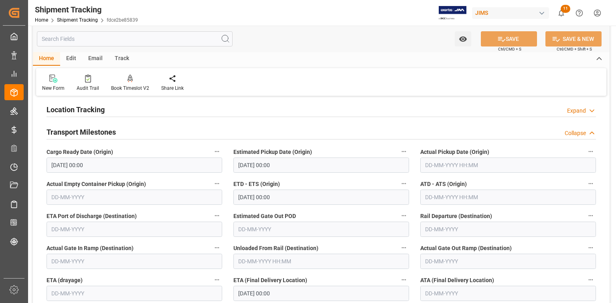
scroll to position [449, 0]
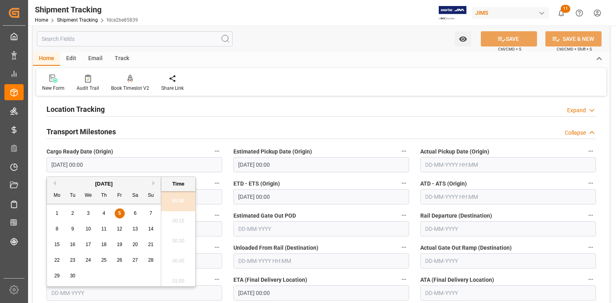
click at [129, 165] on input "05-09-2025 00:00" at bounding box center [135, 164] width 176 height 15
click at [119, 213] on span "5" at bounding box center [119, 213] width 3 height 6
click at [289, 168] on input "12-09-2025 00:00" at bounding box center [321, 164] width 176 height 15
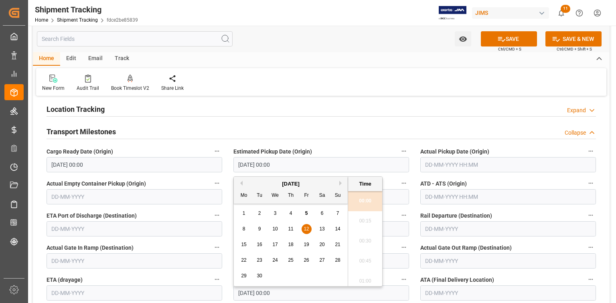
click at [245, 228] on div "8" at bounding box center [244, 230] width 10 height 10
type input "08-09-2025 00:00"
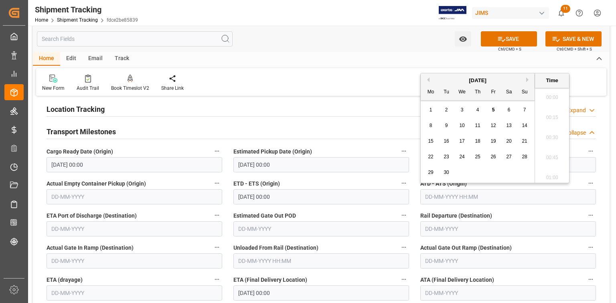
click at [436, 196] on input "text" at bounding box center [508, 196] width 176 height 15
click at [356, 182] on label "ETD - ETS (Origin)" at bounding box center [321, 183] width 176 height 11
click at [399, 182] on button "ETD - ETS (Origin)" at bounding box center [404, 183] width 10 height 10
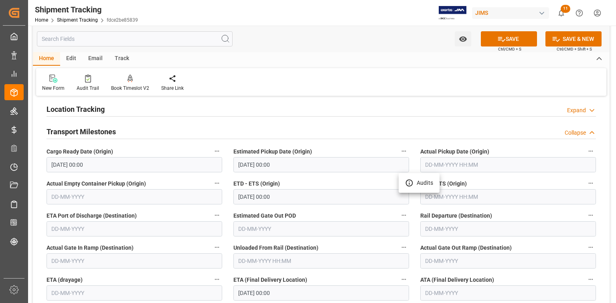
click at [253, 198] on div at bounding box center [308, 151] width 616 height 303
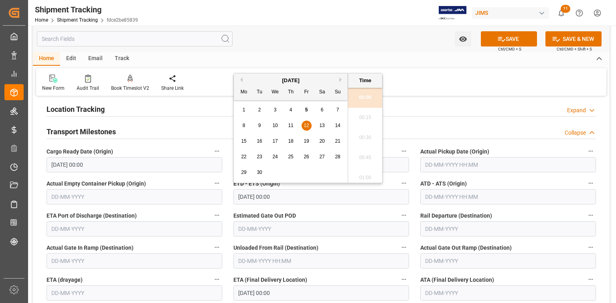
drag, startPoint x: 254, startPoint y: 198, endPoint x: 259, endPoint y: 198, distance: 4.4
click at [254, 198] on input "12-09-2025 00:00" at bounding box center [321, 196] width 176 height 15
click at [244, 126] on span "8" at bounding box center [244, 126] width 3 height 6
type input "08-09-2025 00:00"
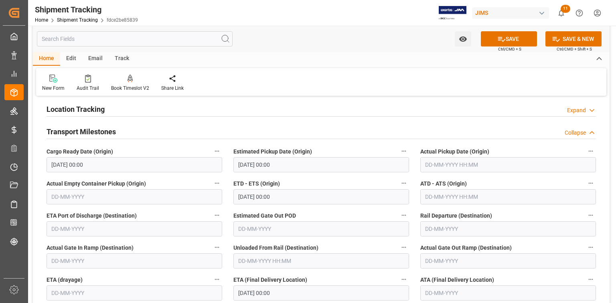
click at [312, 188] on label "ETD - ETS (Origin)" at bounding box center [321, 183] width 176 height 11
click at [399, 188] on button "ETD - ETS (Origin)" at bounding box center [404, 183] width 10 height 10
click at [329, 205] on div at bounding box center [308, 151] width 616 height 303
click at [334, 217] on label "Estimated Gate Out POD" at bounding box center [321, 215] width 176 height 11
click at [399, 217] on button "Estimated Gate Out POD" at bounding box center [404, 215] width 10 height 10
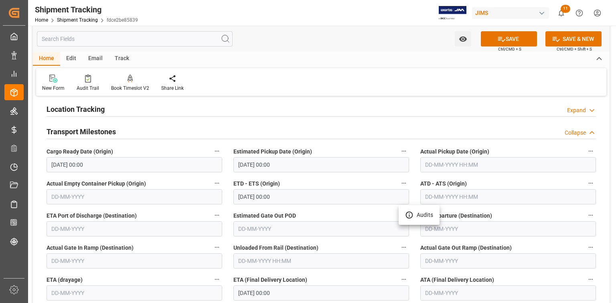
click at [382, 235] on div at bounding box center [308, 151] width 616 height 303
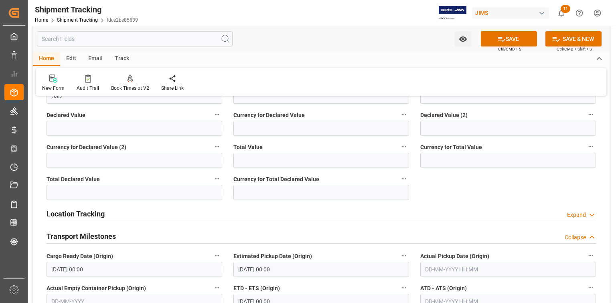
scroll to position [321, 0]
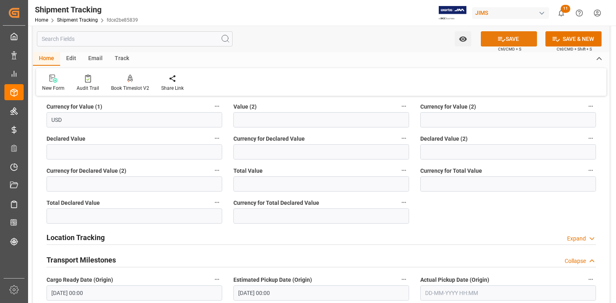
click at [510, 40] on button "SAVE" at bounding box center [509, 38] width 56 height 15
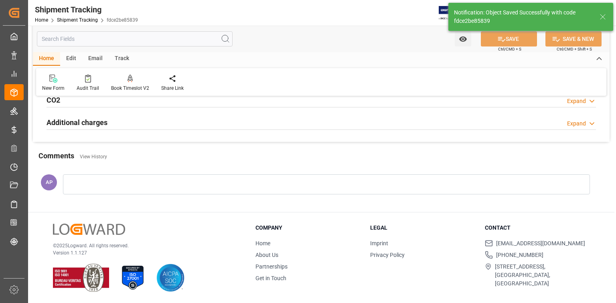
scroll to position [0, 0]
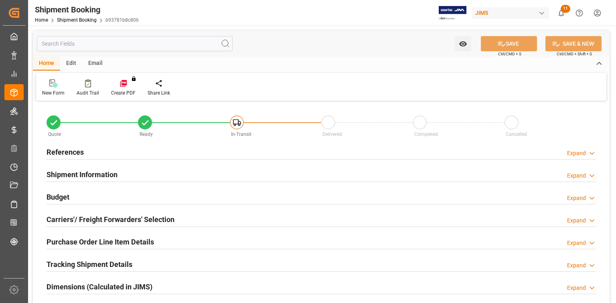
type input "0"
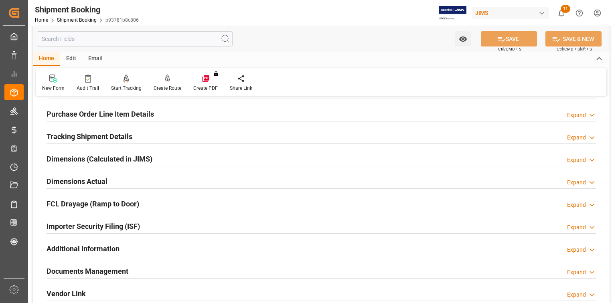
scroll to position [128, 0]
click at [162, 181] on div "Dimensions Actual Expand" at bounding box center [321, 180] width 549 height 15
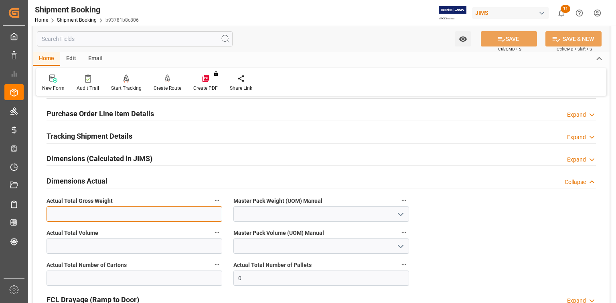
click at [103, 211] on input "text" at bounding box center [135, 213] width 176 height 15
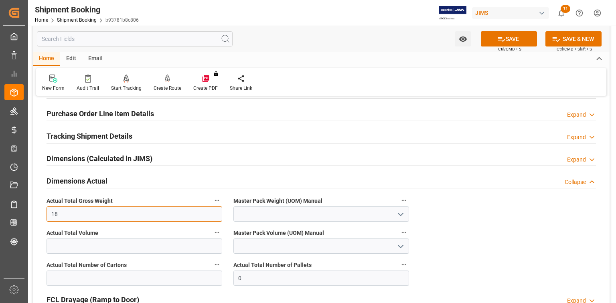
type input "18"
click at [397, 217] on icon "open menu" at bounding box center [401, 215] width 10 height 10
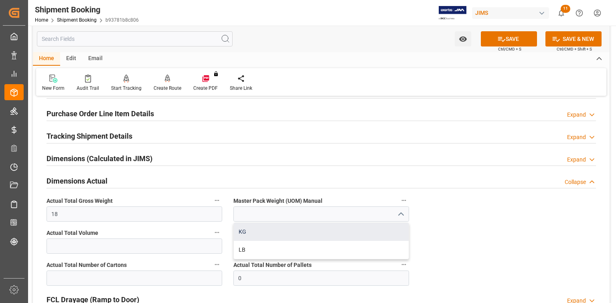
click at [328, 231] on div "KG" at bounding box center [321, 232] width 175 height 18
type input "KG"
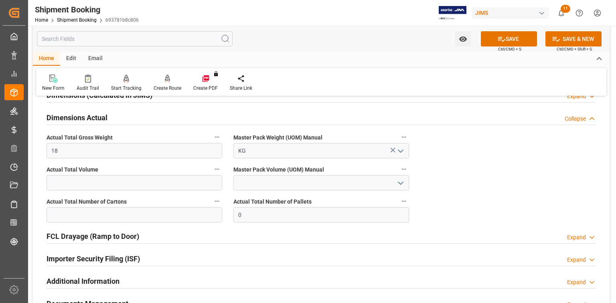
scroll to position [192, 0]
click at [82, 213] on input "text" at bounding box center [135, 213] width 176 height 15
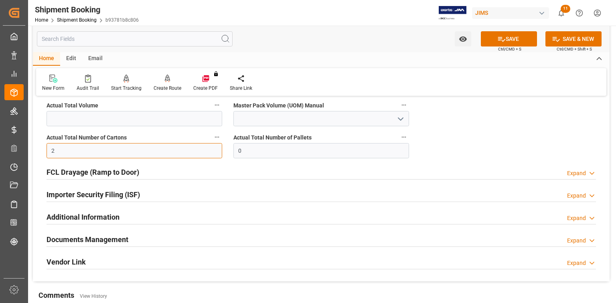
scroll to position [257, 0]
type input "2"
click at [160, 231] on div "Documents Management Expand" at bounding box center [321, 238] width 549 height 15
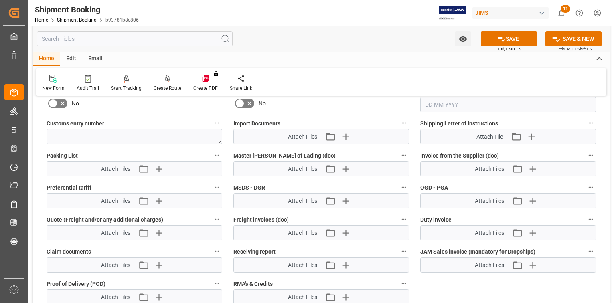
scroll to position [513, 0]
click at [348, 132] on icon "button" at bounding box center [345, 136] width 13 height 13
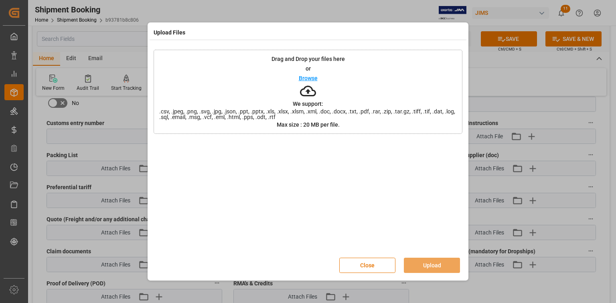
click at [312, 79] on p "Browse" at bounding box center [308, 78] width 19 height 6
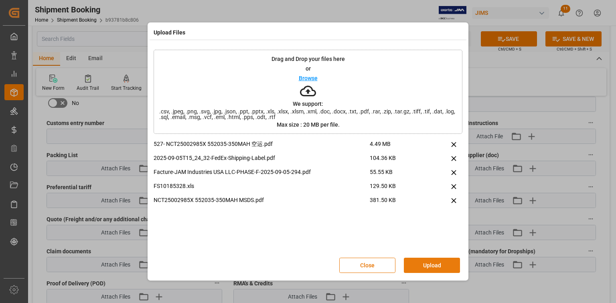
click at [427, 263] on button "Upload" at bounding box center [432, 265] width 56 height 15
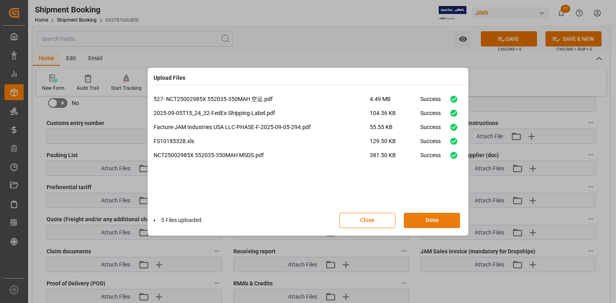
click at [438, 219] on button "Done" at bounding box center [432, 220] width 56 height 15
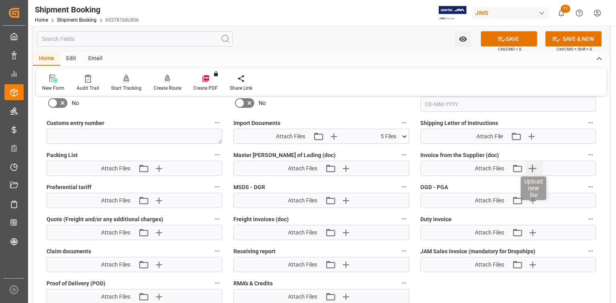
click at [531, 170] on icon "button" at bounding box center [532, 168] width 13 height 13
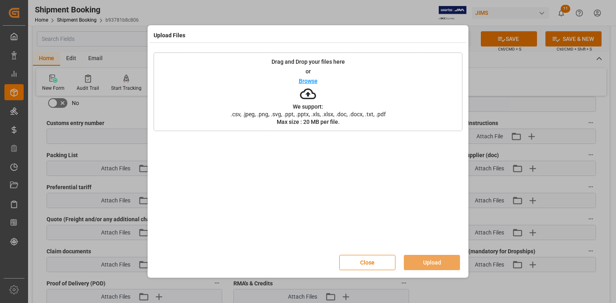
click at [306, 80] on p "Browse" at bounding box center [308, 81] width 19 height 6
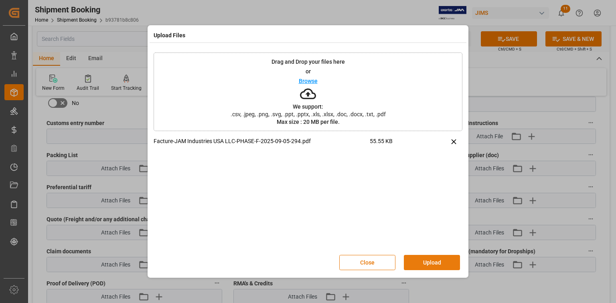
click at [439, 260] on button "Upload" at bounding box center [432, 262] width 56 height 15
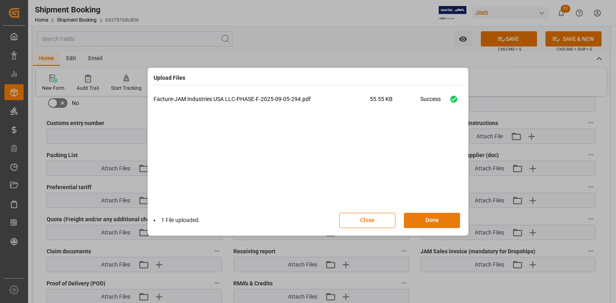
click at [435, 218] on button "Done" at bounding box center [432, 220] width 56 height 15
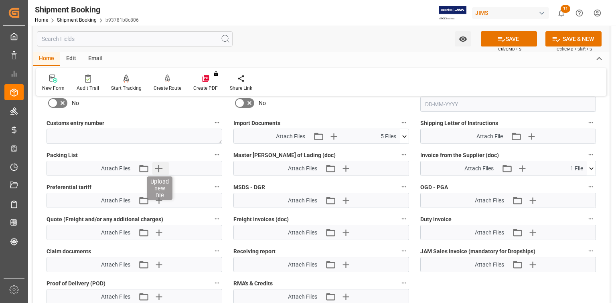
click at [158, 165] on icon "button" at bounding box center [158, 168] width 13 height 13
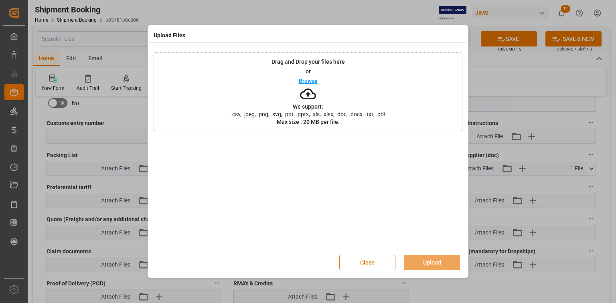
click at [312, 81] on p "Browse" at bounding box center [308, 81] width 19 height 6
click at [437, 261] on button "Upload" at bounding box center [432, 262] width 56 height 15
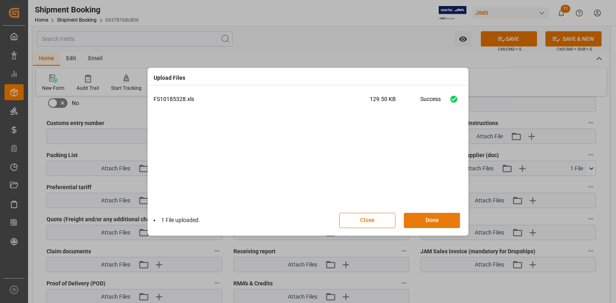
click at [433, 221] on button "Done" at bounding box center [432, 220] width 56 height 15
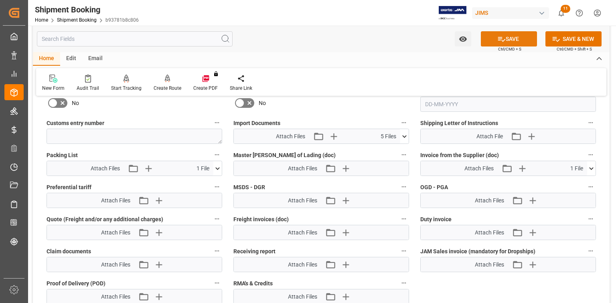
click at [510, 38] on button "SAVE" at bounding box center [509, 38] width 56 height 15
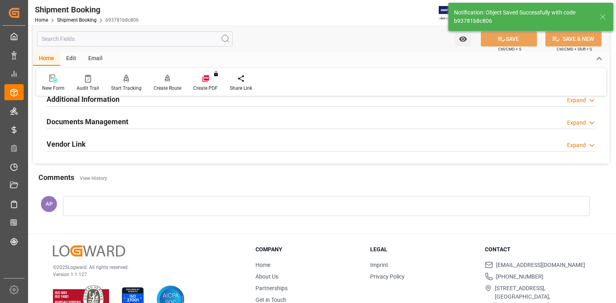
scroll to position [266, 0]
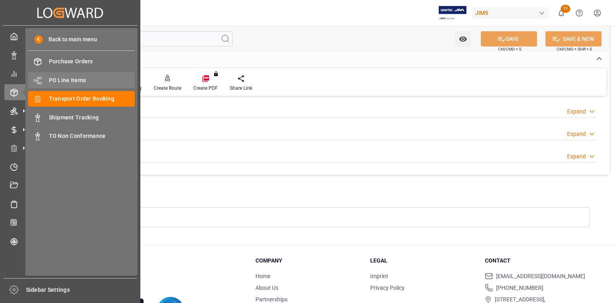
click at [65, 81] on span "PO Line Items" at bounding box center [92, 80] width 86 height 8
